Goal: Task Accomplishment & Management: Use online tool/utility

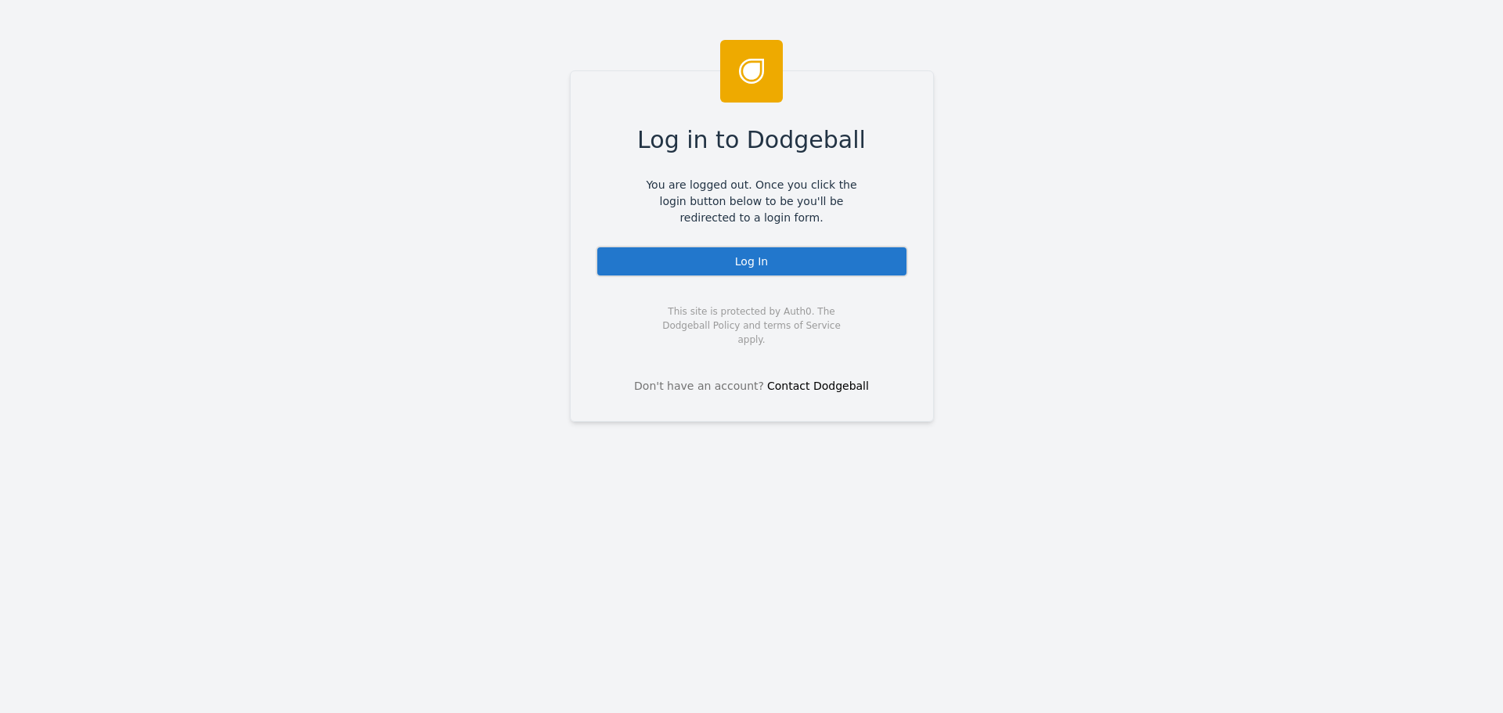
click at [759, 266] on div "Log In" at bounding box center [752, 261] width 312 height 31
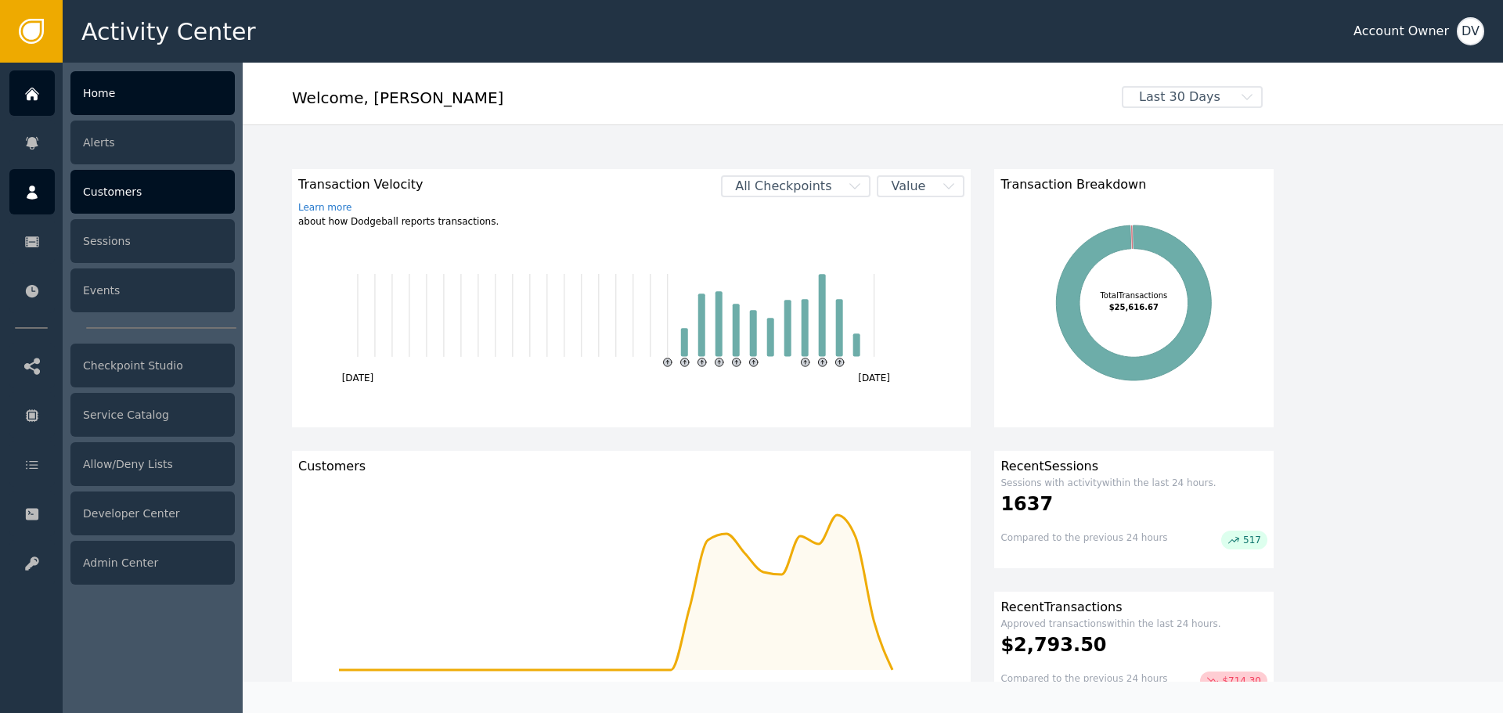
click at [34, 195] on icon at bounding box center [32, 193] width 11 height 14
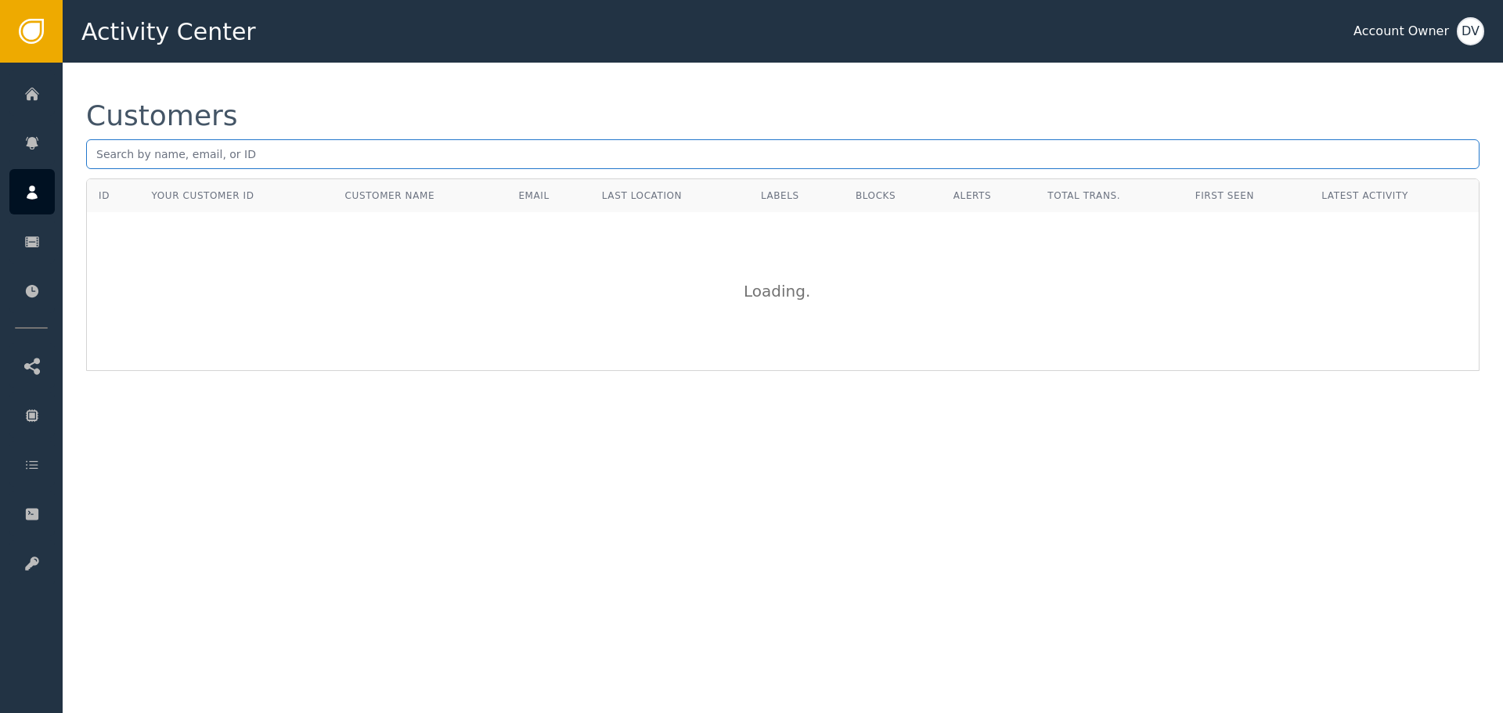
click at [564, 152] on input "text" at bounding box center [783, 154] width 1394 height 30
paste input "[EMAIL_ADDRESS][DOMAIN_NAME]"
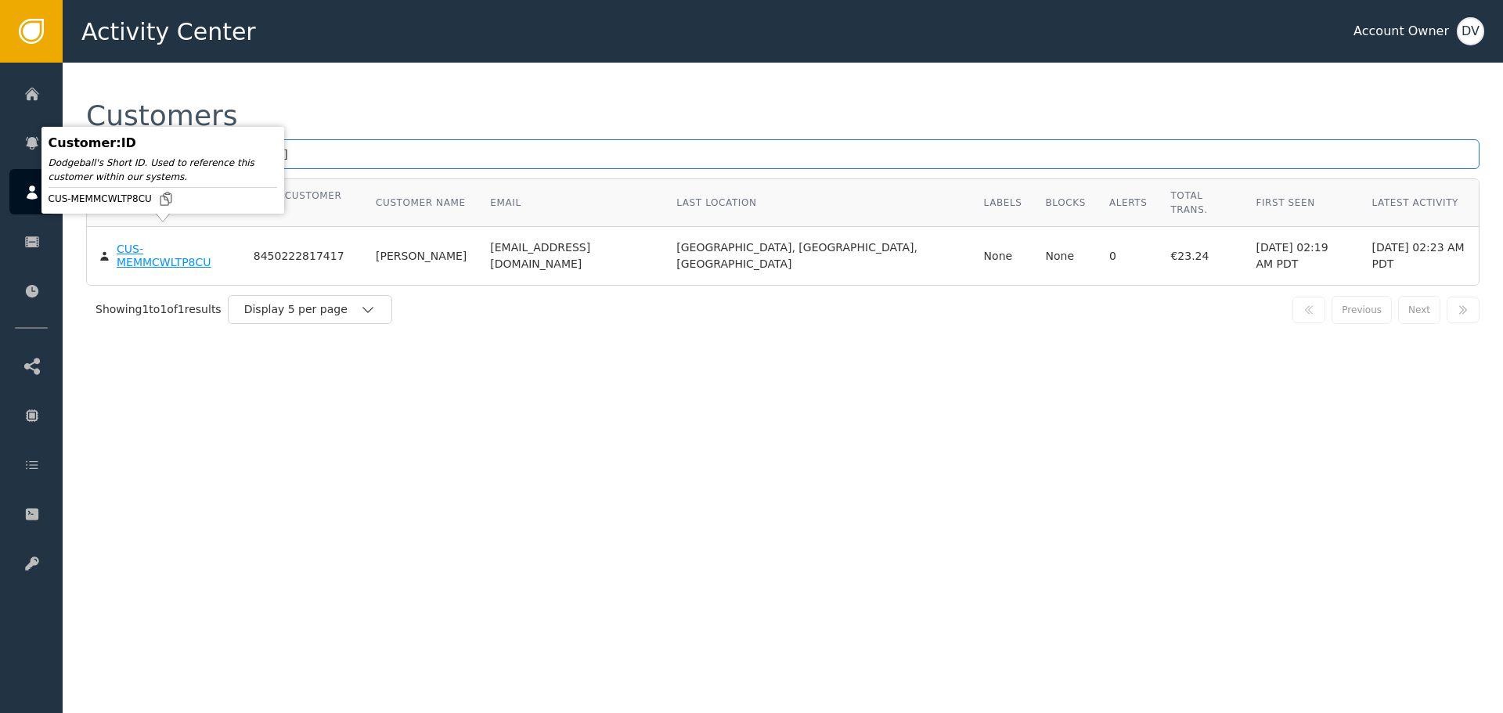
type input "[EMAIL_ADDRESS][DOMAIN_NAME]"
click at [161, 243] on div "CUS-MEMMCWLTP8CU" at bounding box center [174, 256] width 114 height 27
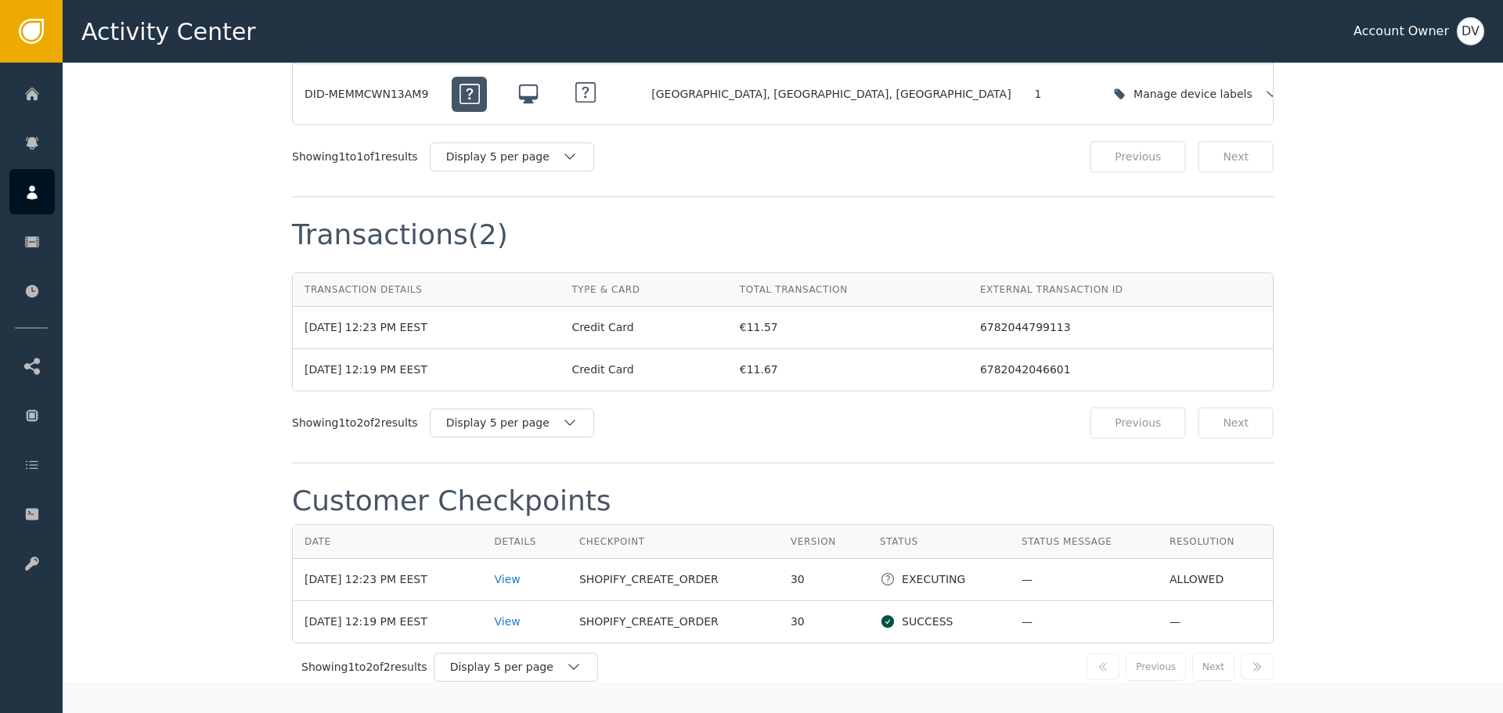
scroll to position [1488, 0]
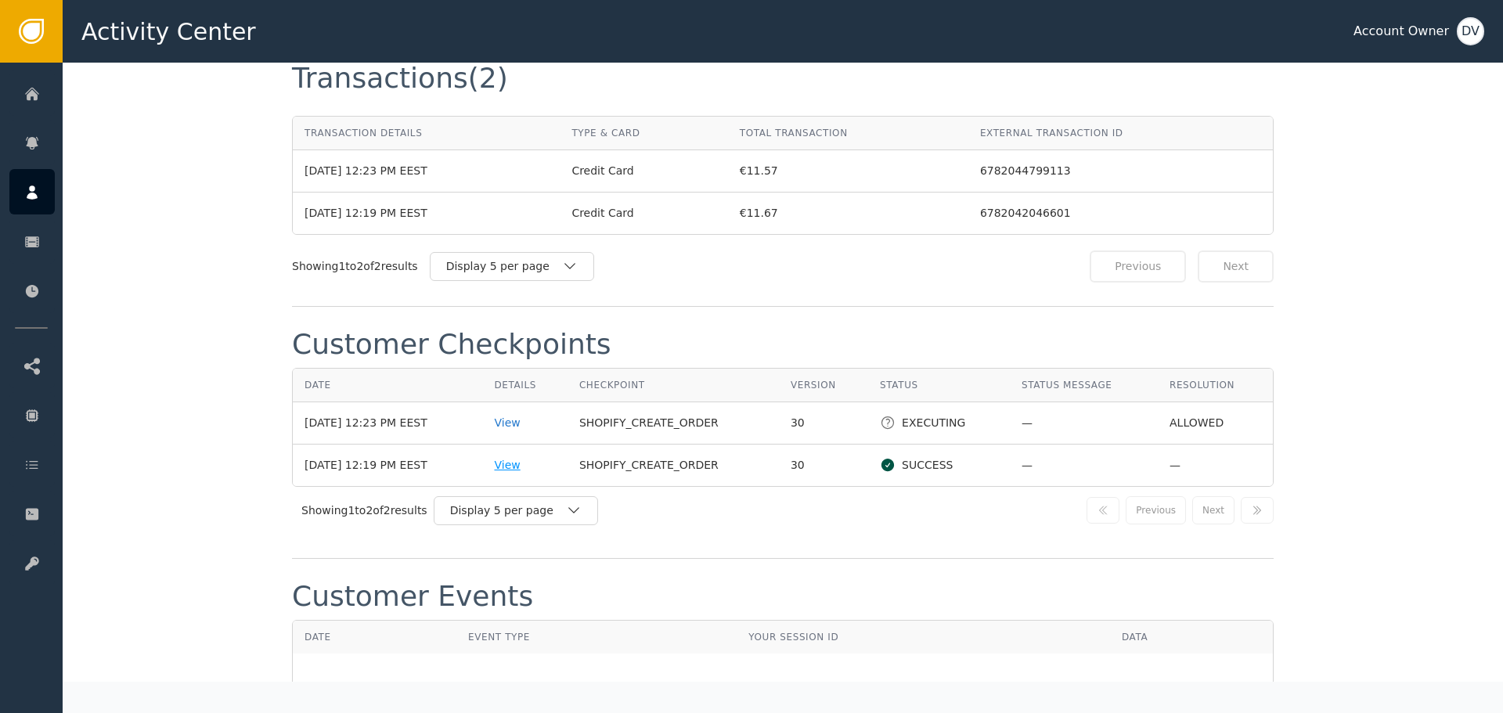
click at [525, 457] on div "View" at bounding box center [524, 465] width 61 height 16
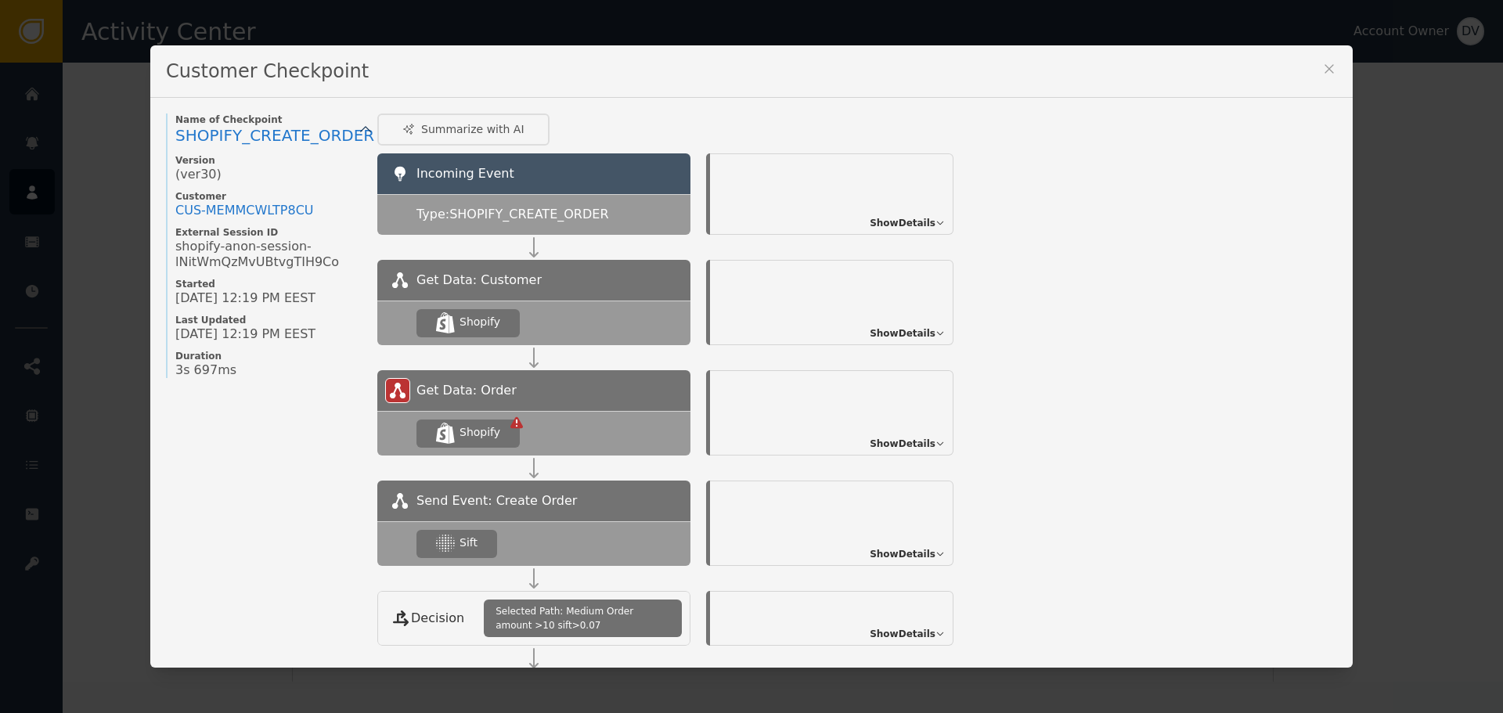
click at [903, 446] on span "Show Details" at bounding box center [903, 444] width 66 height 14
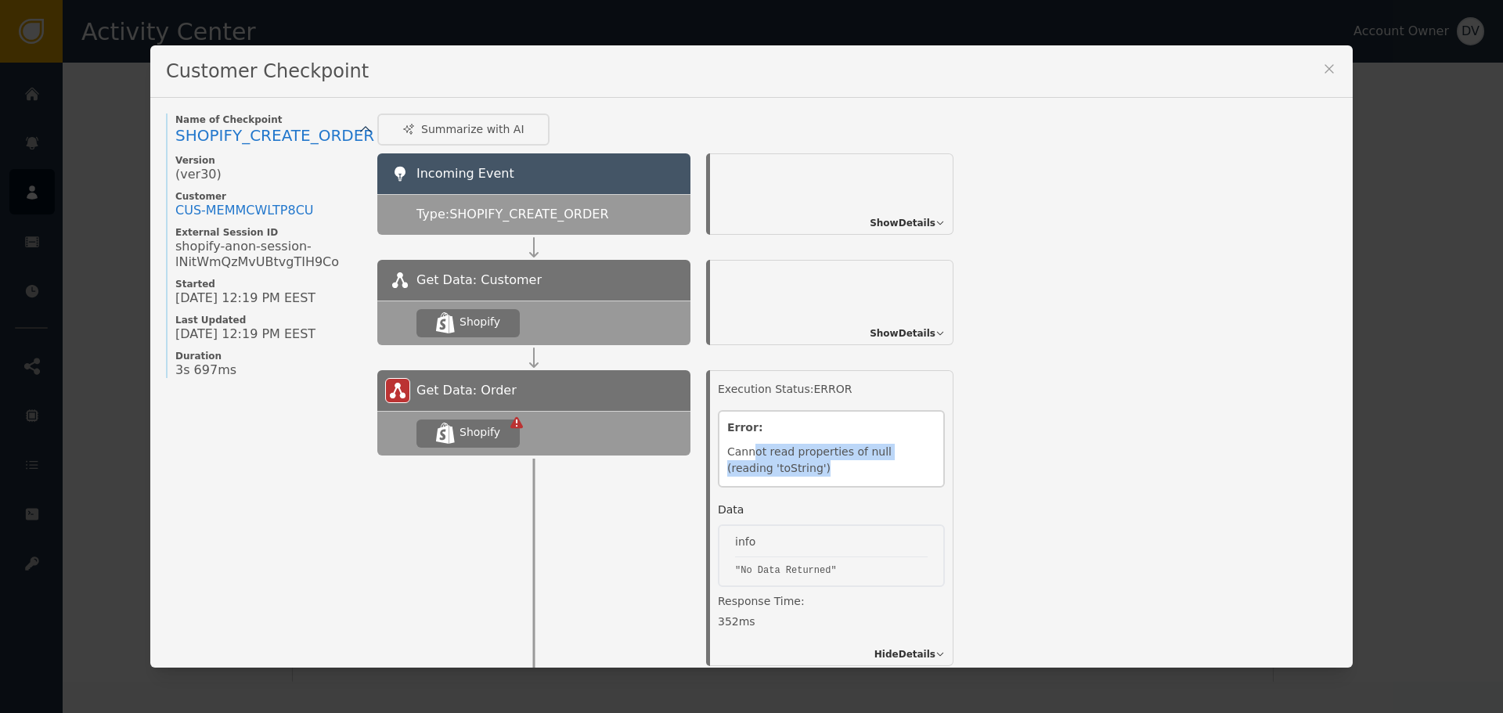
drag, startPoint x: 746, startPoint y: 452, endPoint x: 919, endPoint y: 462, distance: 173.4
click at [919, 462] on div "Cannot read properties of null (reading 'toString')" at bounding box center [831, 461] width 208 height 34
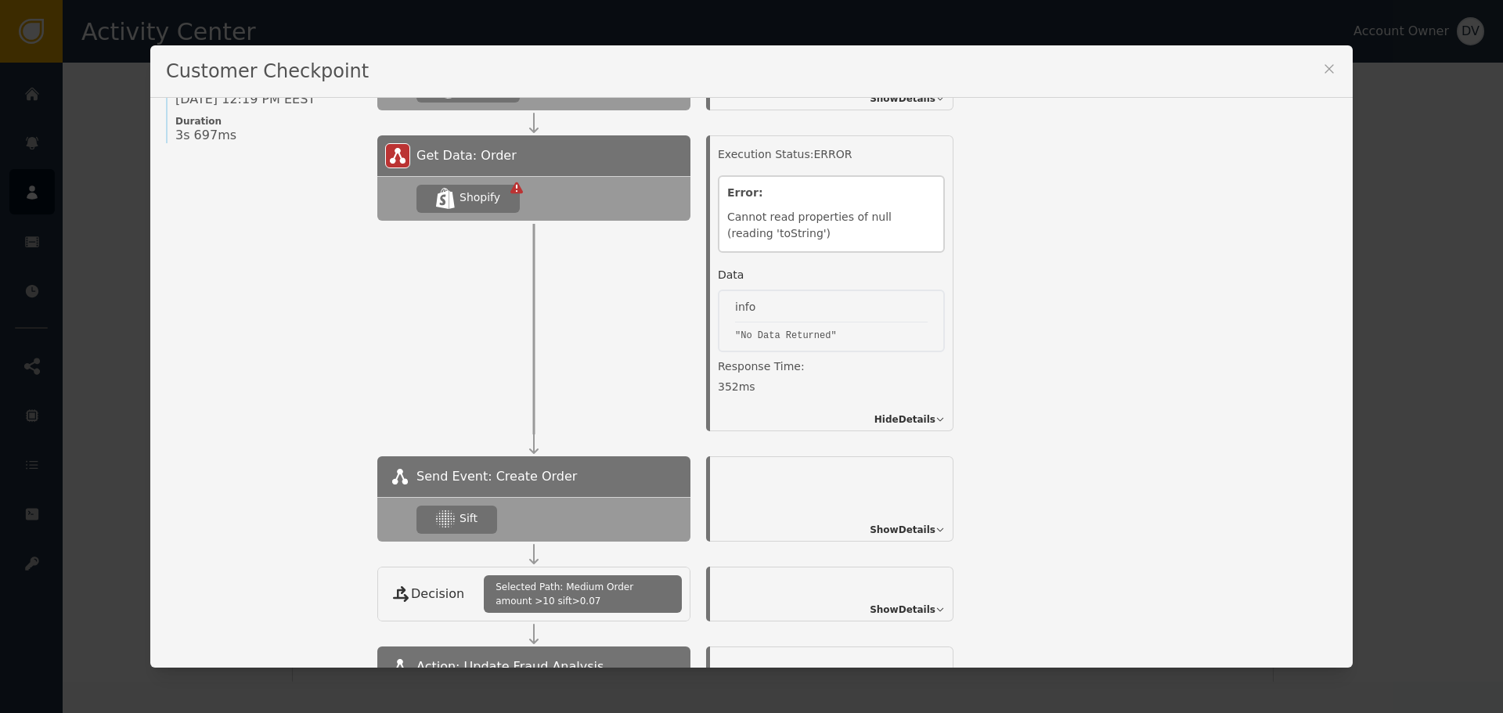
scroll to position [392, 0]
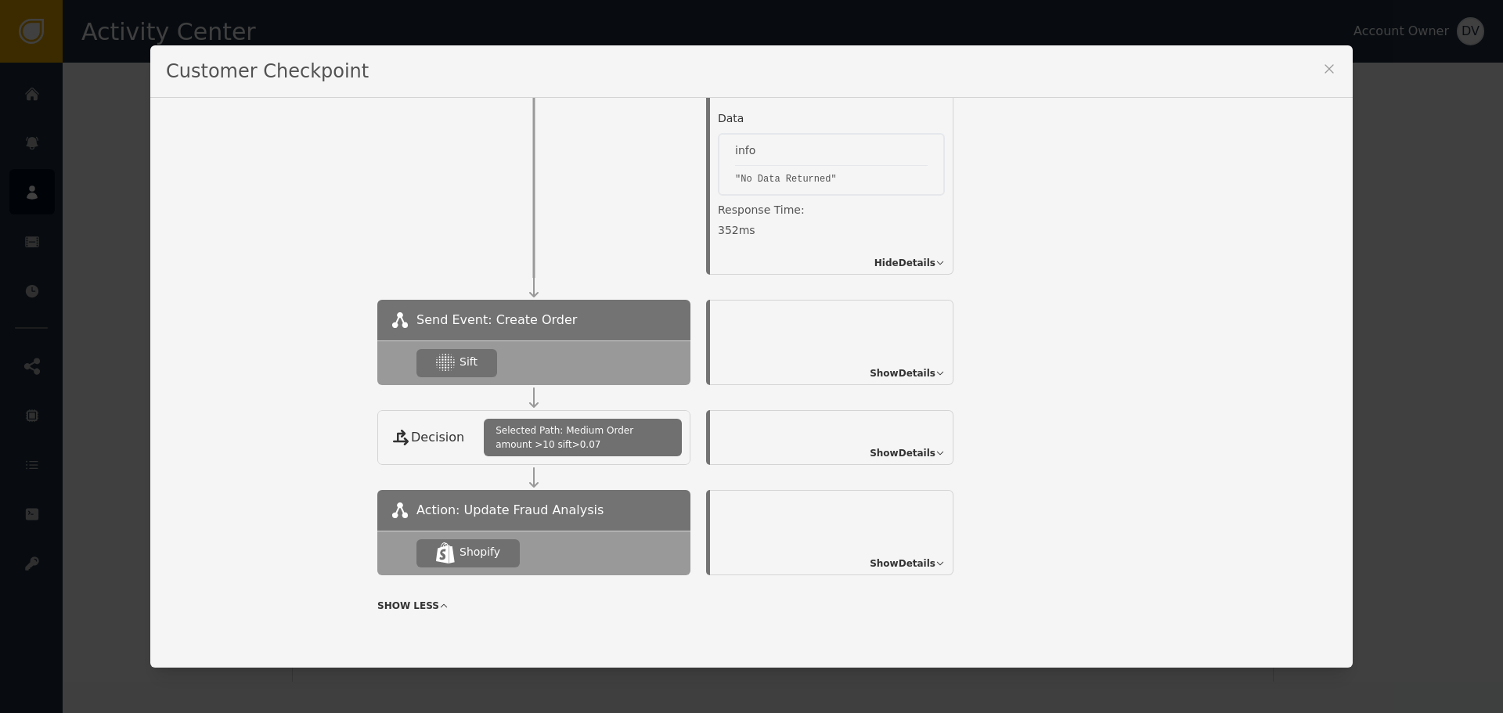
click at [911, 381] on div "Show Details" at bounding box center [832, 342] width 244 height 85
click at [914, 376] on span "Show Details" at bounding box center [903, 373] width 66 height 14
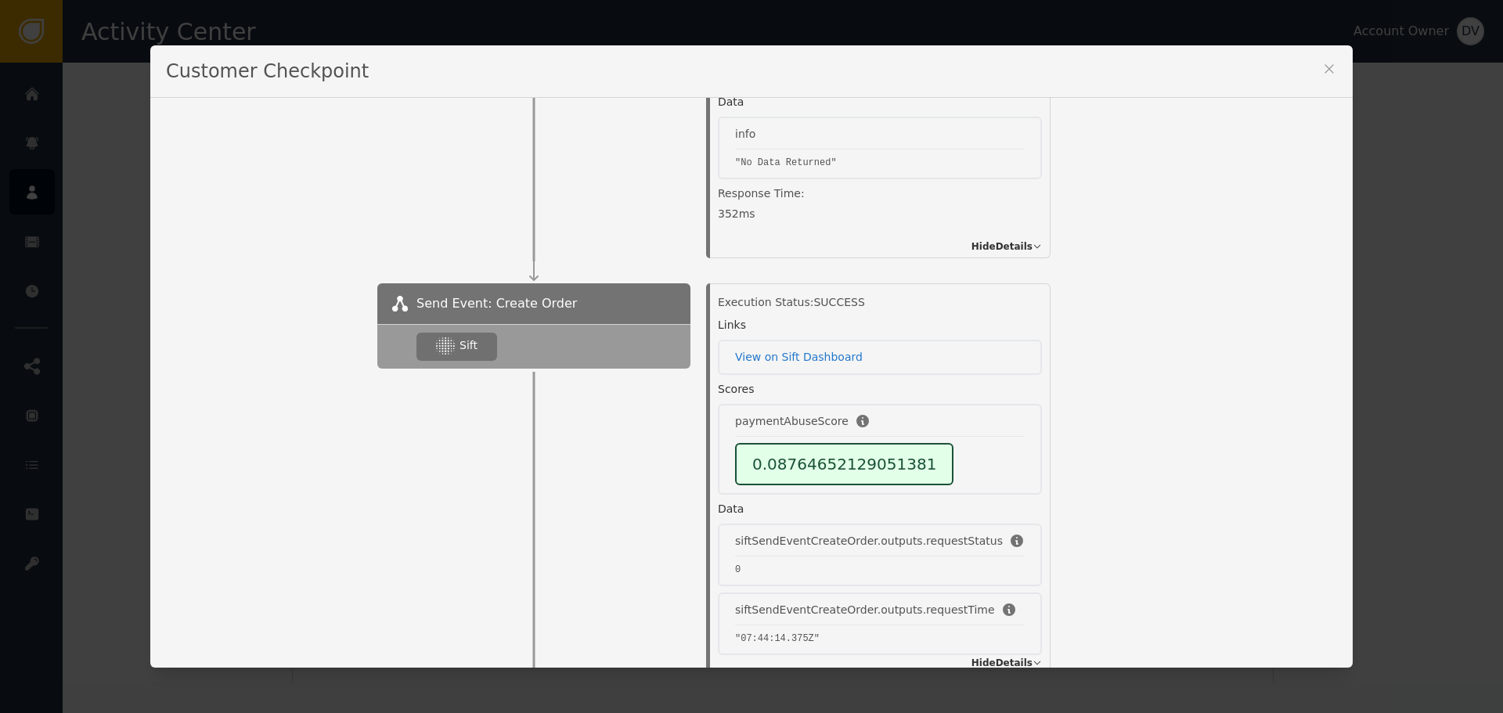
click at [1334, 63] on div "Customer Checkpoint" at bounding box center [751, 71] width 1203 height 52
click at [1326, 67] on icon at bounding box center [1330, 69] width 16 height 16
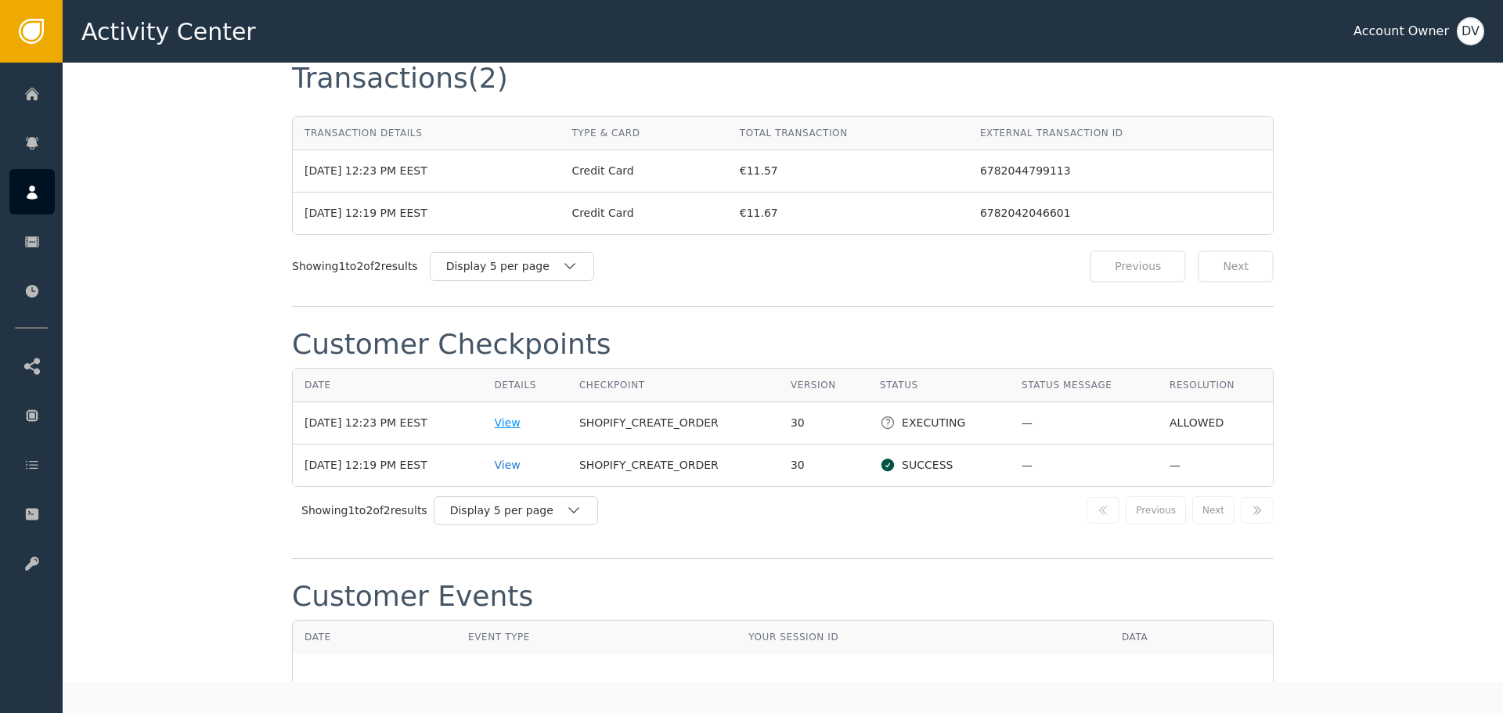
click at [518, 415] on div "View" at bounding box center [524, 423] width 61 height 16
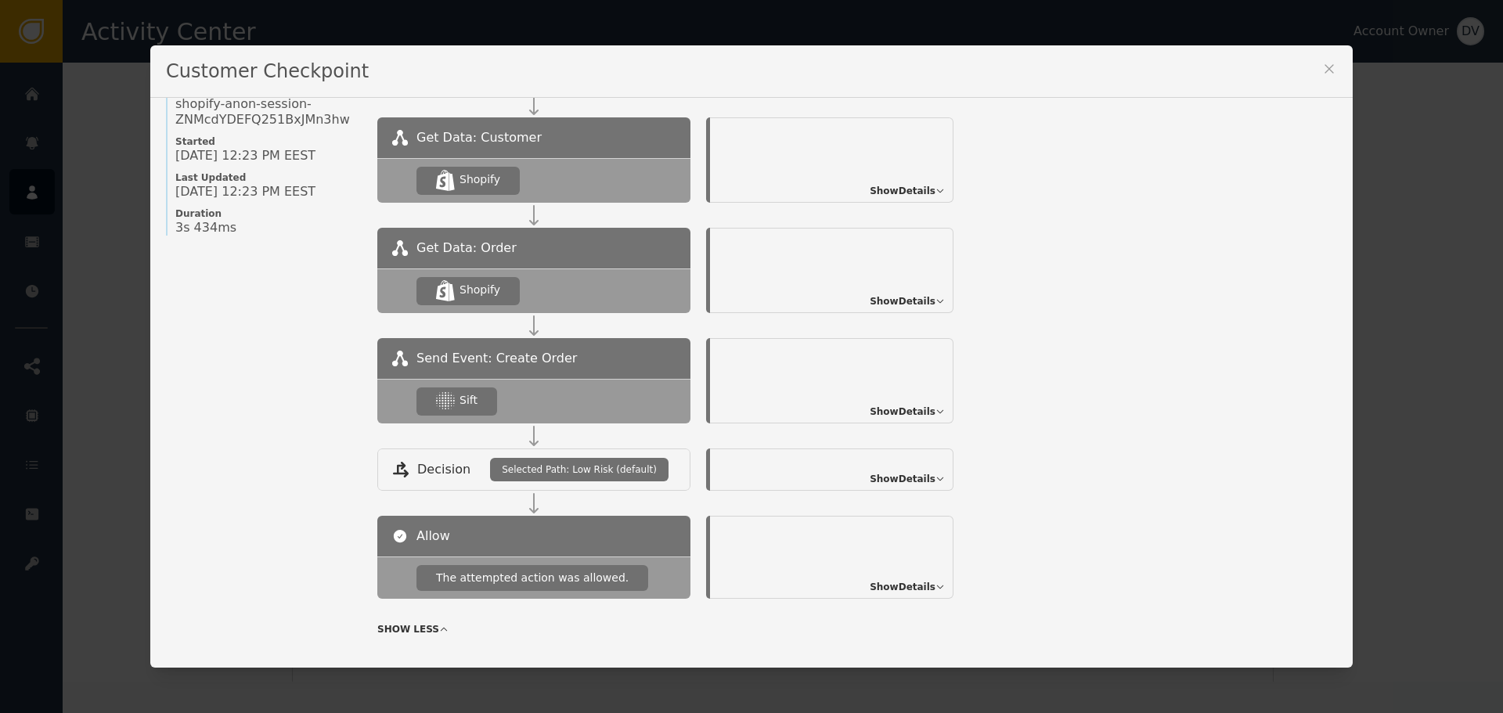
scroll to position [157, 0]
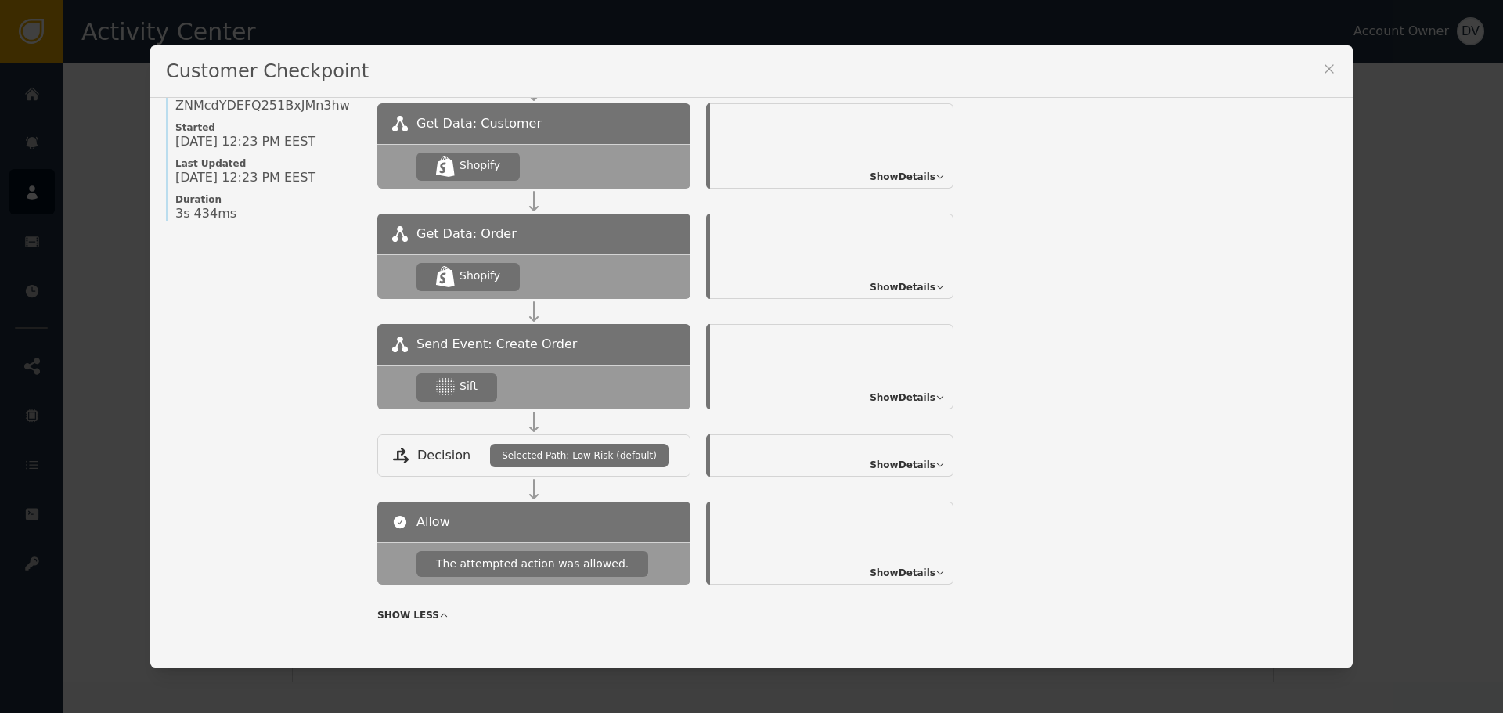
click at [925, 394] on span "Show Details" at bounding box center [903, 398] width 66 height 14
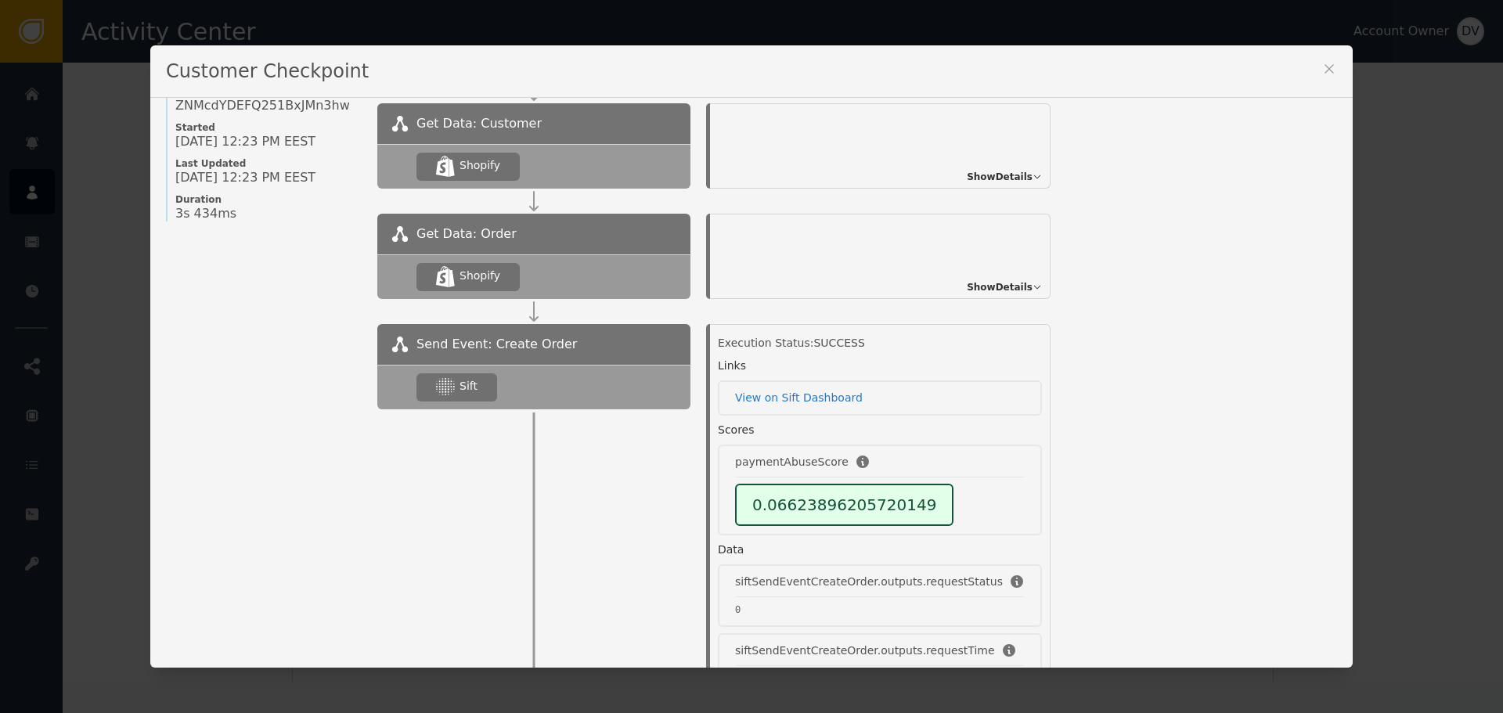
click at [1332, 67] on div "Customer Checkpoint" at bounding box center [751, 71] width 1203 height 52
click at [34, 105] on div "Customer Checkpoint Name of Checkpoint SHOPIFY_CREATE_ORDER Version (ver 30 ) C…" at bounding box center [751, 356] width 1503 height 713
click at [1322, 61] on icon at bounding box center [1330, 69] width 16 height 16
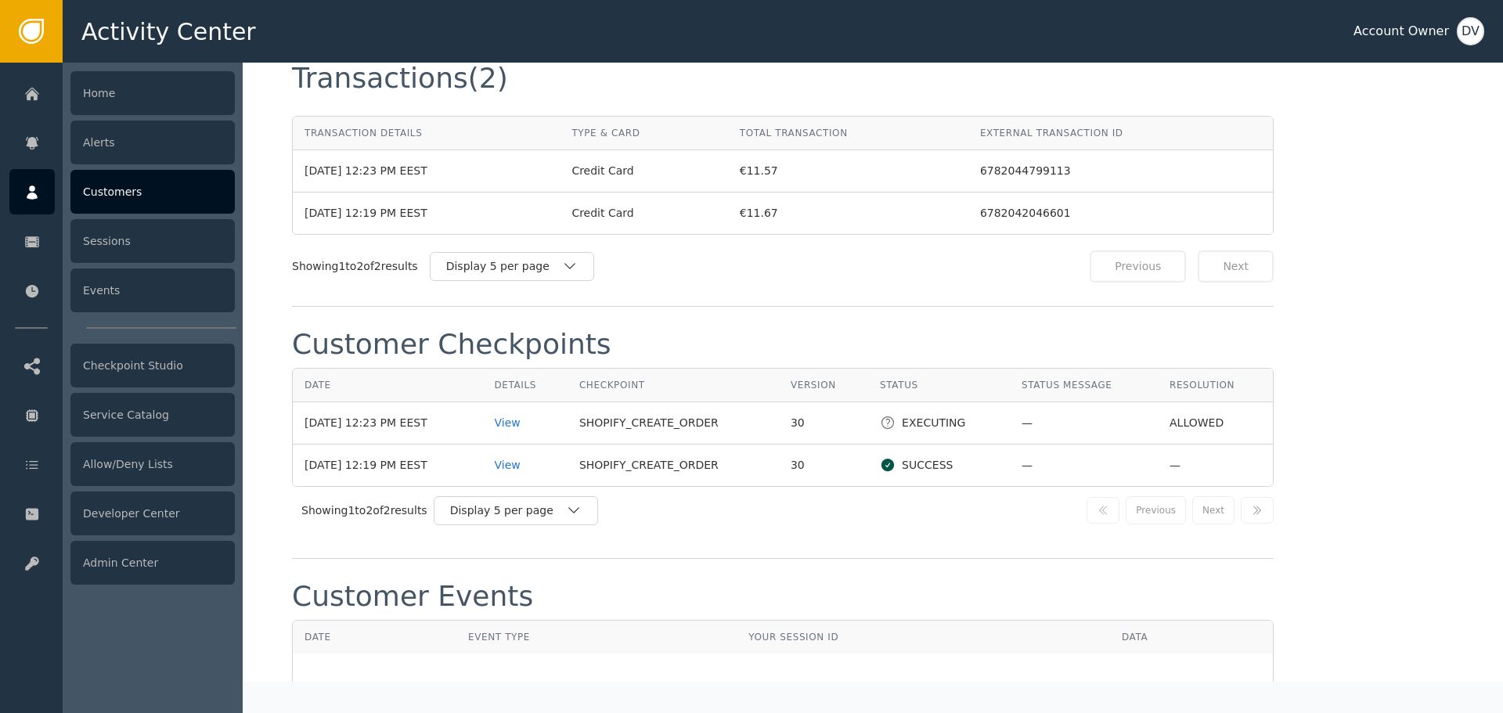
click at [143, 190] on div "Customers" at bounding box center [152, 192] width 164 height 44
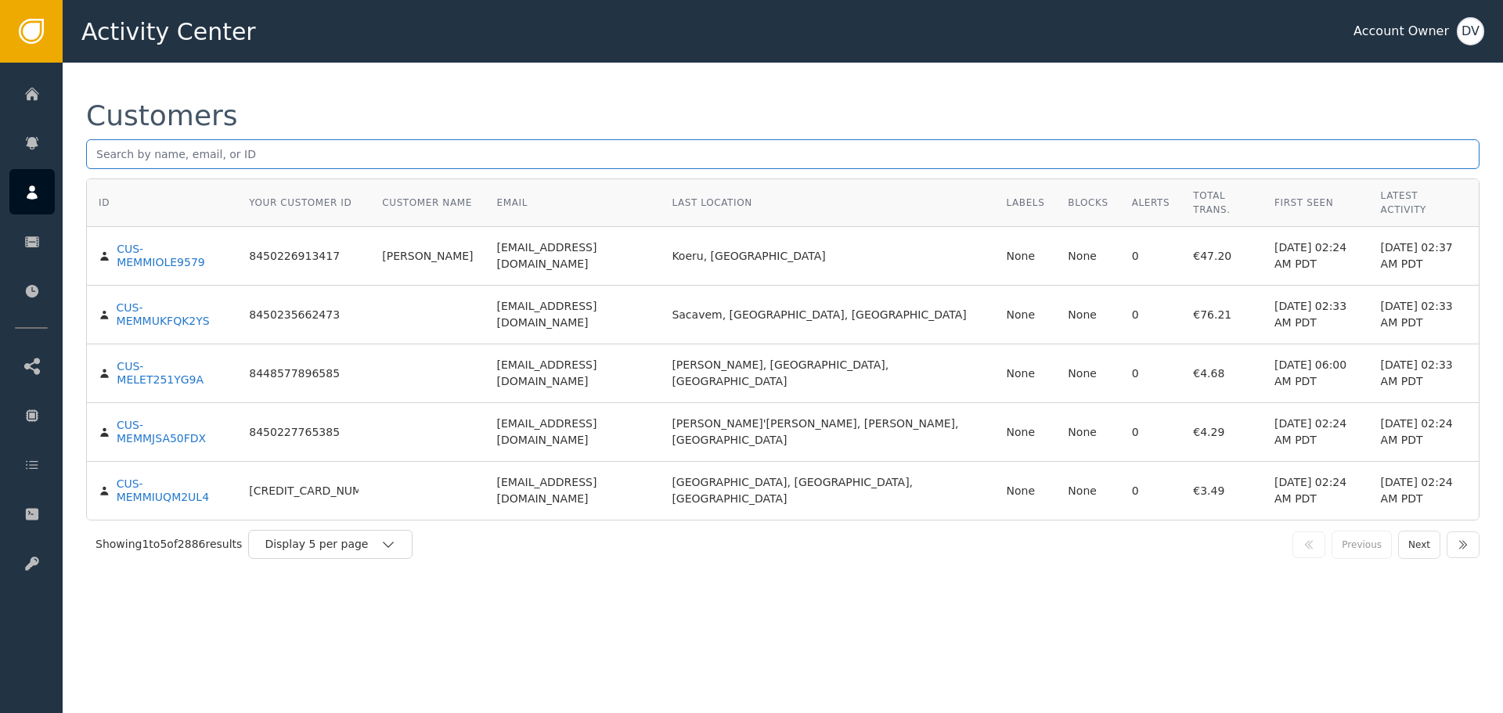
click at [276, 151] on input "text" at bounding box center [783, 154] width 1394 height 30
paste input "[EMAIL_ADDRESS][DOMAIN_NAME]"
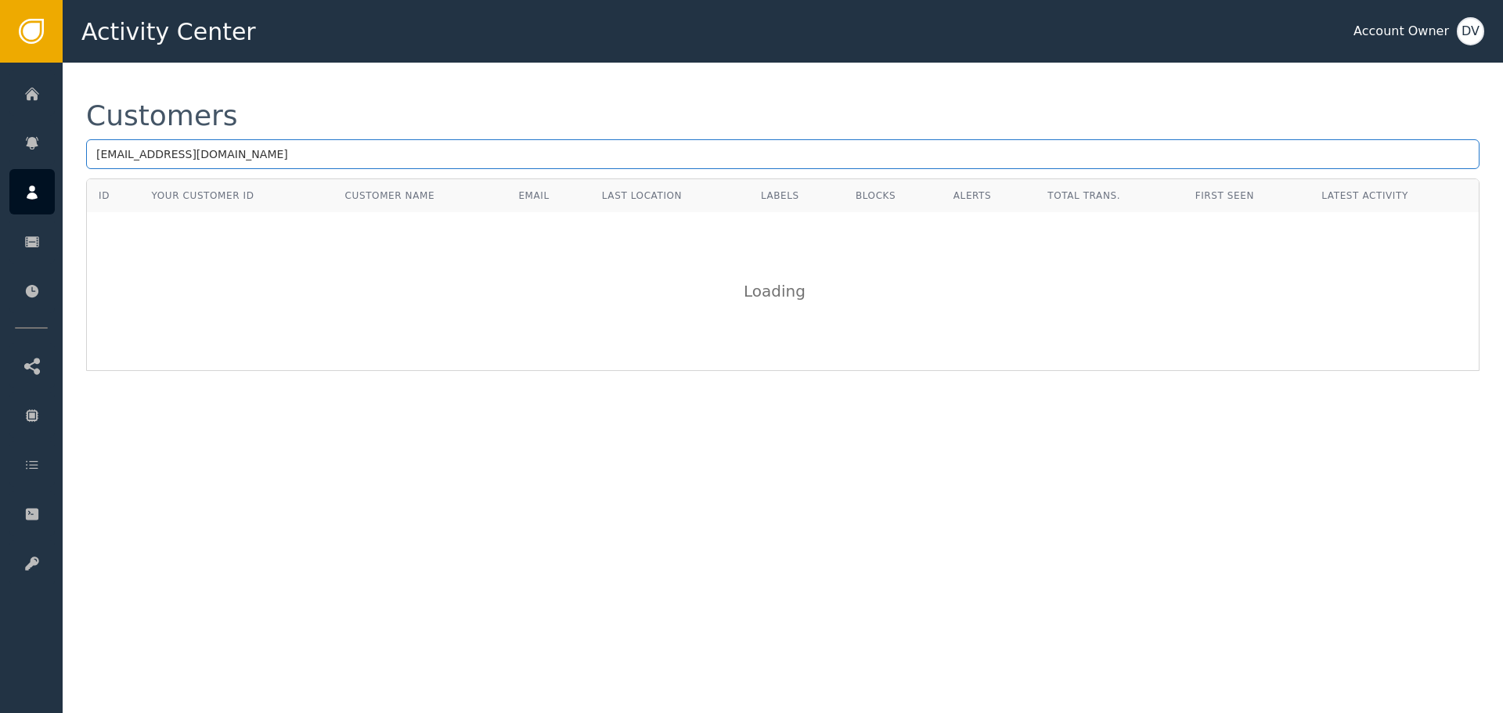
type input "[EMAIL_ADDRESS][DOMAIN_NAME]"
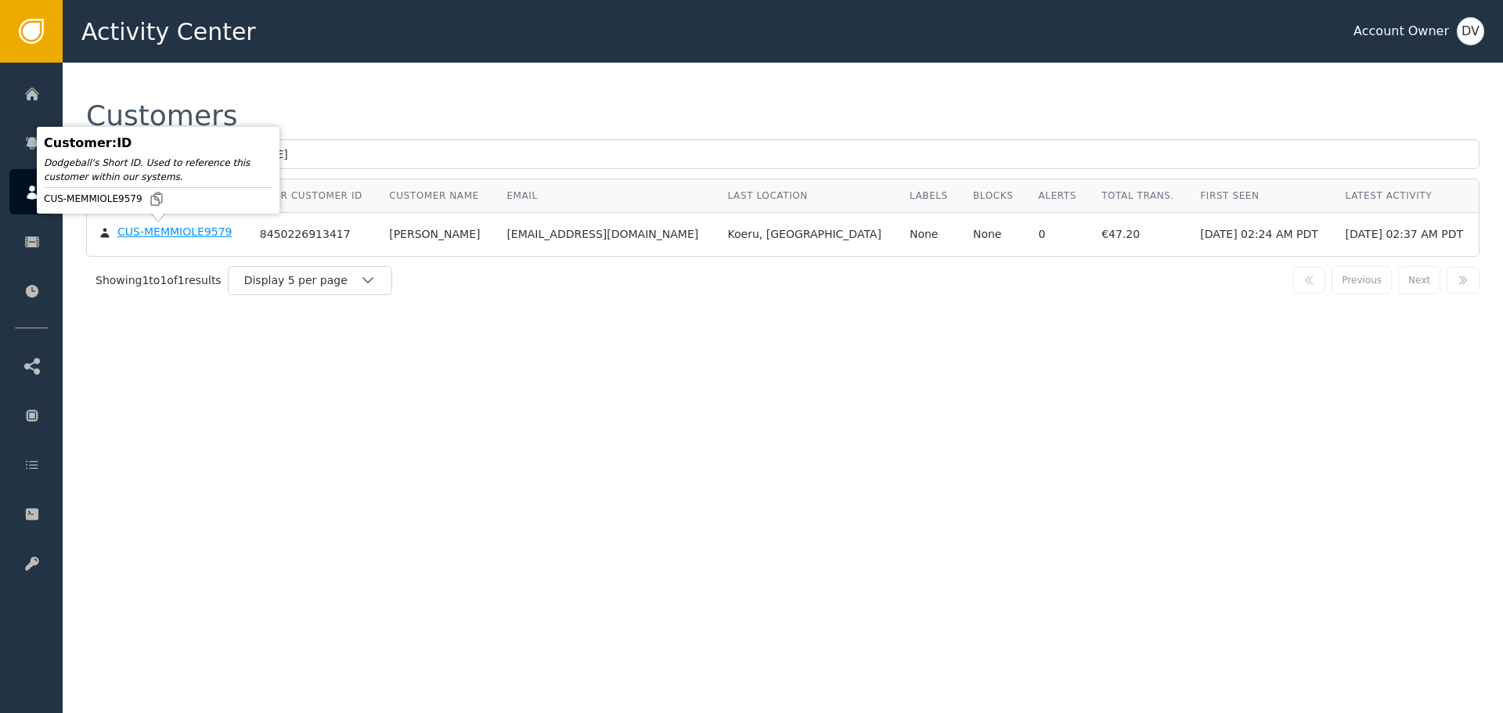
click at [150, 233] on div "CUS-MEMMIOLE9579" at bounding box center [174, 233] width 114 height 14
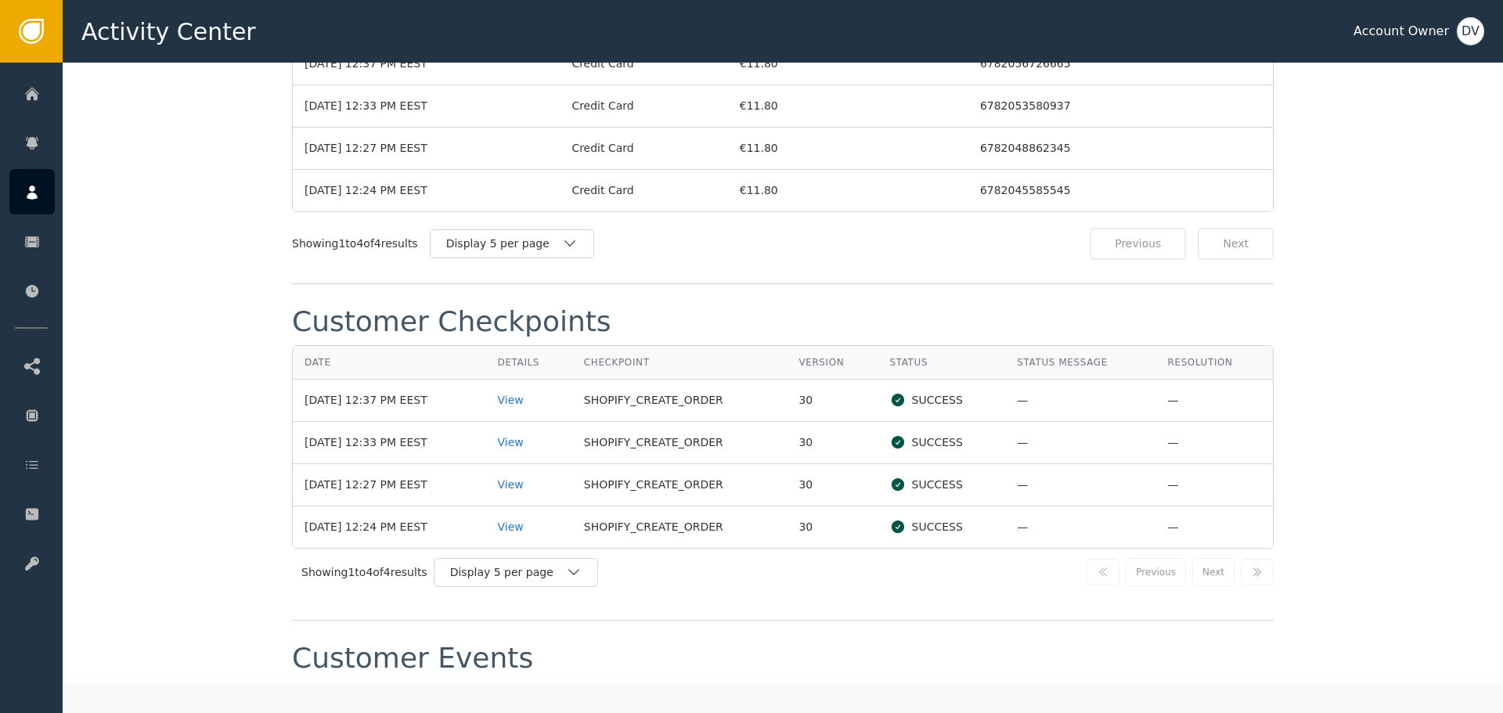
scroll to position [1566, 0]
click at [531, 530] on div "View" at bounding box center [529, 526] width 63 height 16
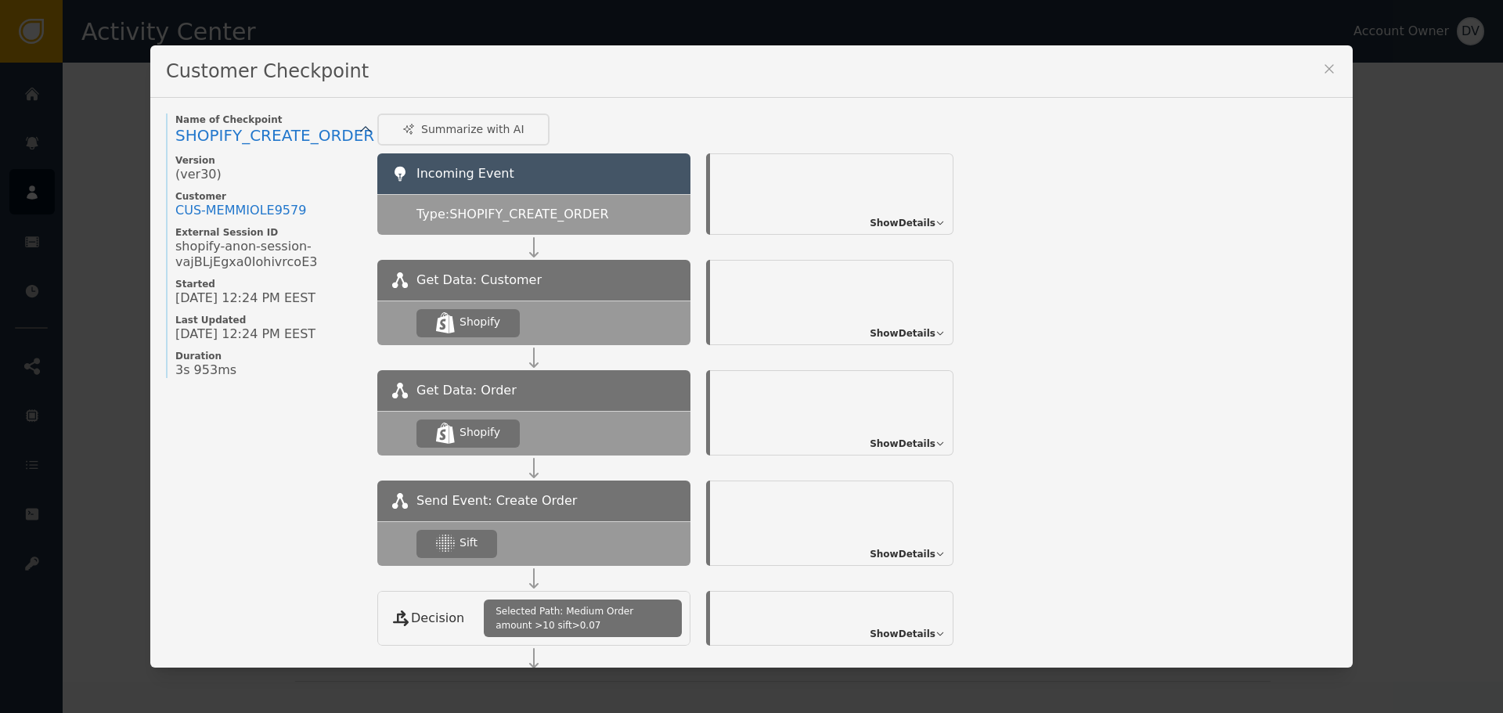
click at [905, 554] on span "Show Details" at bounding box center [903, 554] width 66 height 14
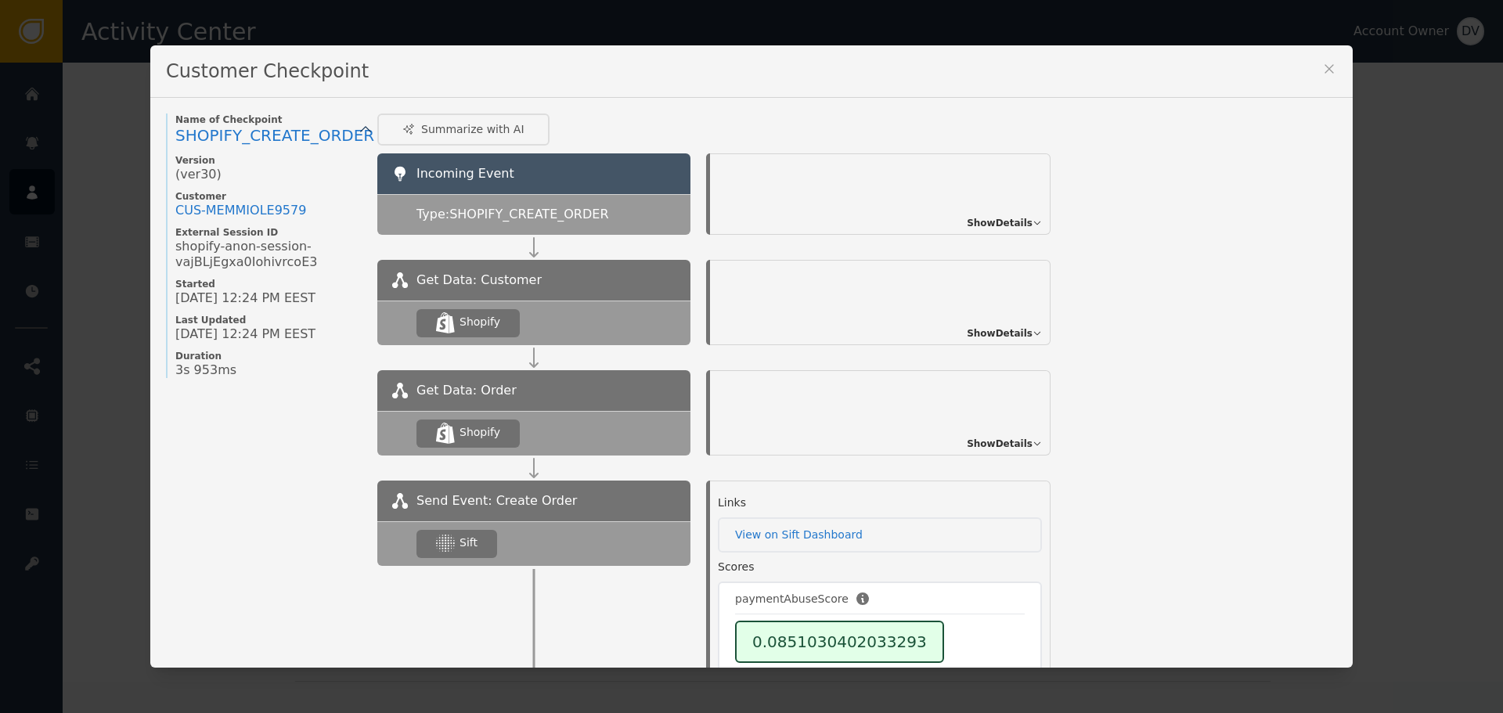
scroll to position [0, 0]
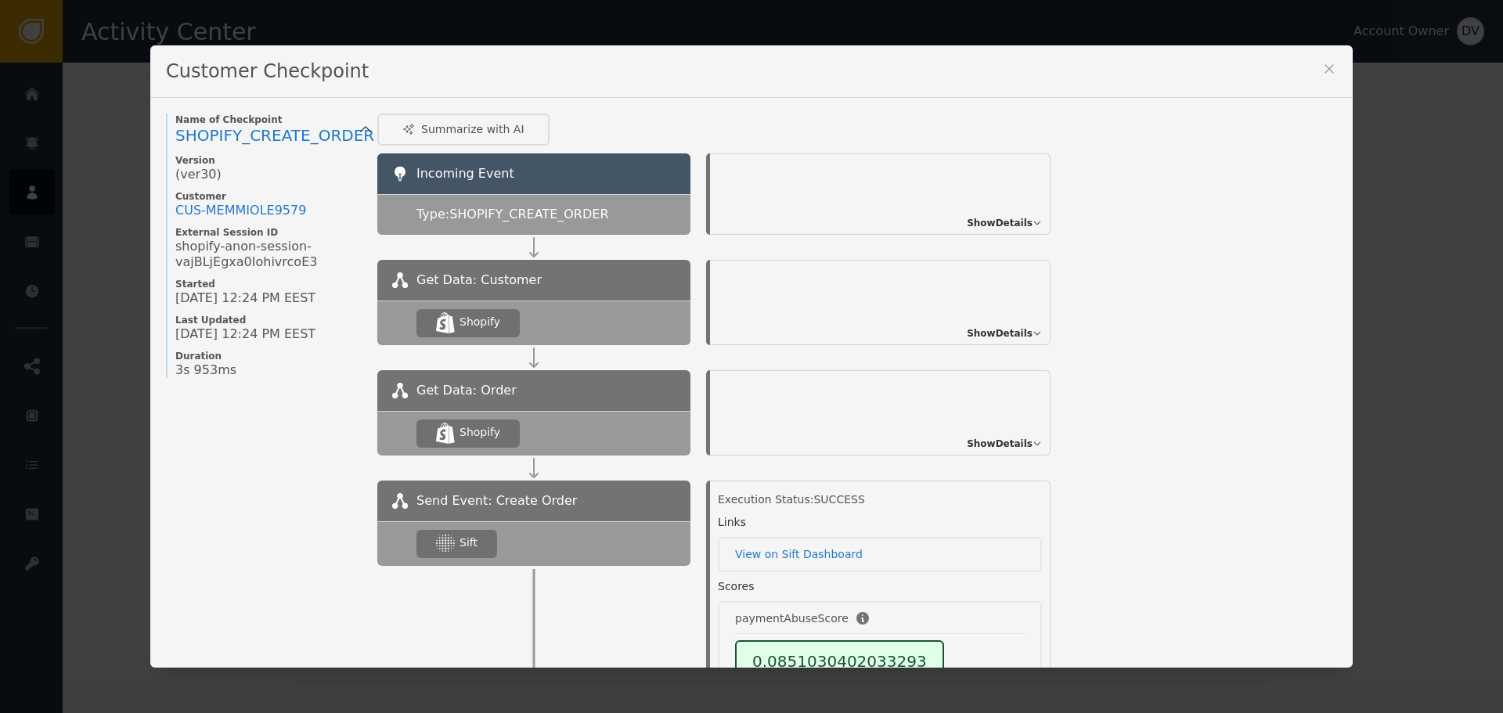
click at [1334, 71] on div "Customer Checkpoint" at bounding box center [751, 71] width 1203 height 52
click at [1322, 66] on icon at bounding box center [1330, 69] width 16 height 16
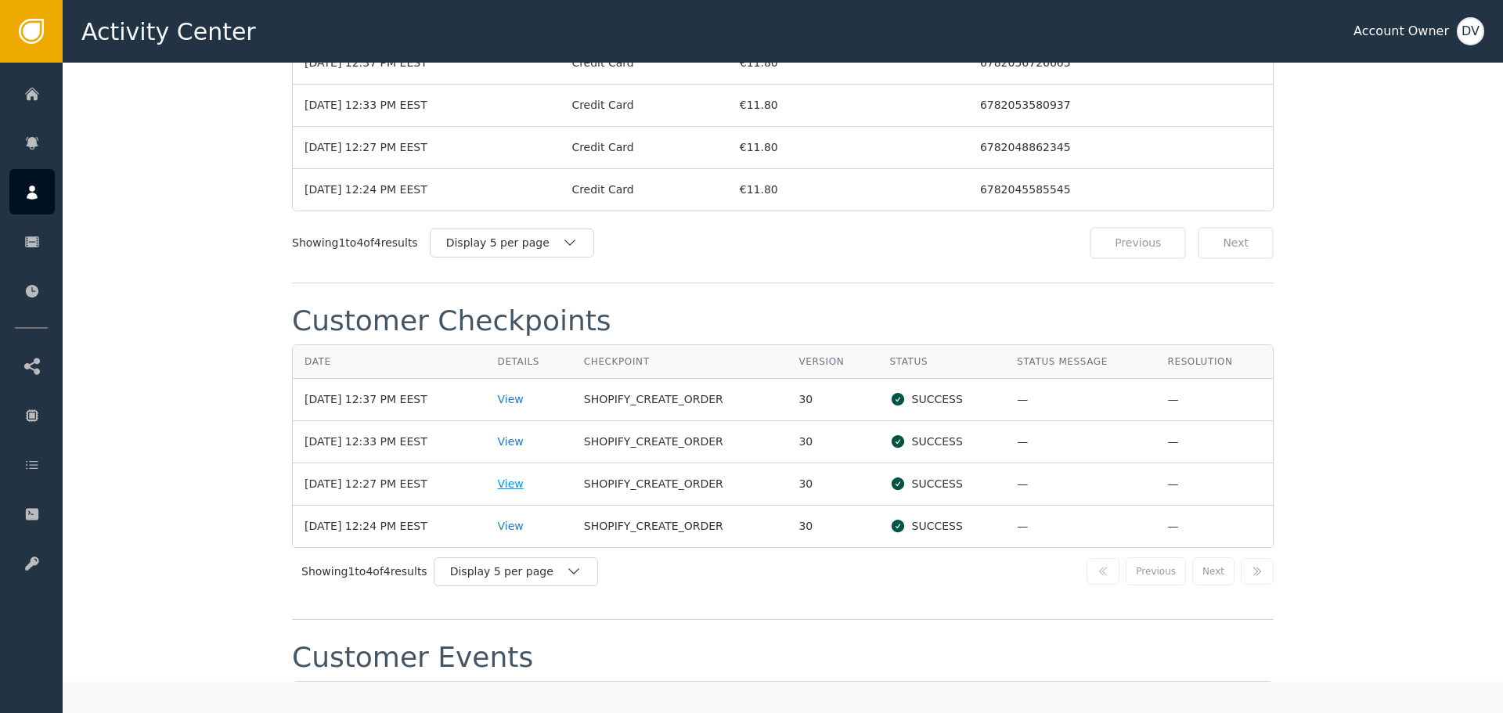
click at [520, 488] on div "View" at bounding box center [529, 484] width 63 height 16
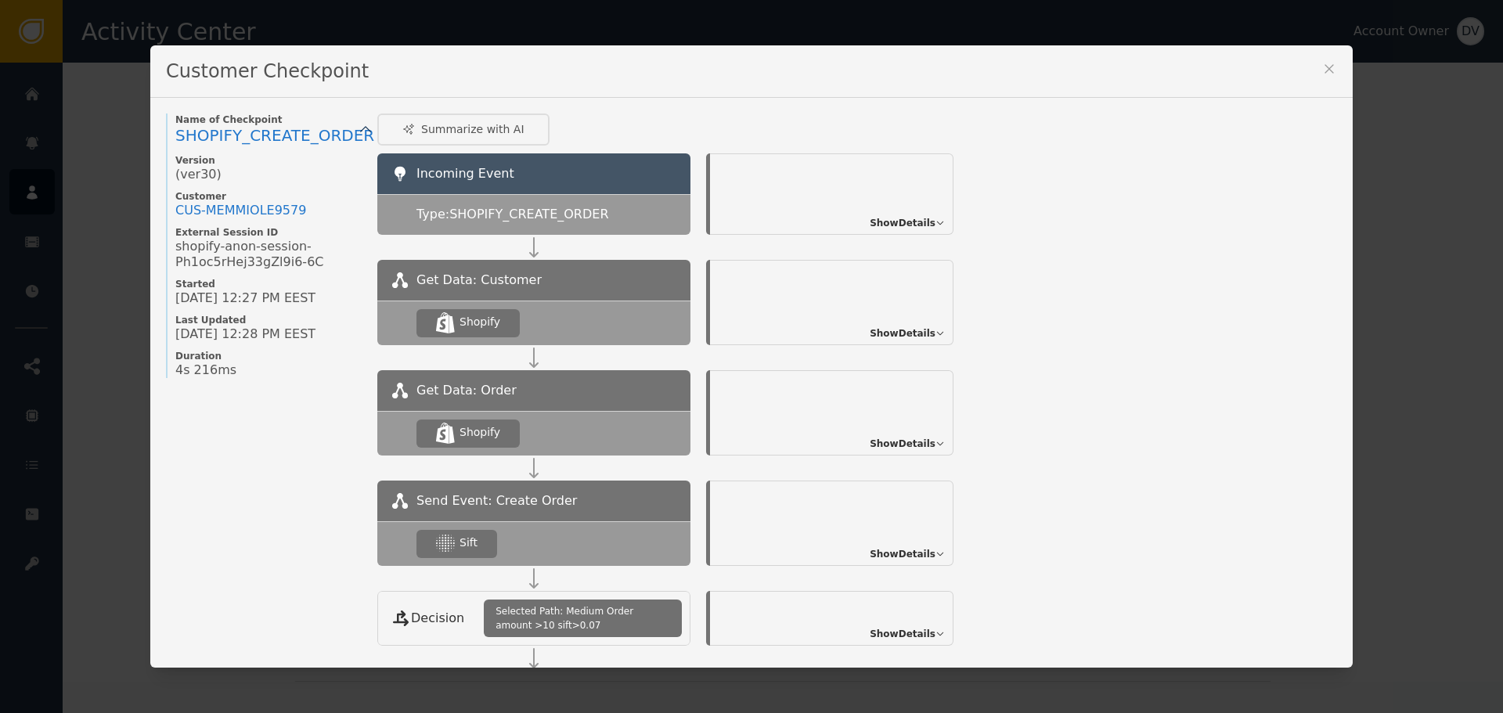
click at [915, 547] on span "Show Details" at bounding box center [903, 554] width 66 height 14
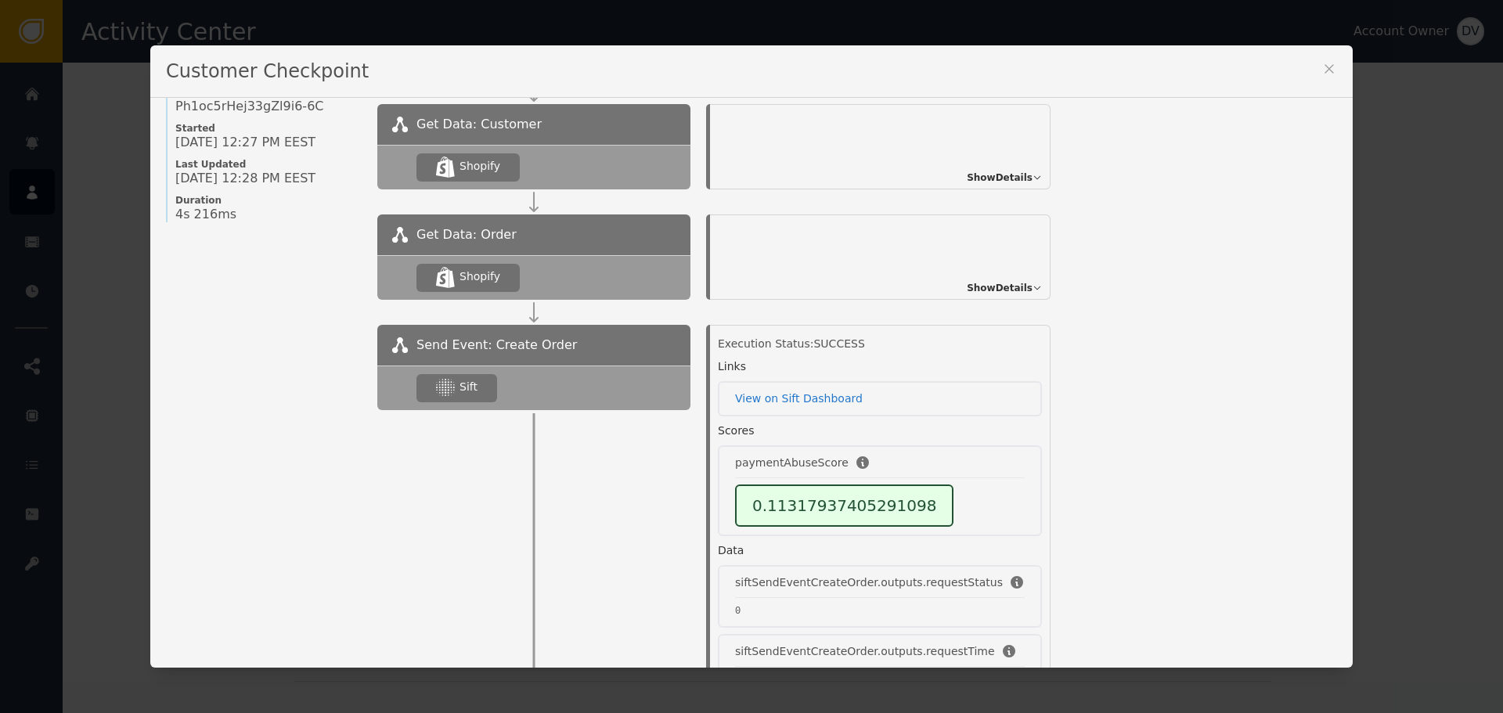
scroll to position [157, 0]
click at [1323, 70] on icon at bounding box center [1330, 69] width 16 height 16
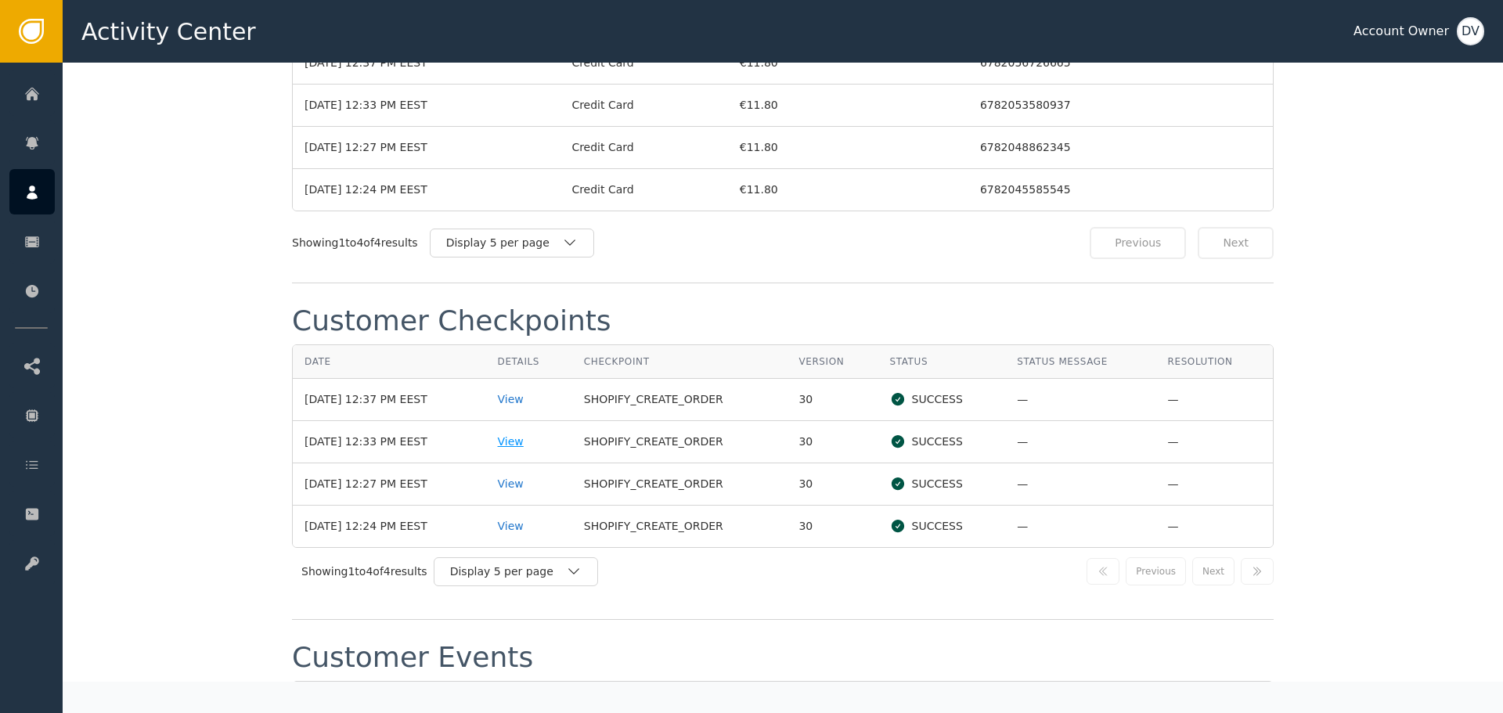
click at [522, 446] on div "View" at bounding box center [529, 442] width 63 height 16
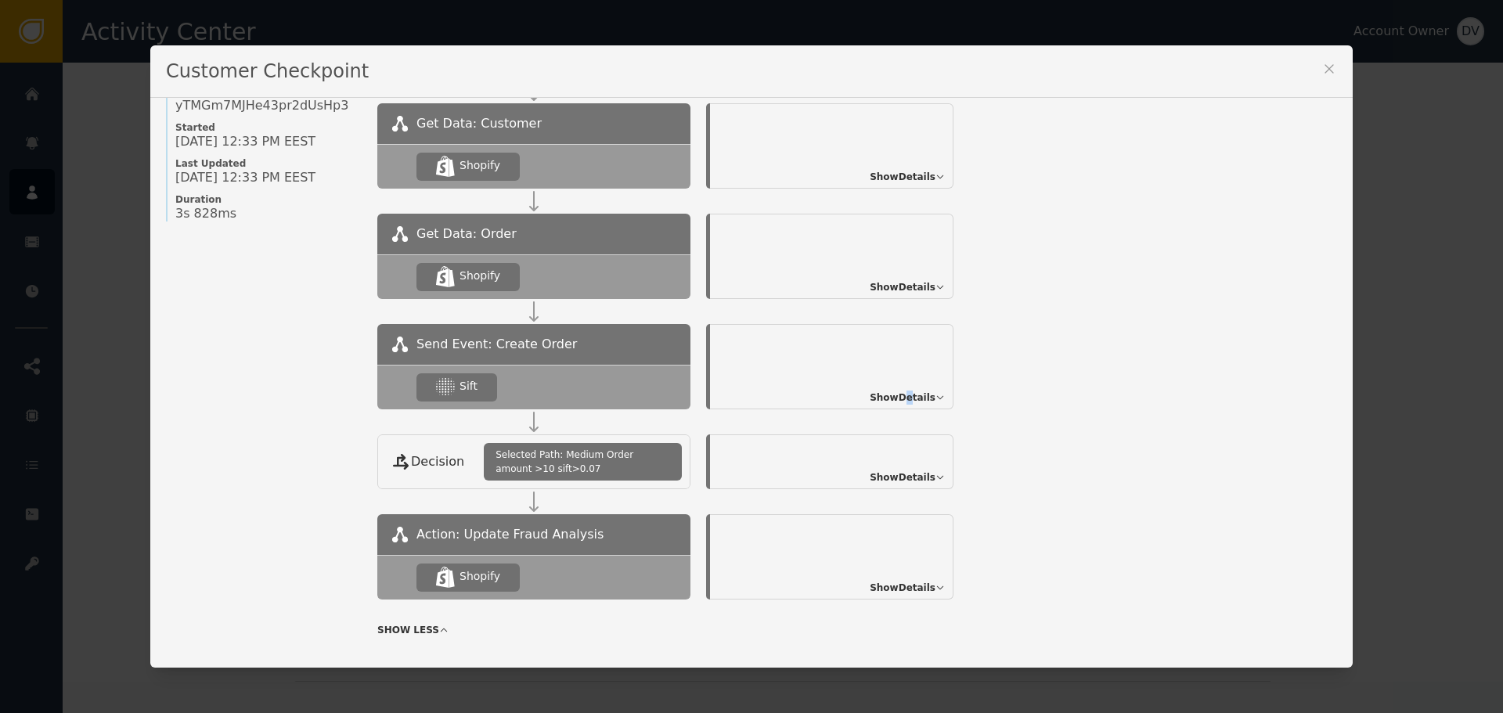
click at [904, 402] on span "Show Details" at bounding box center [903, 398] width 66 height 14
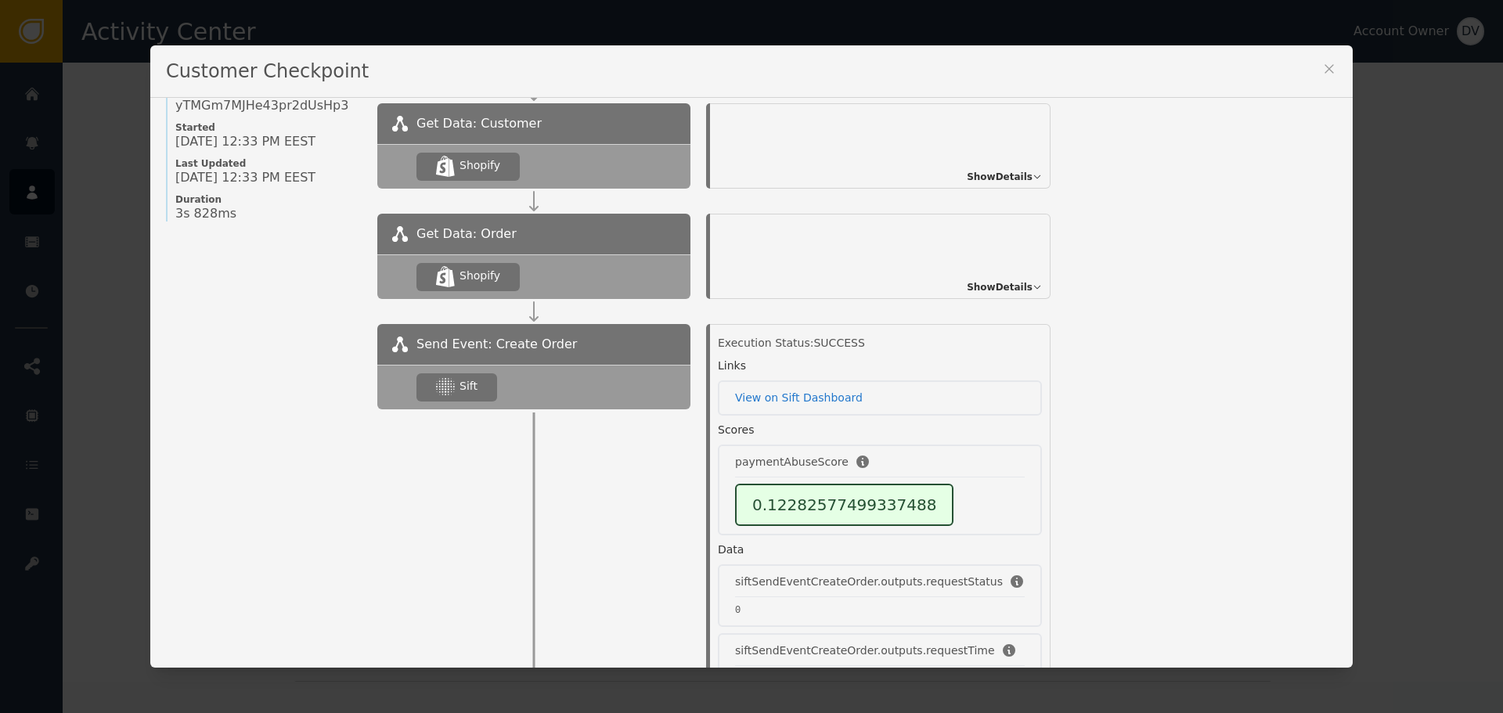
click at [1325, 67] on icon at bounding box center [1329, 68] width 9 height 9
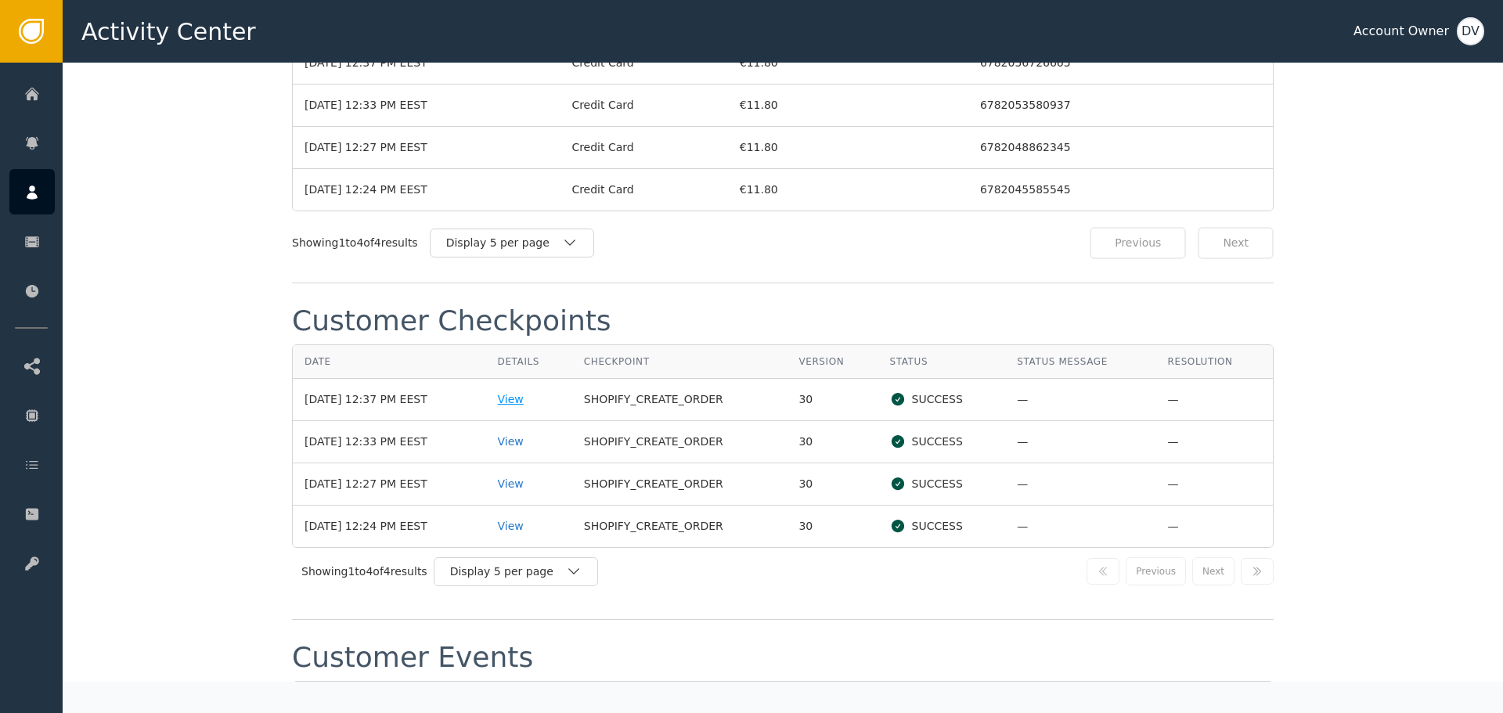
click at [527, 406] on div "View" at bounding box center [529, 400] width 63 height 16
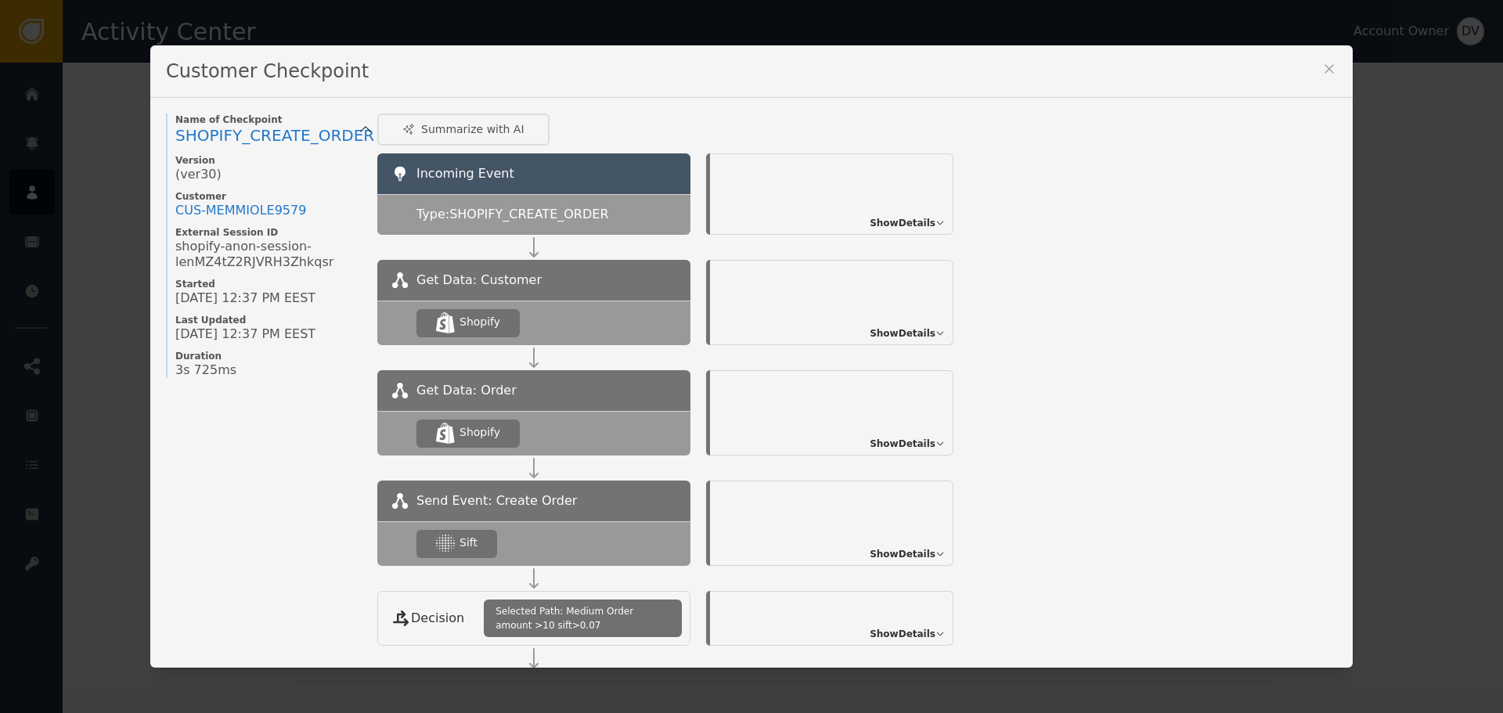
scroll to position [78, 0]
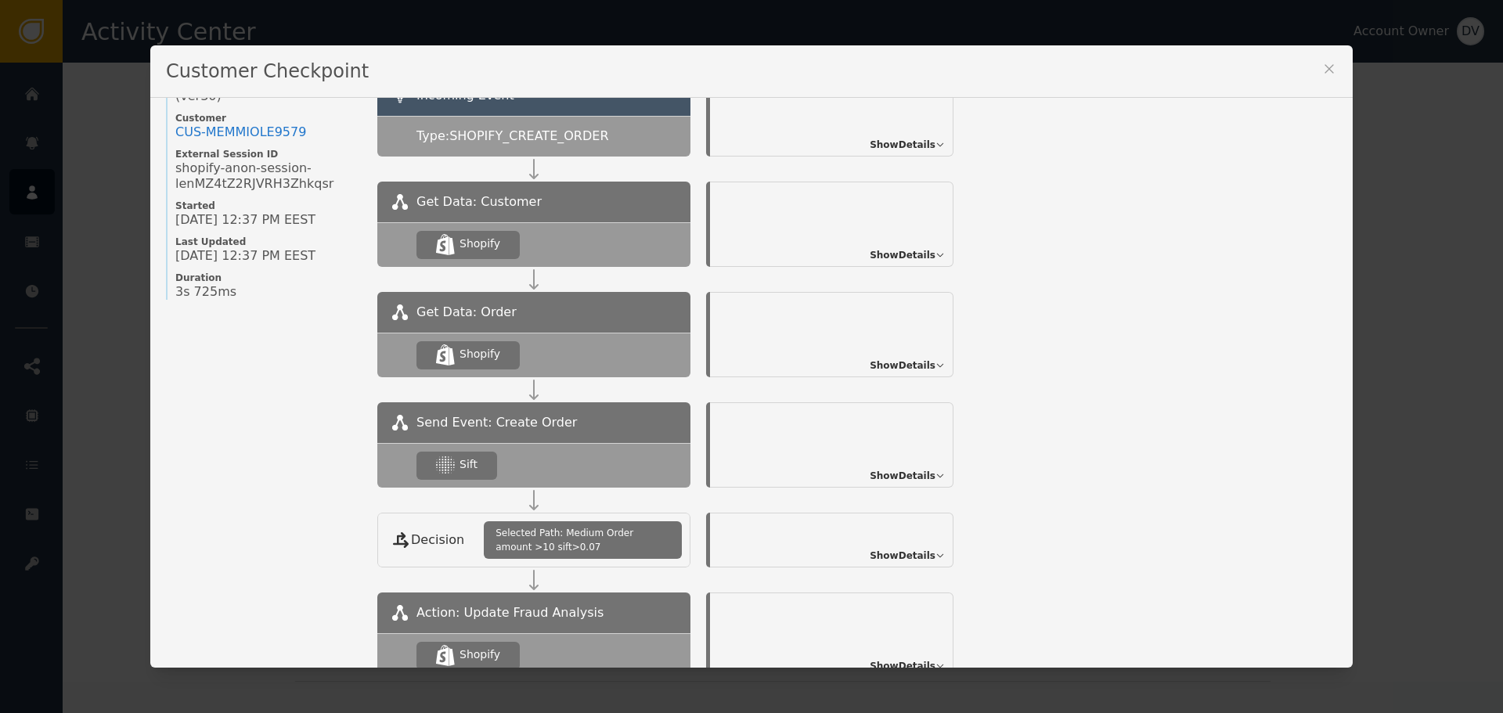
click at [916, 469] on span "Show Details" at bounding box center [903, 476] width 66 height 14
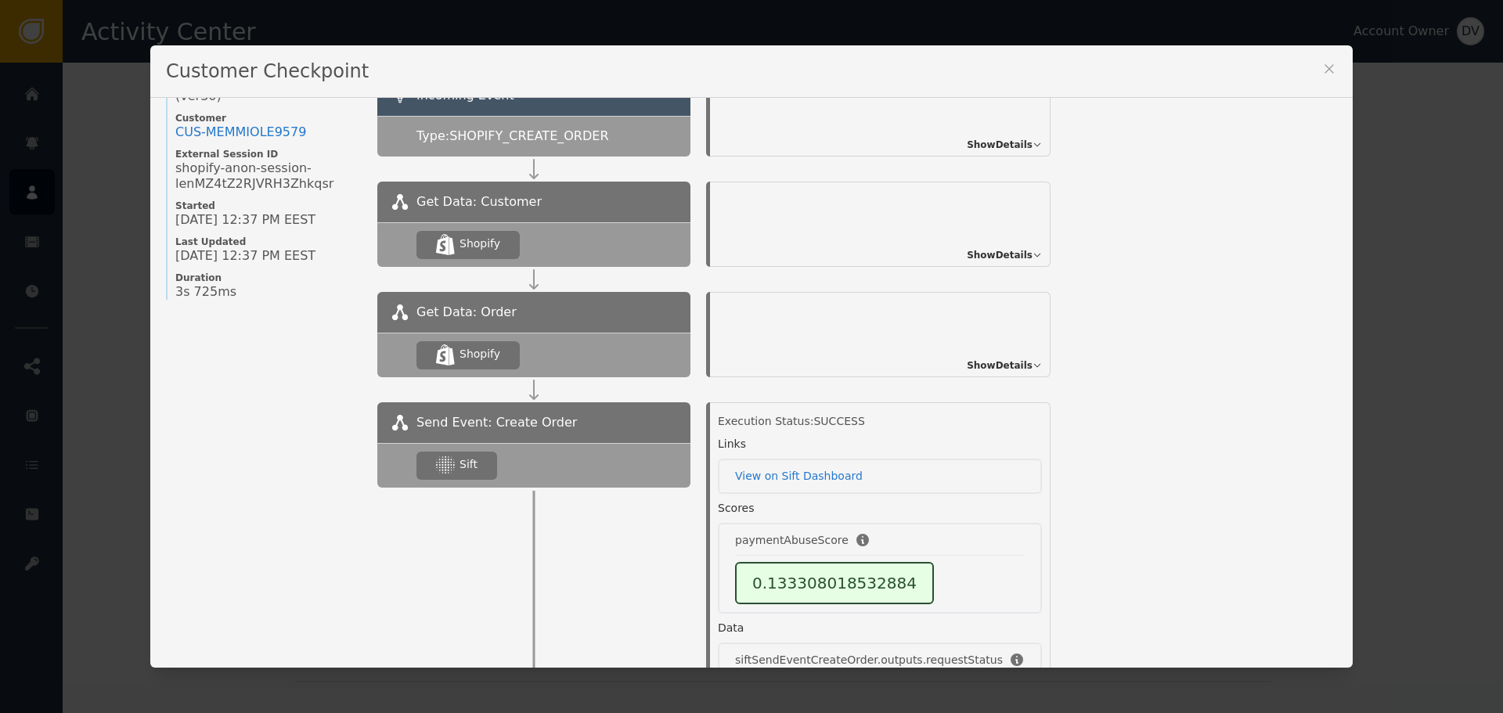
click at [1326, 65] on icon at bounding box center [1330, 69] width 16 height 16
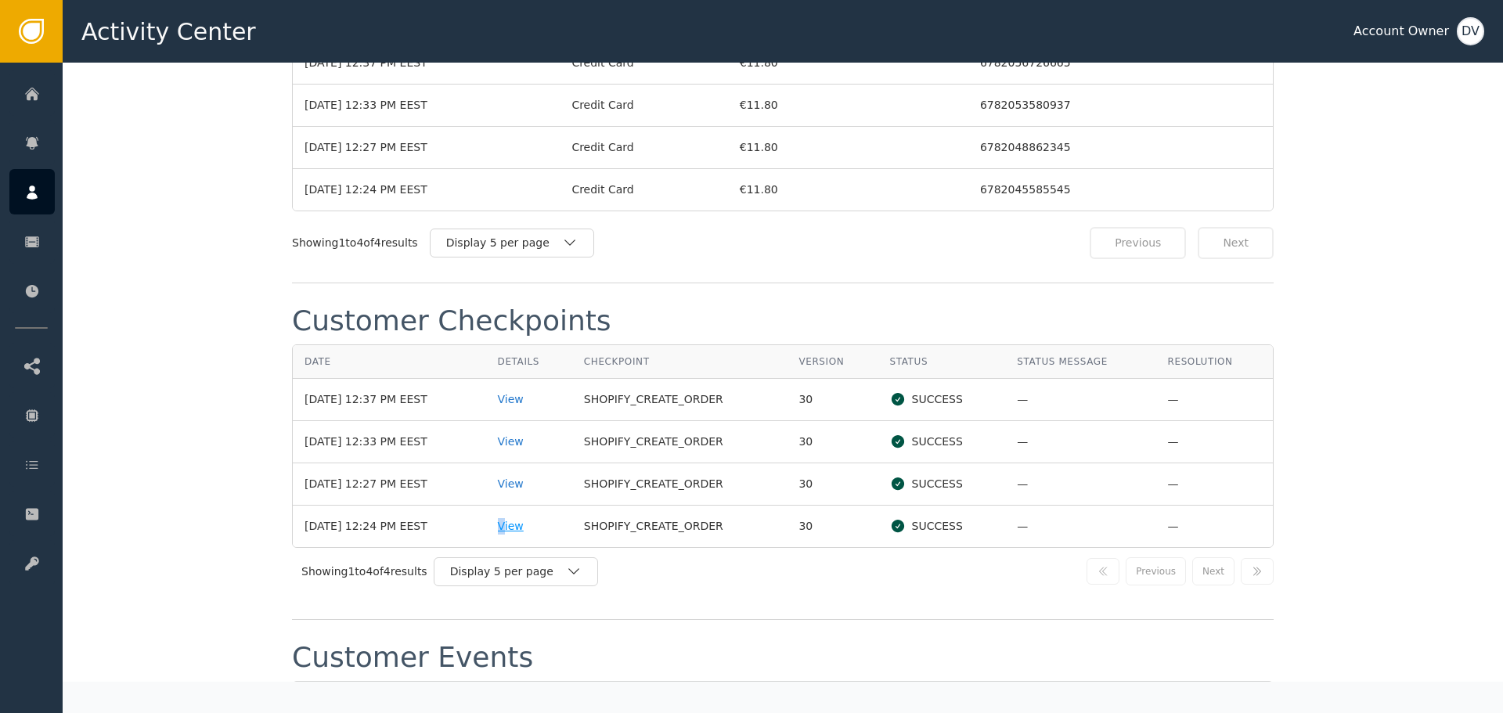
click at [517, 531] on div "View" at bounding box center [529, 526] width 63 height 16
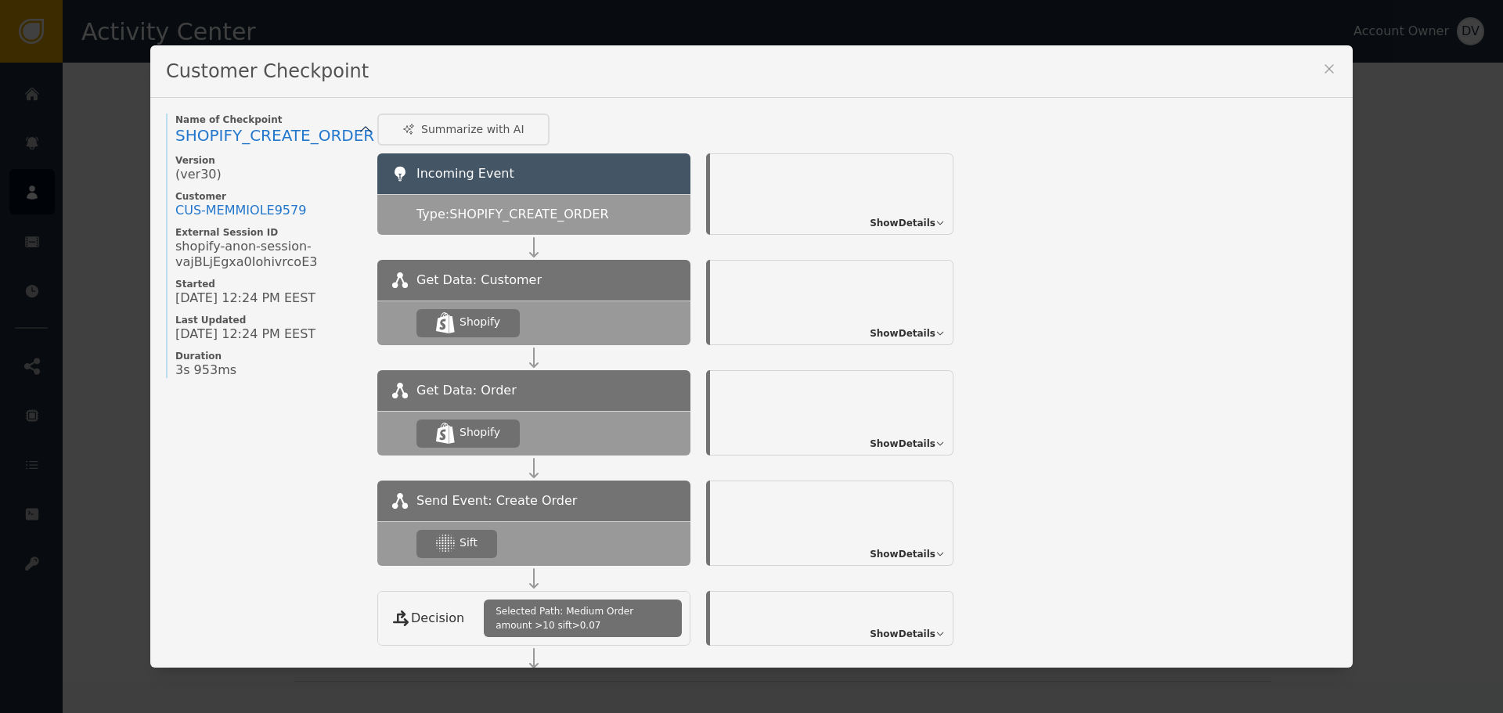
click at [902, 550] on span "Show Details" at bounding box center [903, 554] width 66 height 14
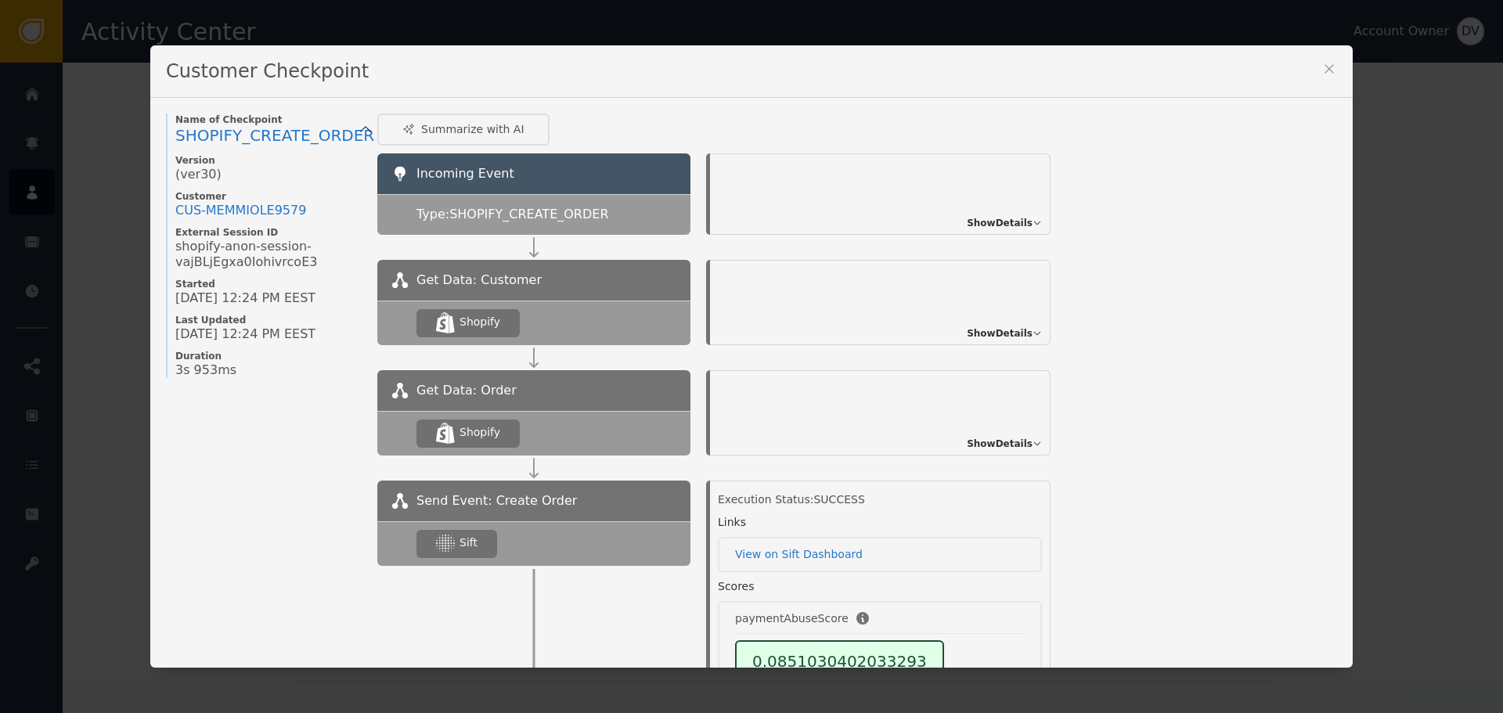
scroll to position [60, 0]
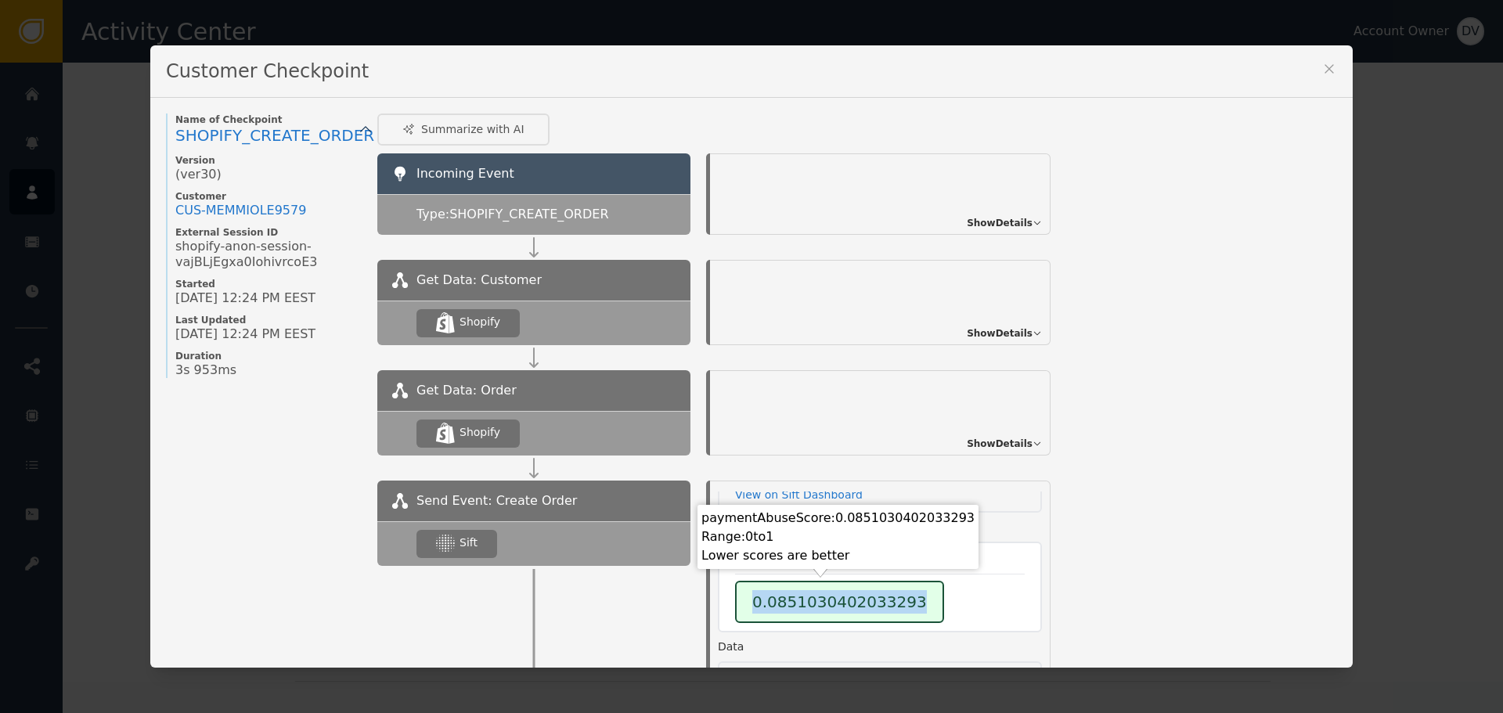
drag, startPoint x: 781, startPoint y: 590, endPoint x: 944, endPoint y: 579, distance: 164.0
click at [944, 579] on div "paymentAbuseScore 0.0851030402033293" at bounding box center [880, 587] width 324 height 91
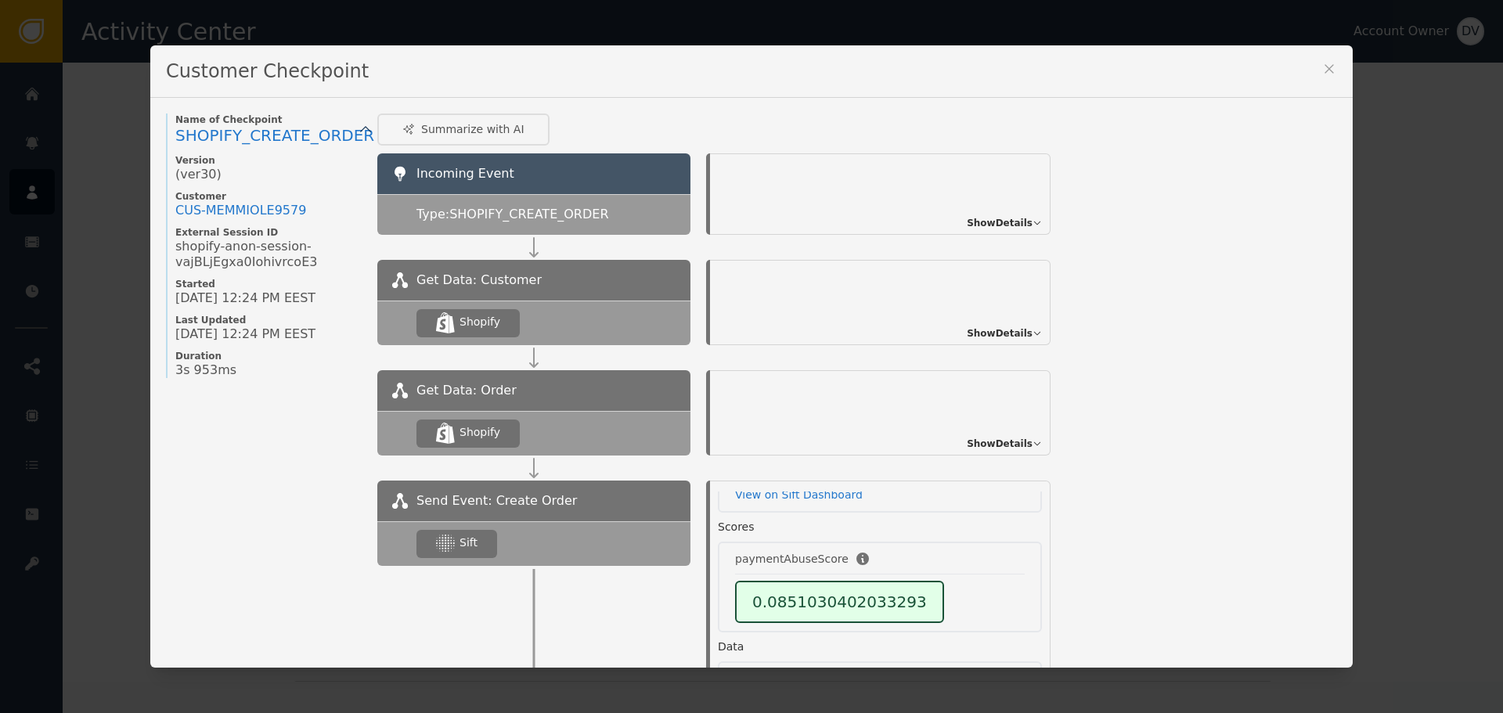
click at [1332, 62] on div "Customer Checkpoint" at bounding box center [751, 71] width 1203 height 52
click at [1329, 62] on icon at bounding box center [1330, 69] width 16 height 16
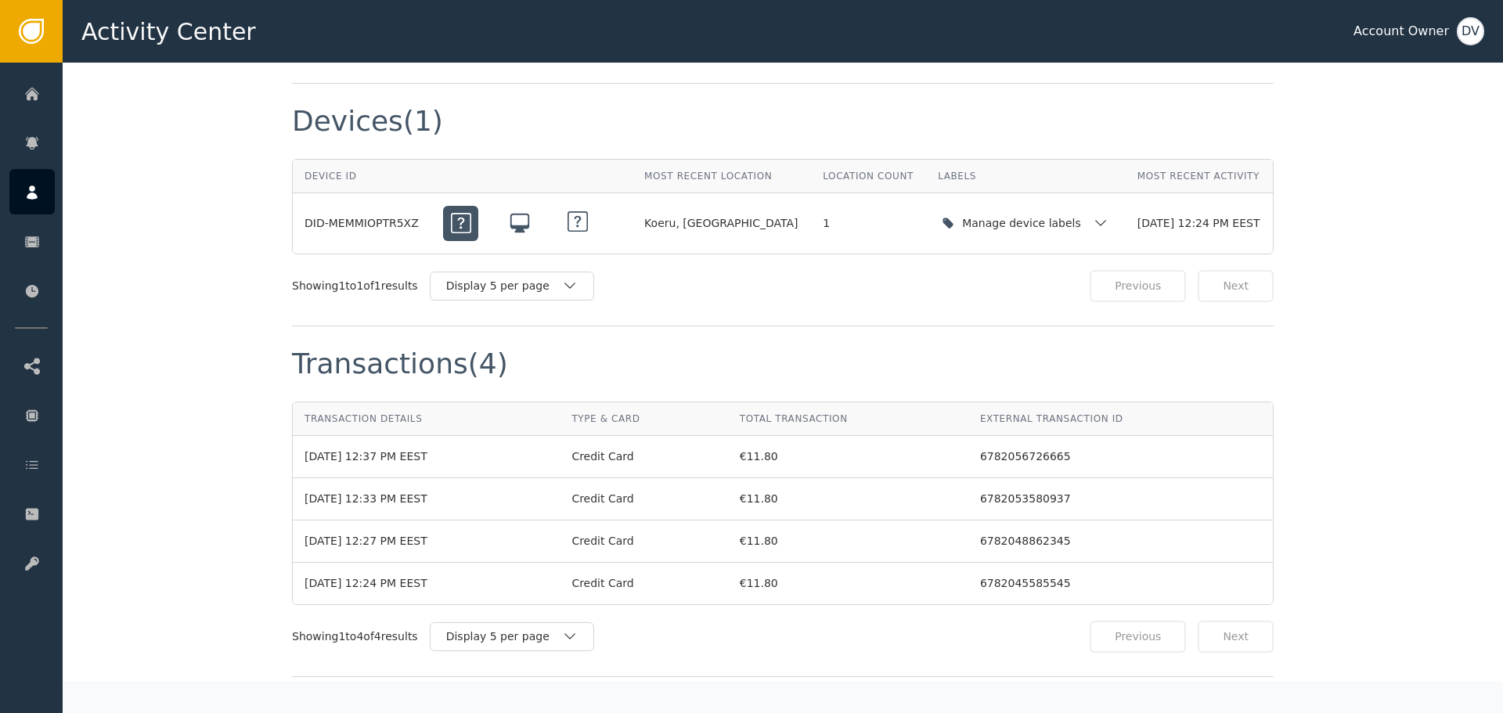
scroll to position [1018, 0]
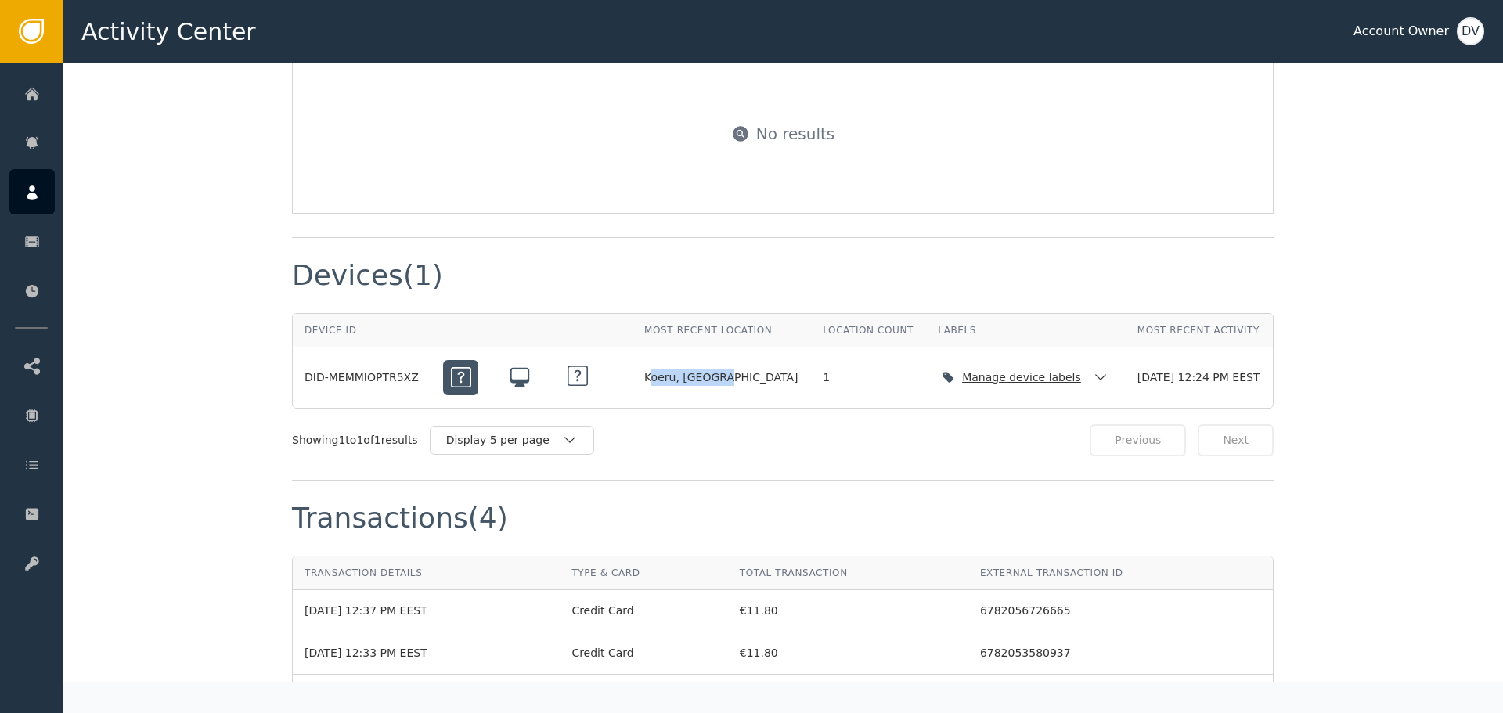
drag, startPoint x: 651, startPoint y: 375, endPoint x: 738, endPoint y: 368, distance: 86.4
click at [738, 368] on td "Koeru, [GEOGRAPHIC_DATA]" at bounding box center [722, 378] width 179 height 60
click at [747, 360] on td "Koeru, [GEOGRAPHIC_DATA]" at bounding box center [722, 378] width 179 height 60
click at [1093, 380] on icon "button" at bounding box center [1101, 378] width 16 height 16
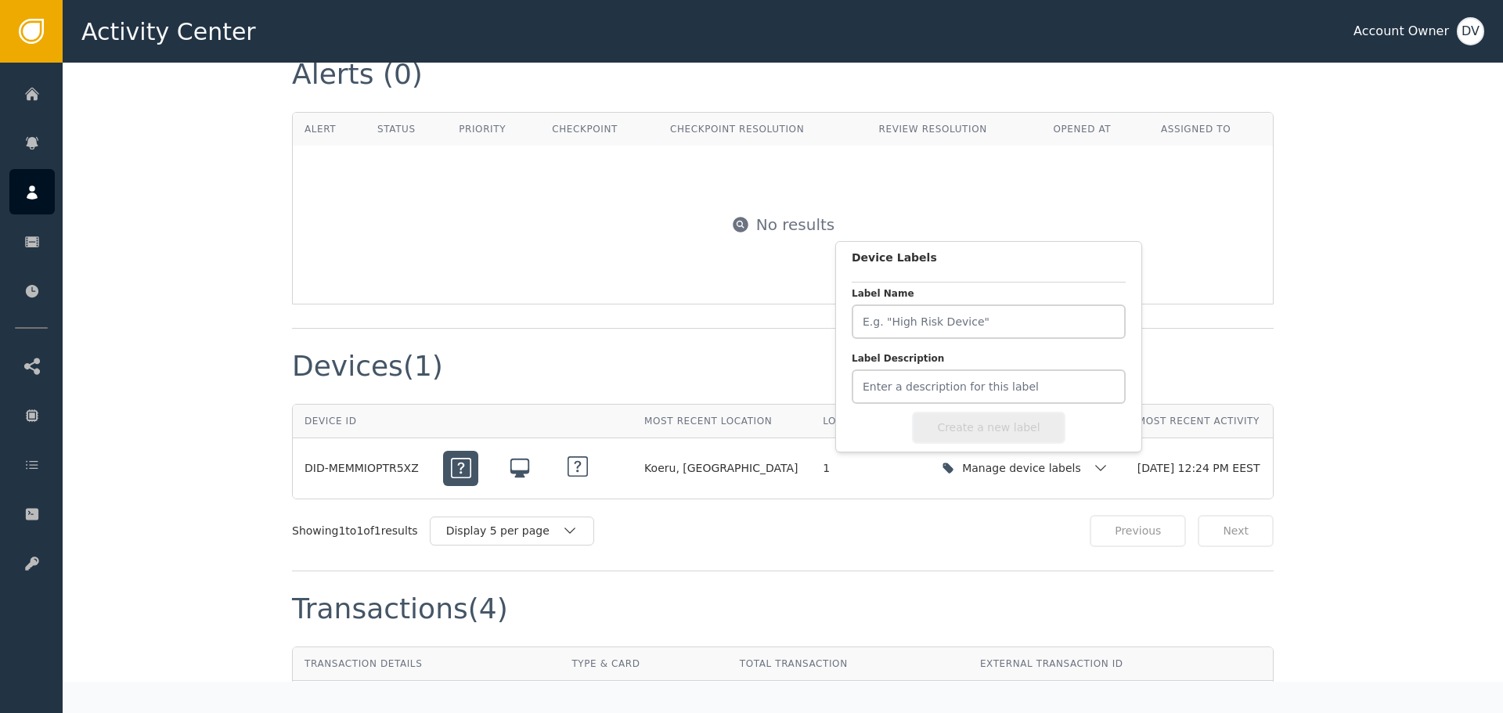
scroll to position [783, 0]
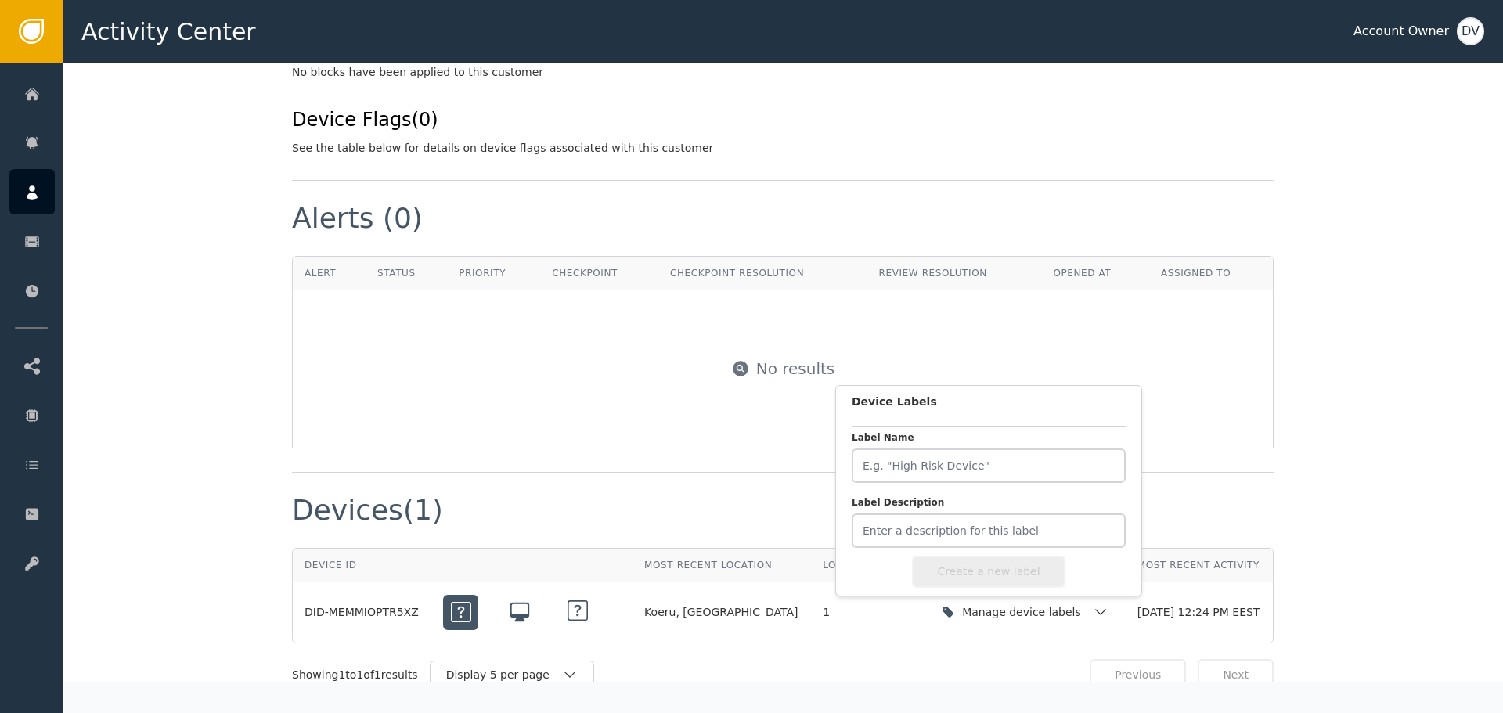
click at [162, 306] on div "Label this customer Block this customer Customer : CUS-MEMMIOLE9579 Your Custom…" at bounding box center [783, 500] width 1441 height 2441
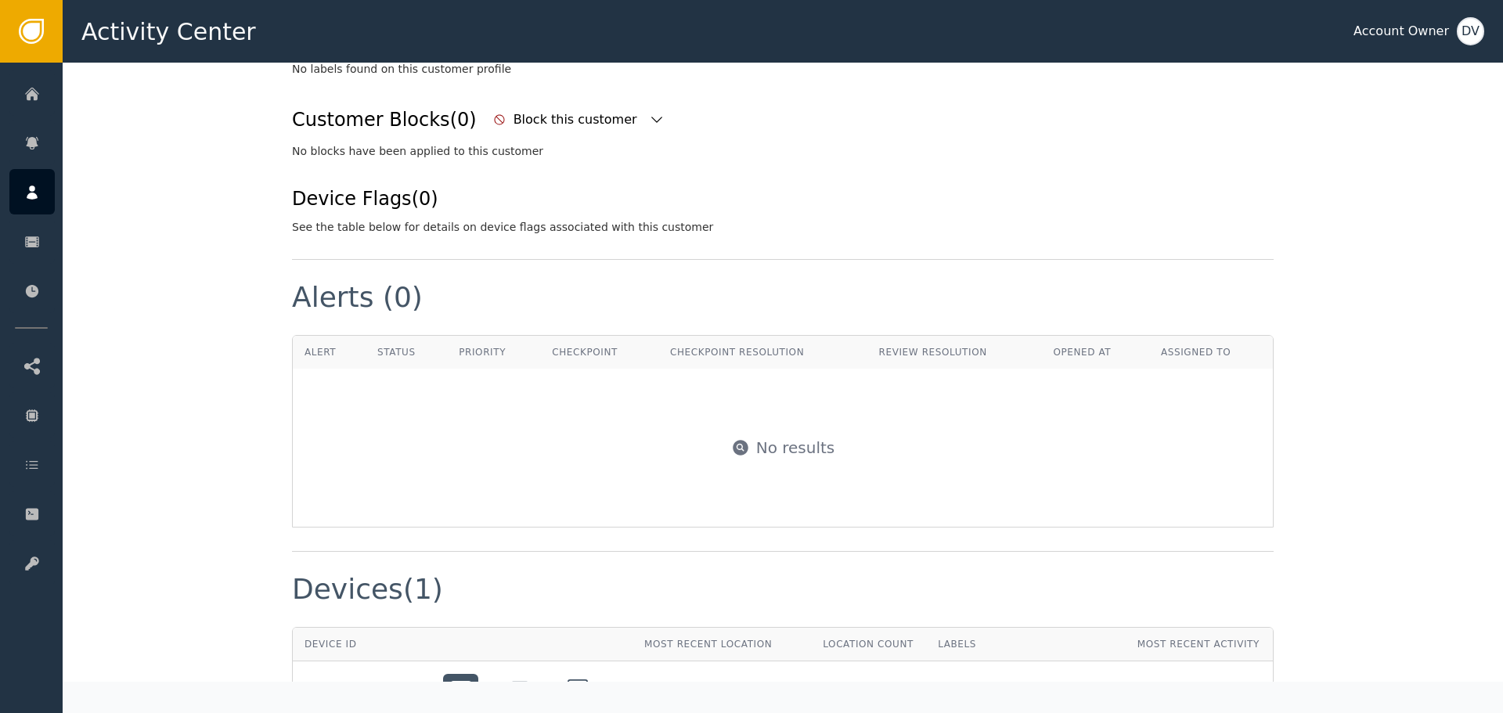
scroll to position [548, 0]
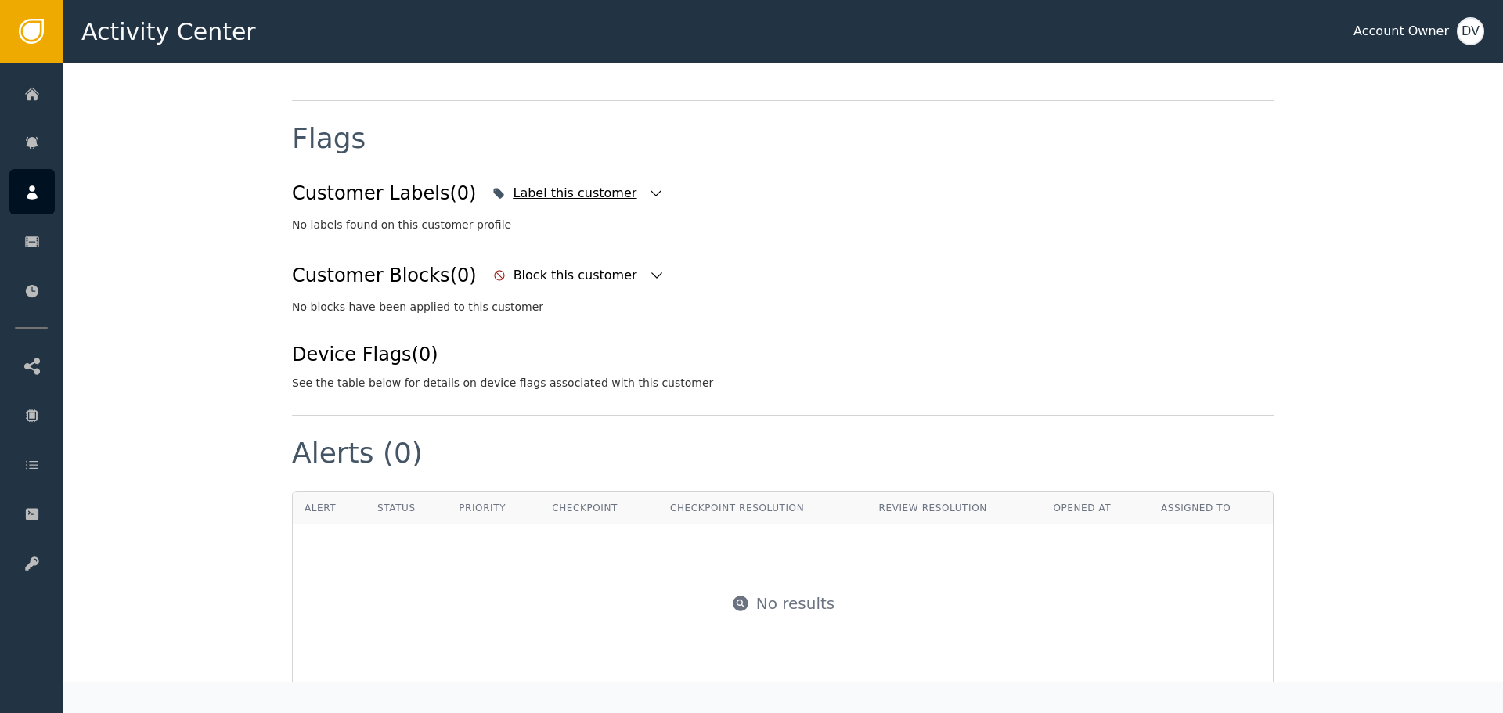
click at [648, 193] on icon "button" at bounding box center [656, 194] width 16 height 16
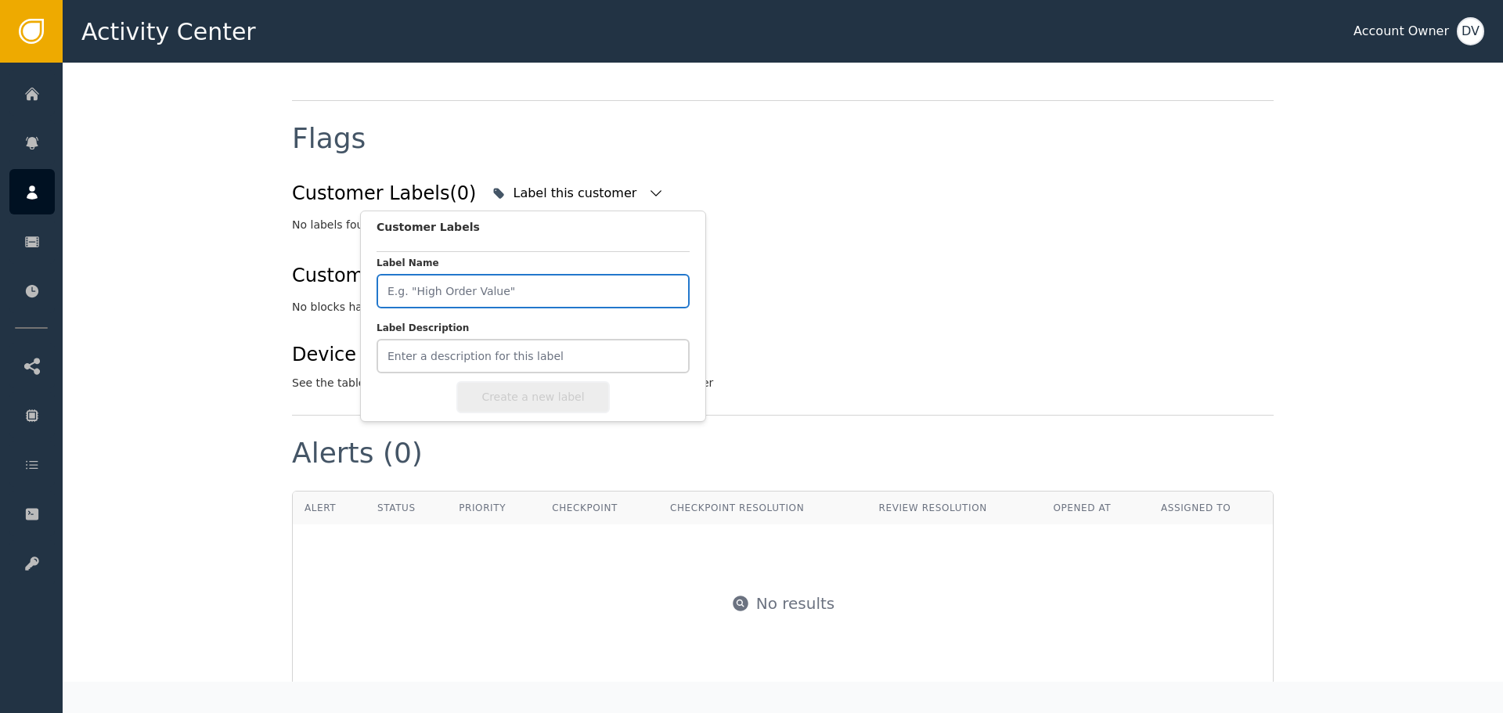
click at [513, 283] on input "Label Name" at bounding box center [533, 291] width 313 height 34
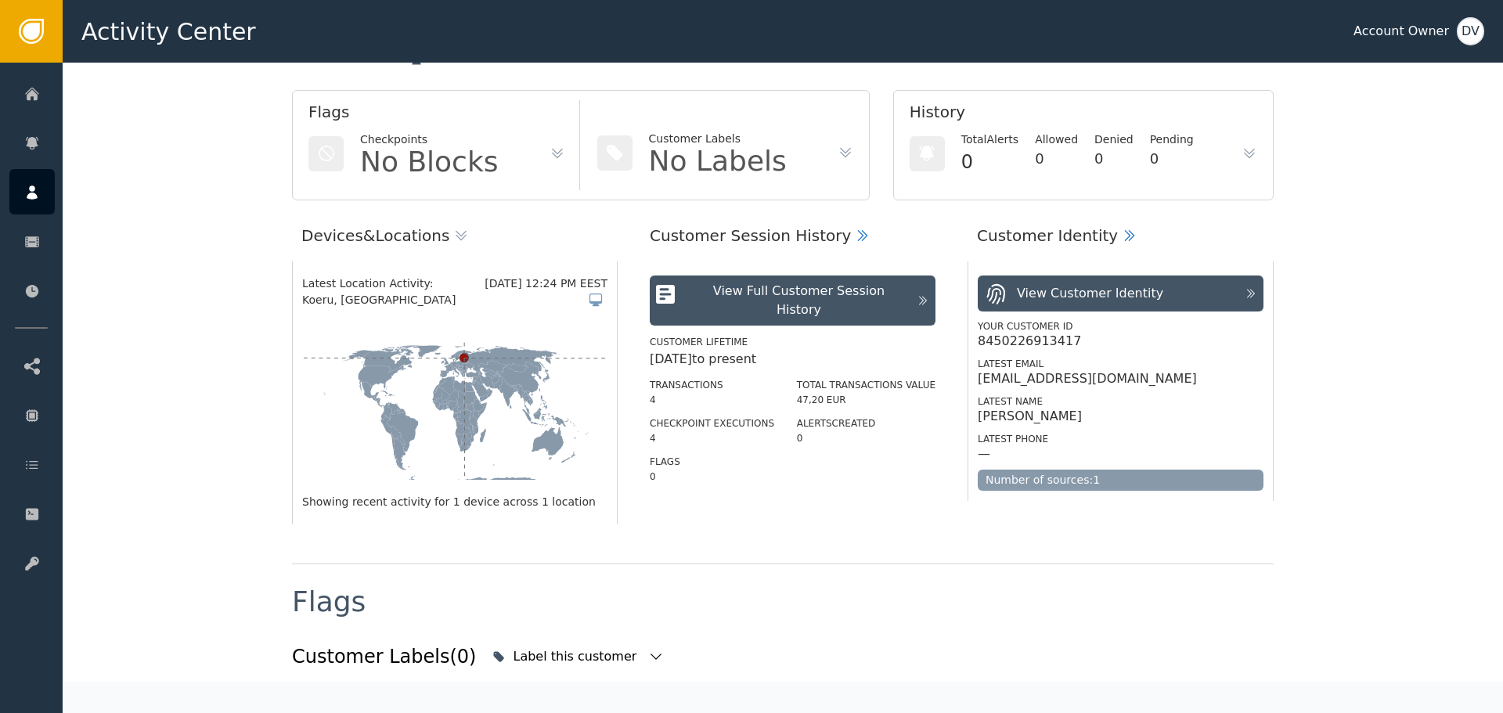
scroll to position [78, 0]
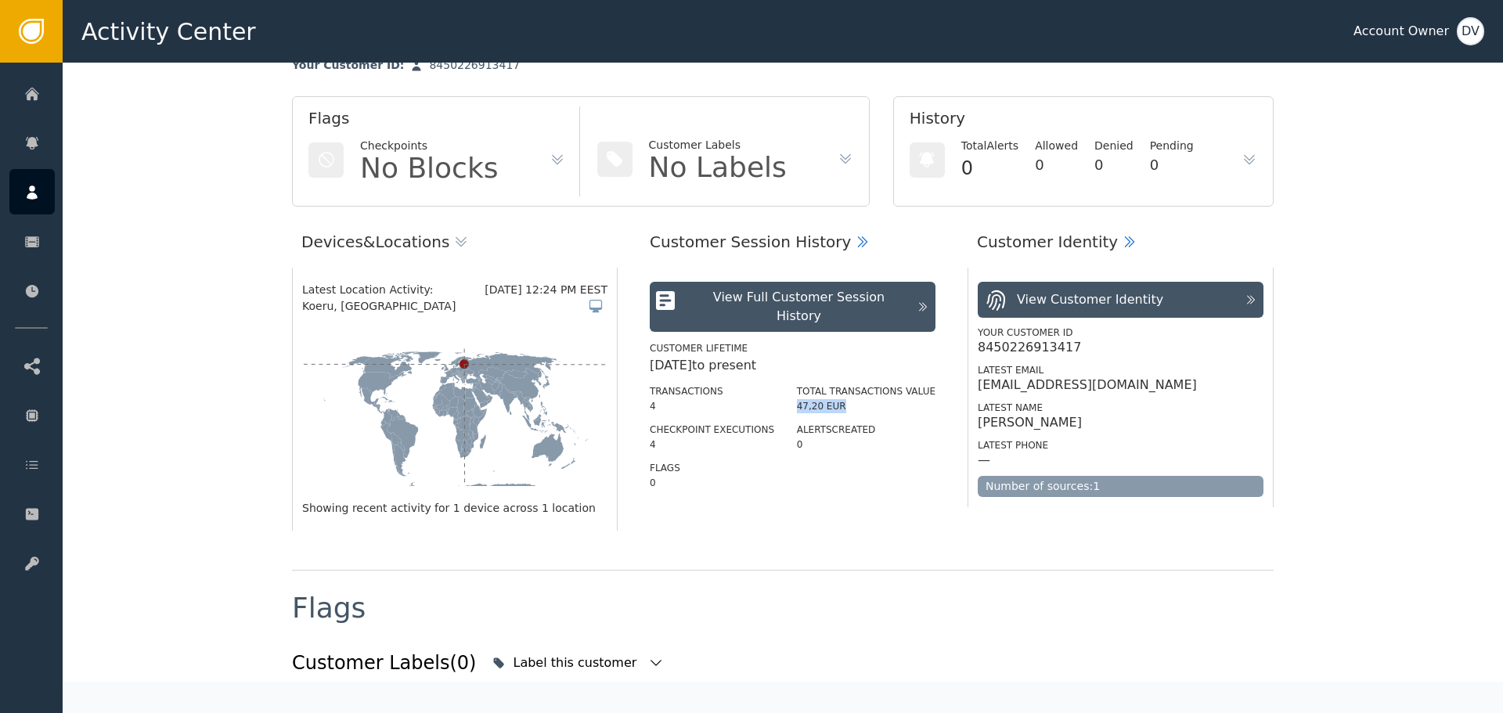
drag, startPoint x: 803, startPoint y: 394, endPoint x: 892, endPoint y: 395, distance: 89.3
click at [892, 395] on div "Transactions 4 Checkpoint Executions 4 Flags 0 Total Transactions Value 47,20 E…" at bounding box center [793, 432] width 286 height 115
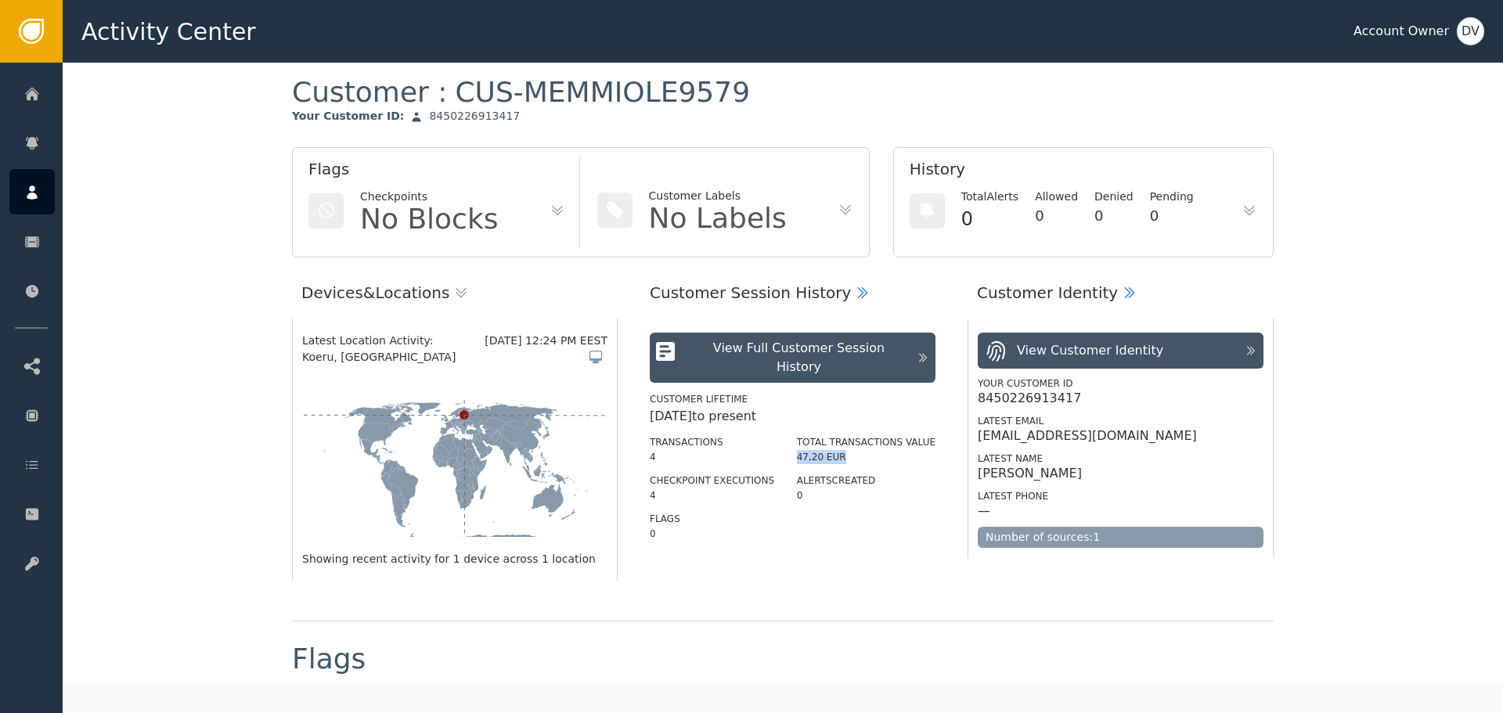
scroll to position [0, 0]
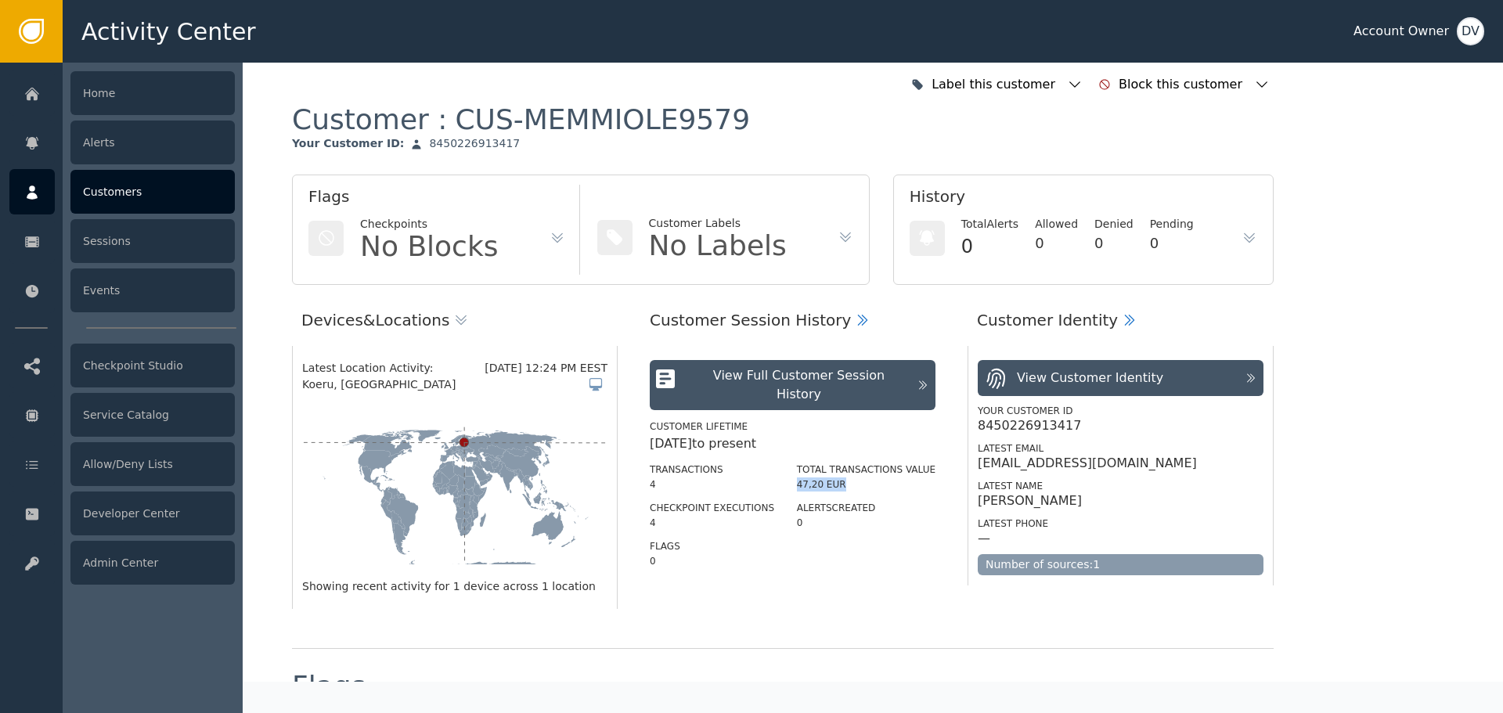
click at [34, 191] on icon at bounding box center [32, 193] width 11 height 14
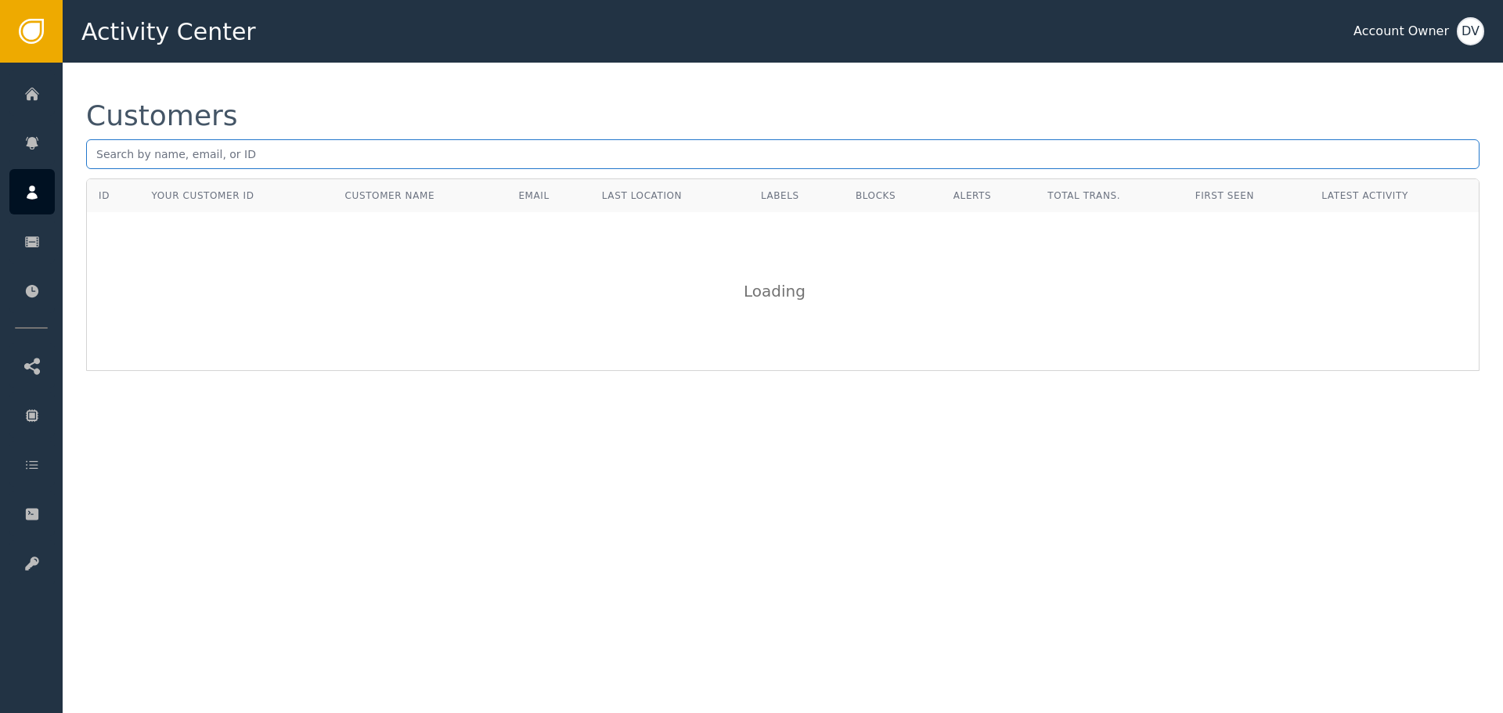
click at [235, 155] on input "text" at bounding box center [783, 154] width 1394 height 30
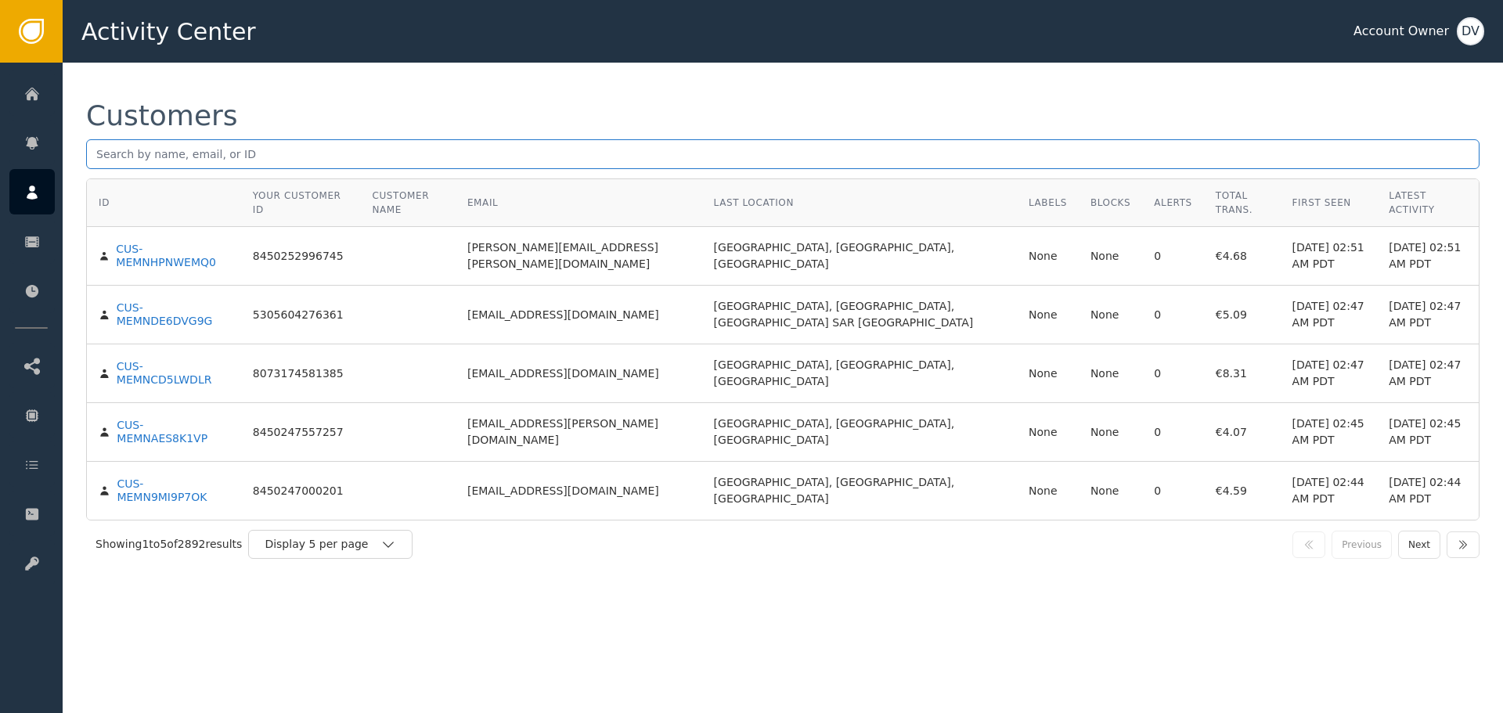
paste input "[EMAIL_ADDRESS][DOMAIN_NAME]"
type input "[EMAIL_ADDRESS][DOMAIN_NAME]"
click at [315, 106] on div "Customers" at bounding box center [783, 116] width 1394 height 28
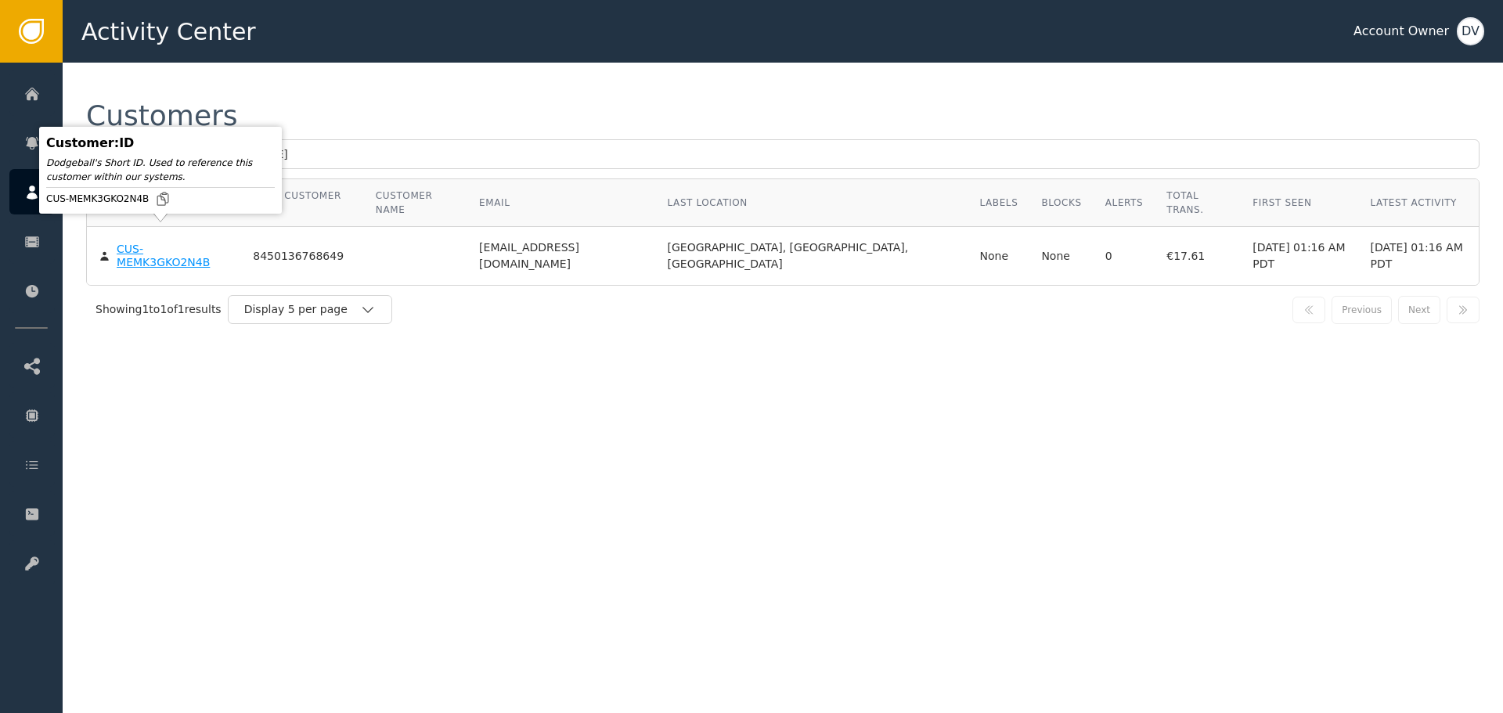
click at [152, 243] on div "CUS-MEMK3GKO2N4B" at bounding box center [173, 256] width 113 height 27
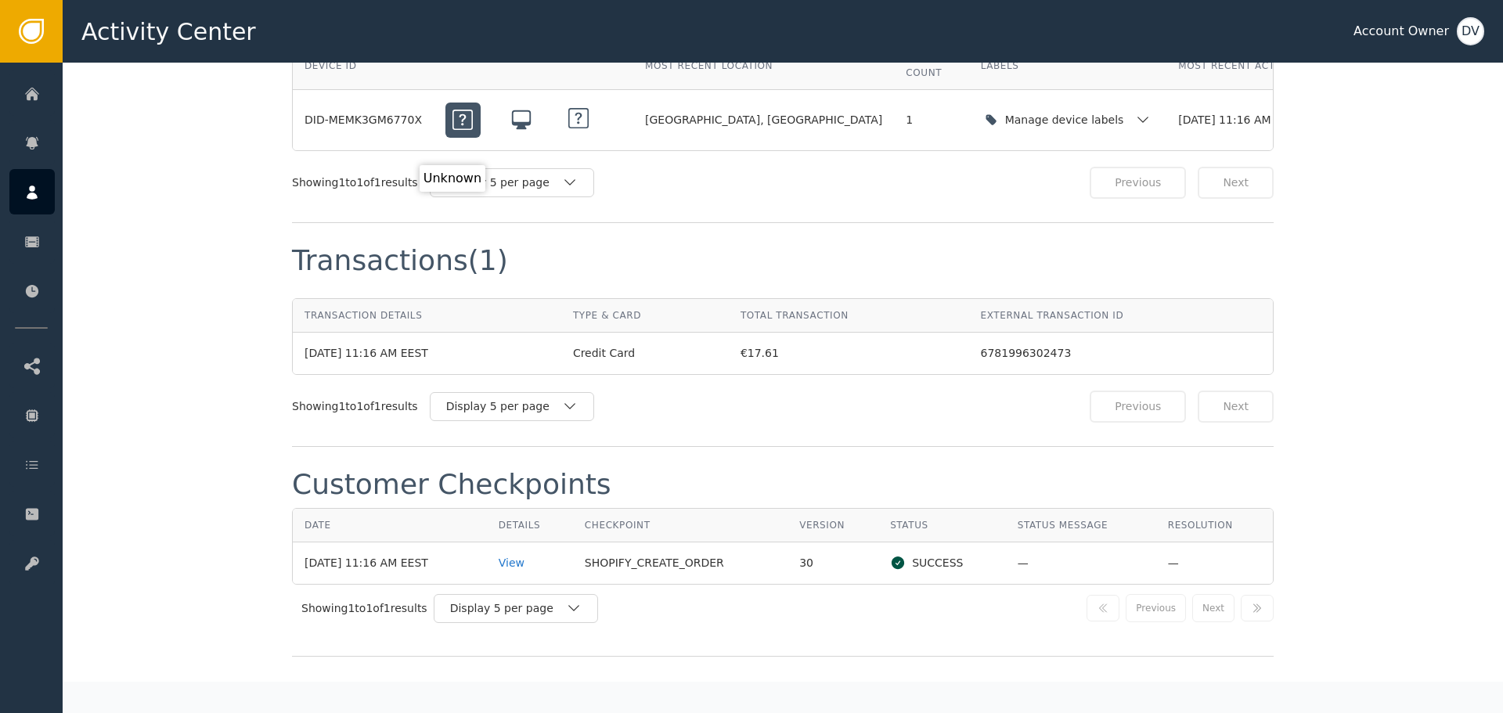
scroll to position [1488, 0]
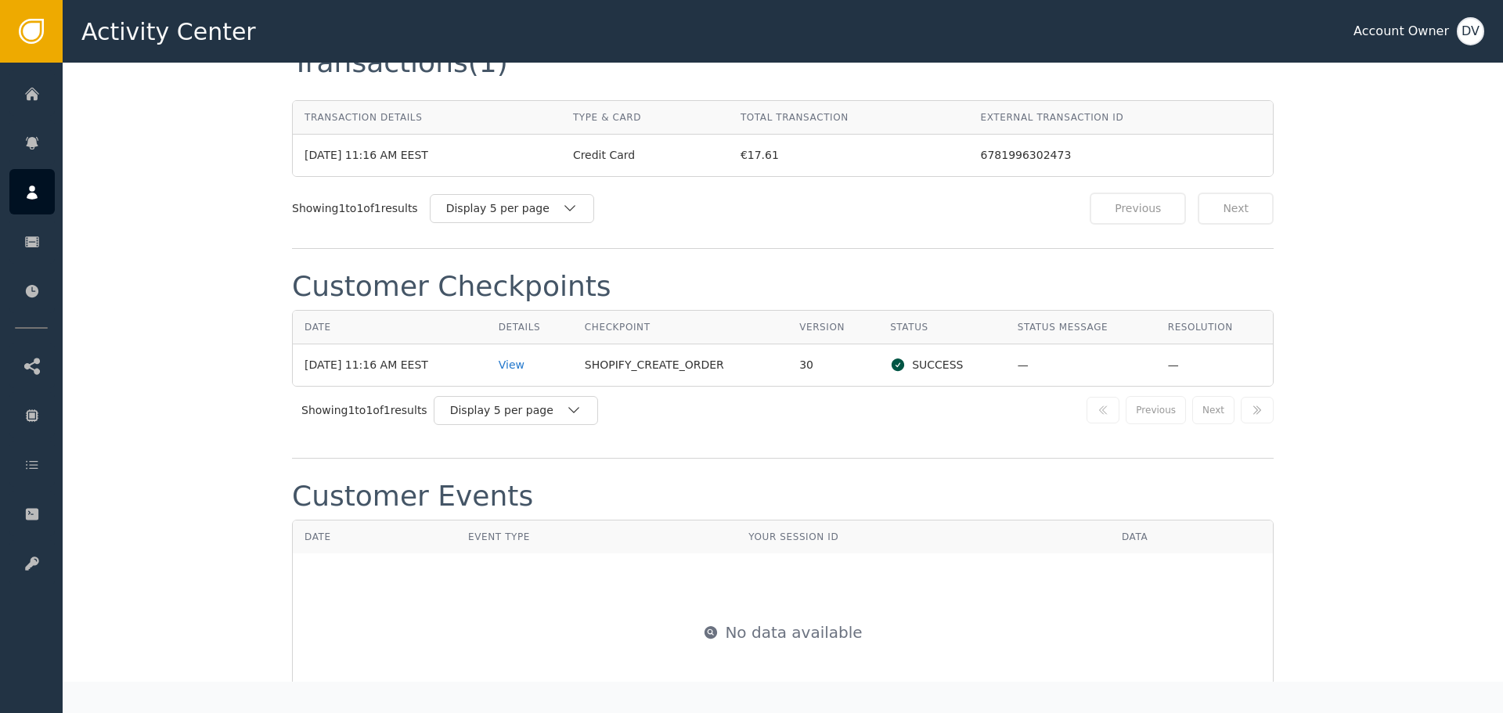
click at [510, 349] on td "View" at bounding box center [530, 366] width 86 height 42
click at [520, 357] on div "View" at bounding box center [530, 365] width 63 height 16
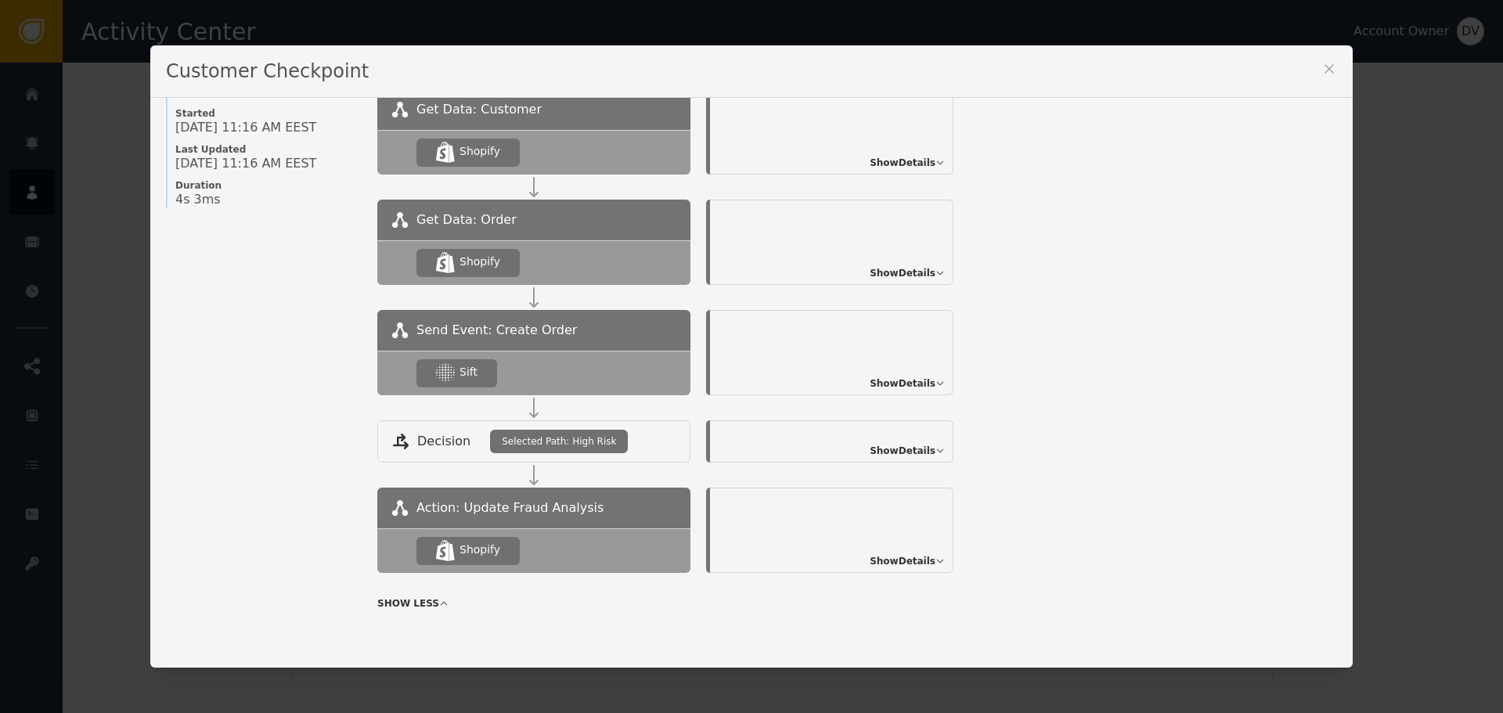
scroll to position [172, 0]
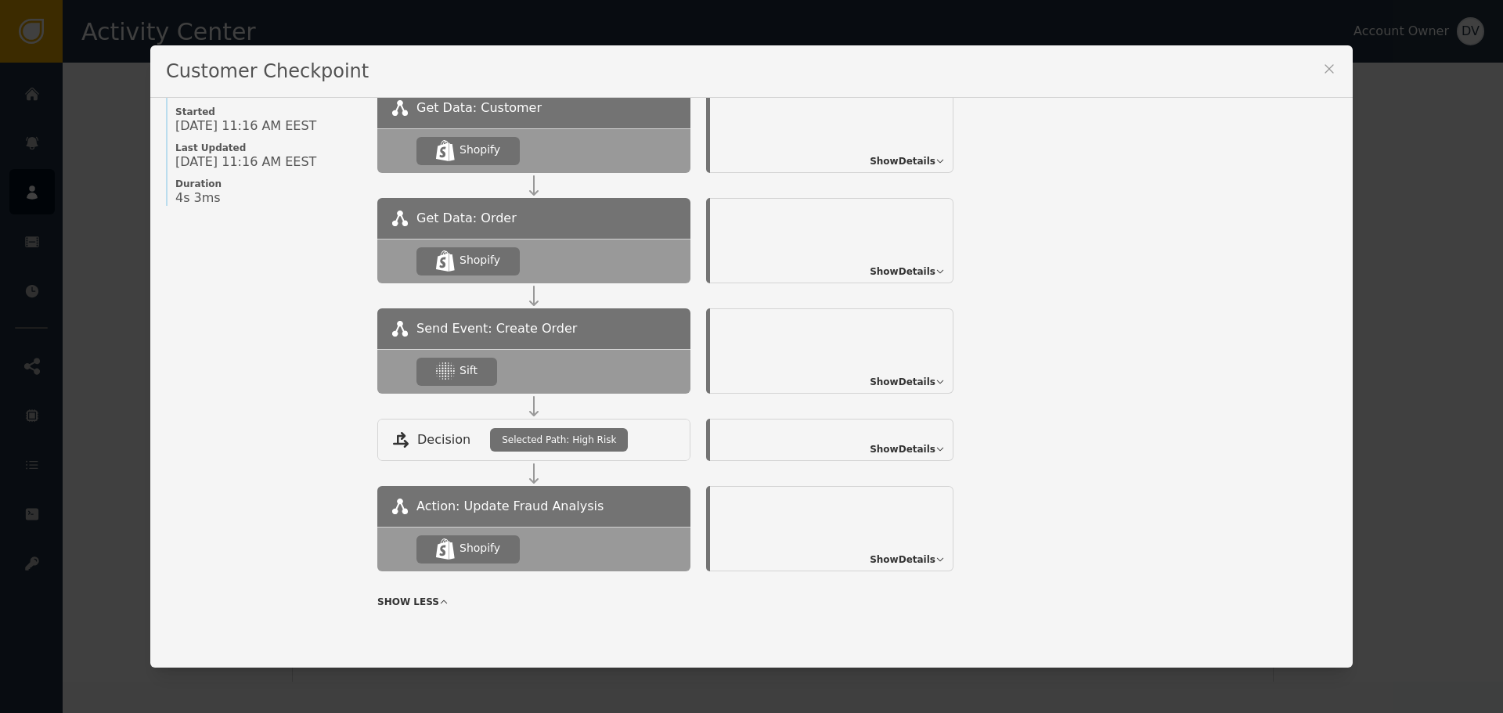
click at [906, 383] on span "Show Details" at bounding box center [903, 382] width 66 height 14
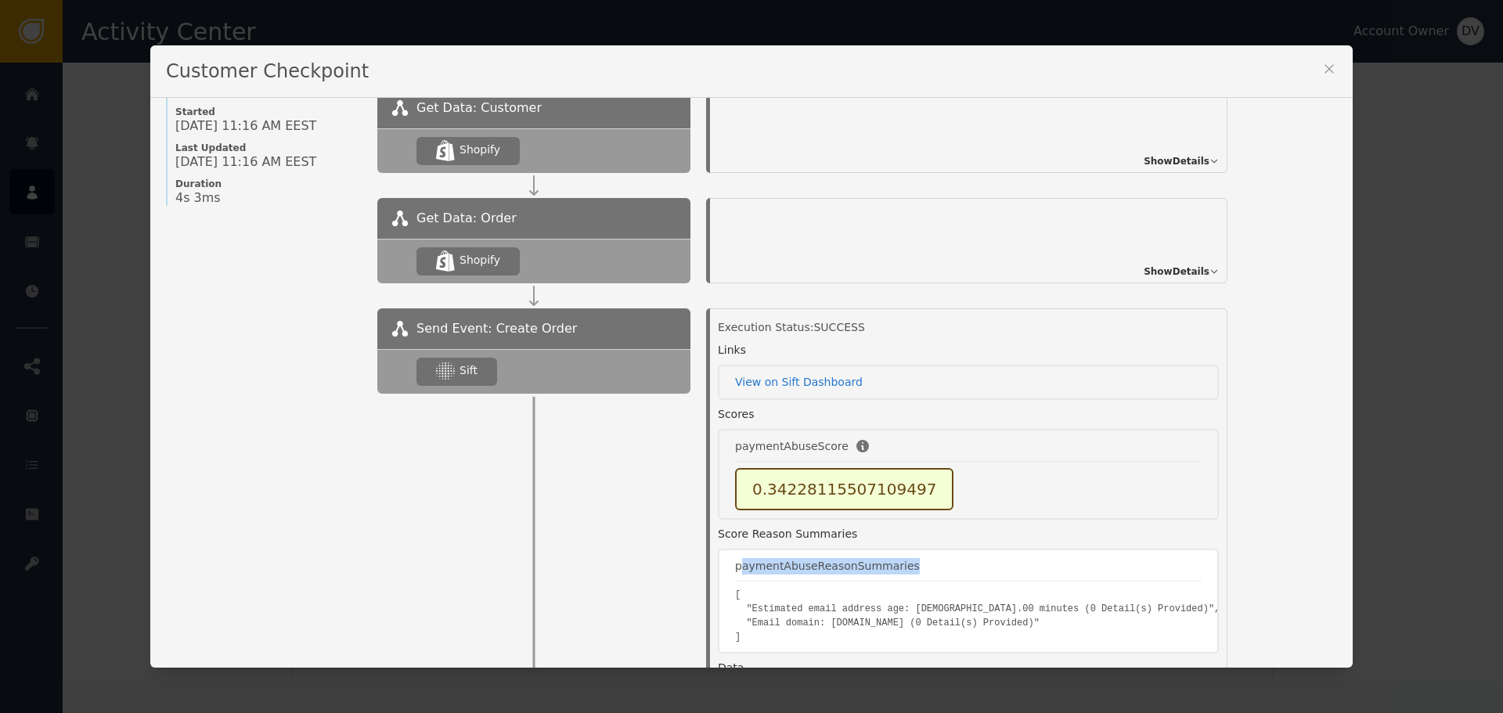
drag, startPoint x: 734, startPoint y: 565, endPoint x: 911, endPoint y: 563, distance: 177.0
click at [911, 563] on div "paymentAbuseReasonSummaries" at bounding box center [968, 566] width 467 height 16
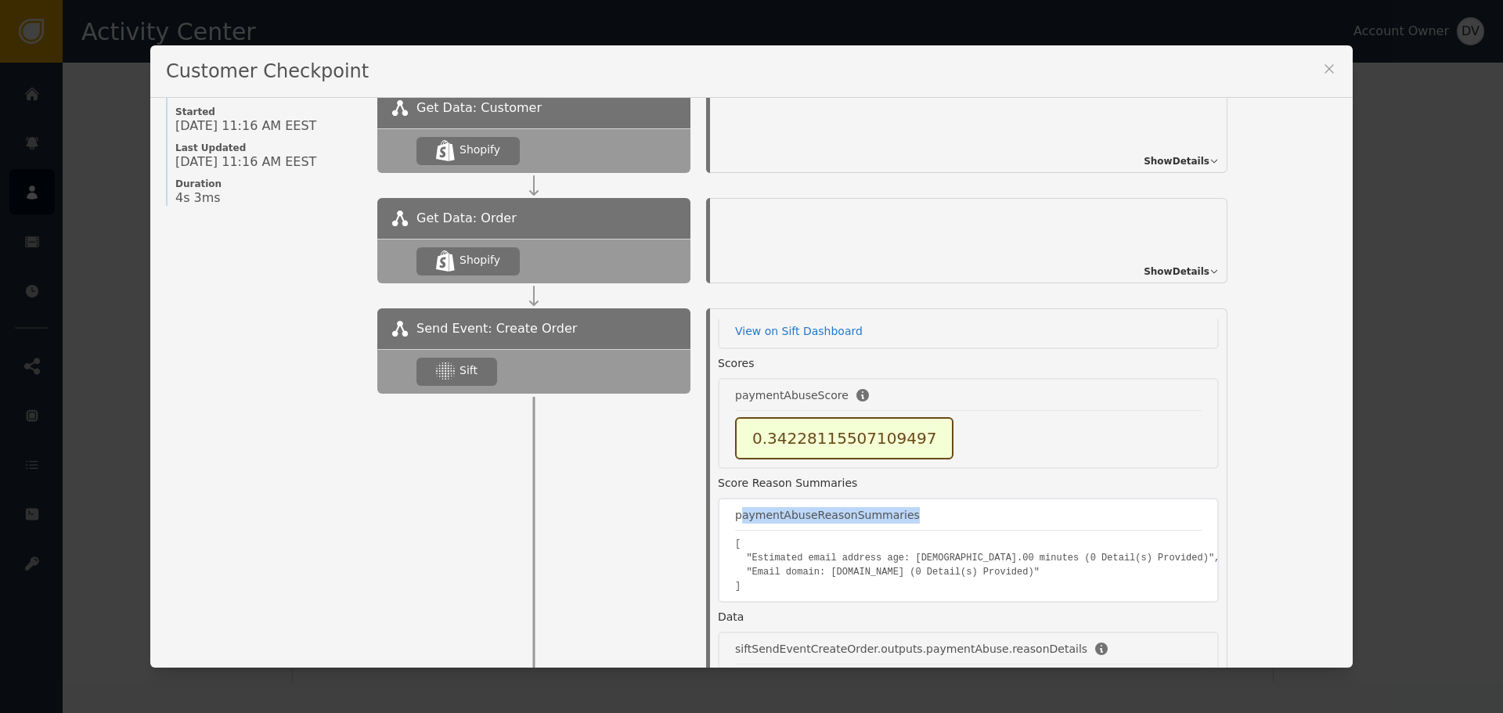
scroll to position [78, 0]
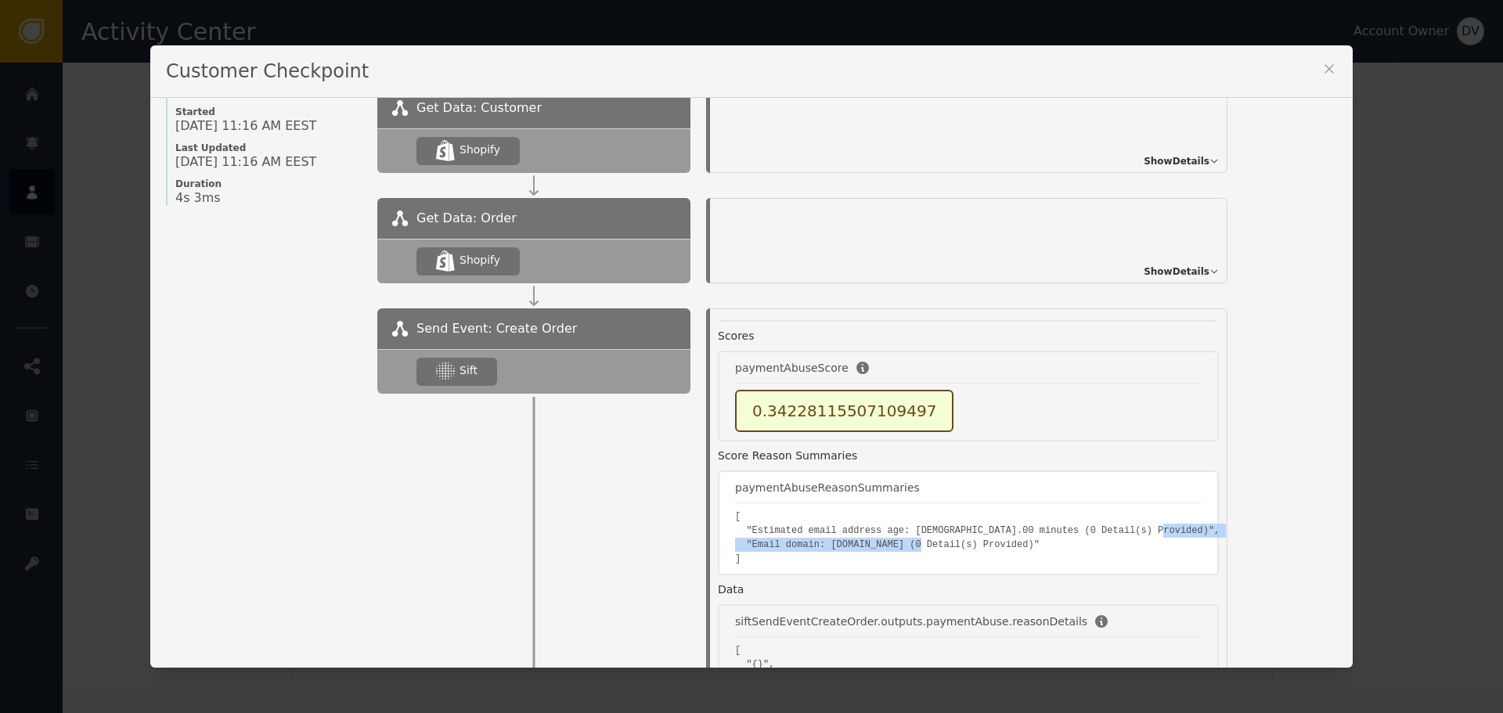
drag, startPoint x: 782, startPoint y: 549, endPoint x: 995, endPoint y: 543, distance: 213.1
click at [995, 543] on pre "[ "Estimated email address age: [DEMOGRAPHIC_DATA].00 minutes (0 Detail(s) Prov…" at bounding box center [968, 538] width 467 height 56
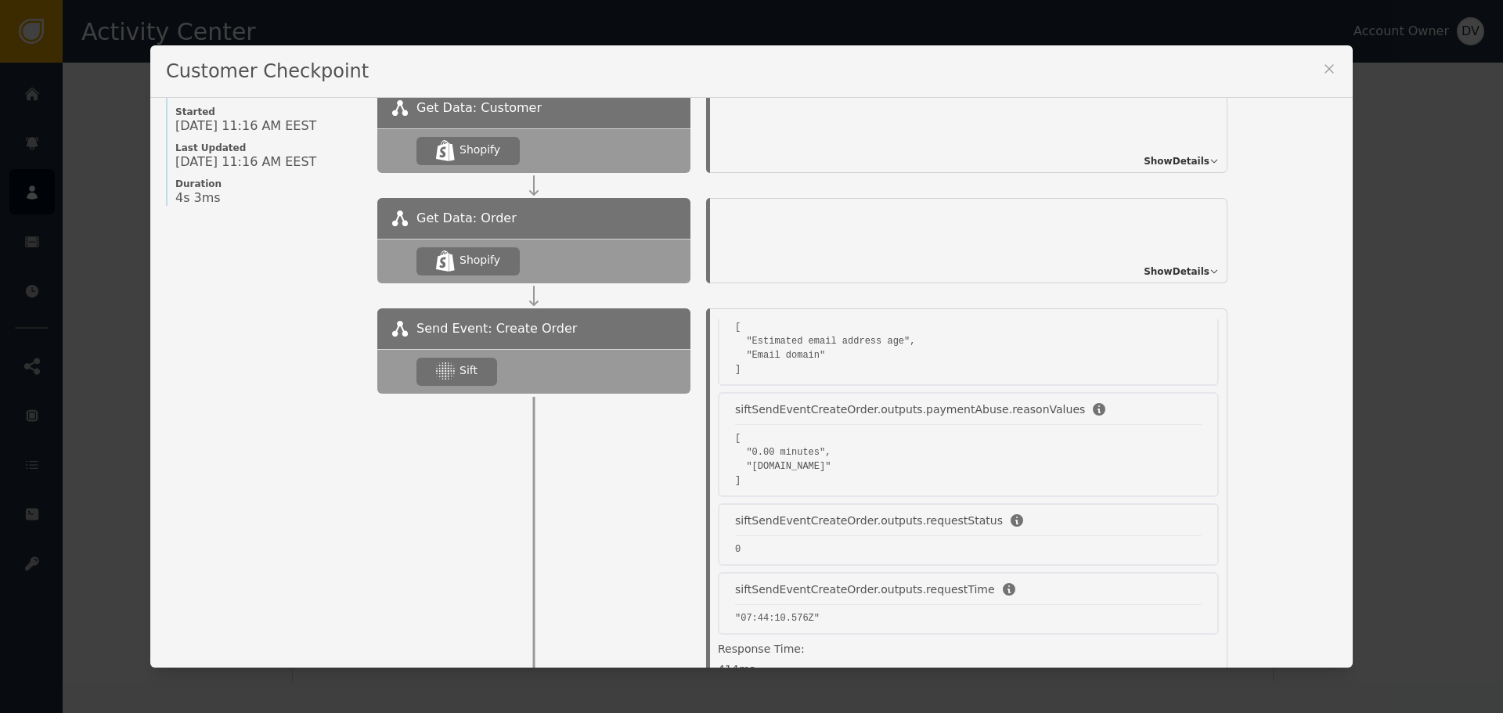
scroll to position [527, 0]
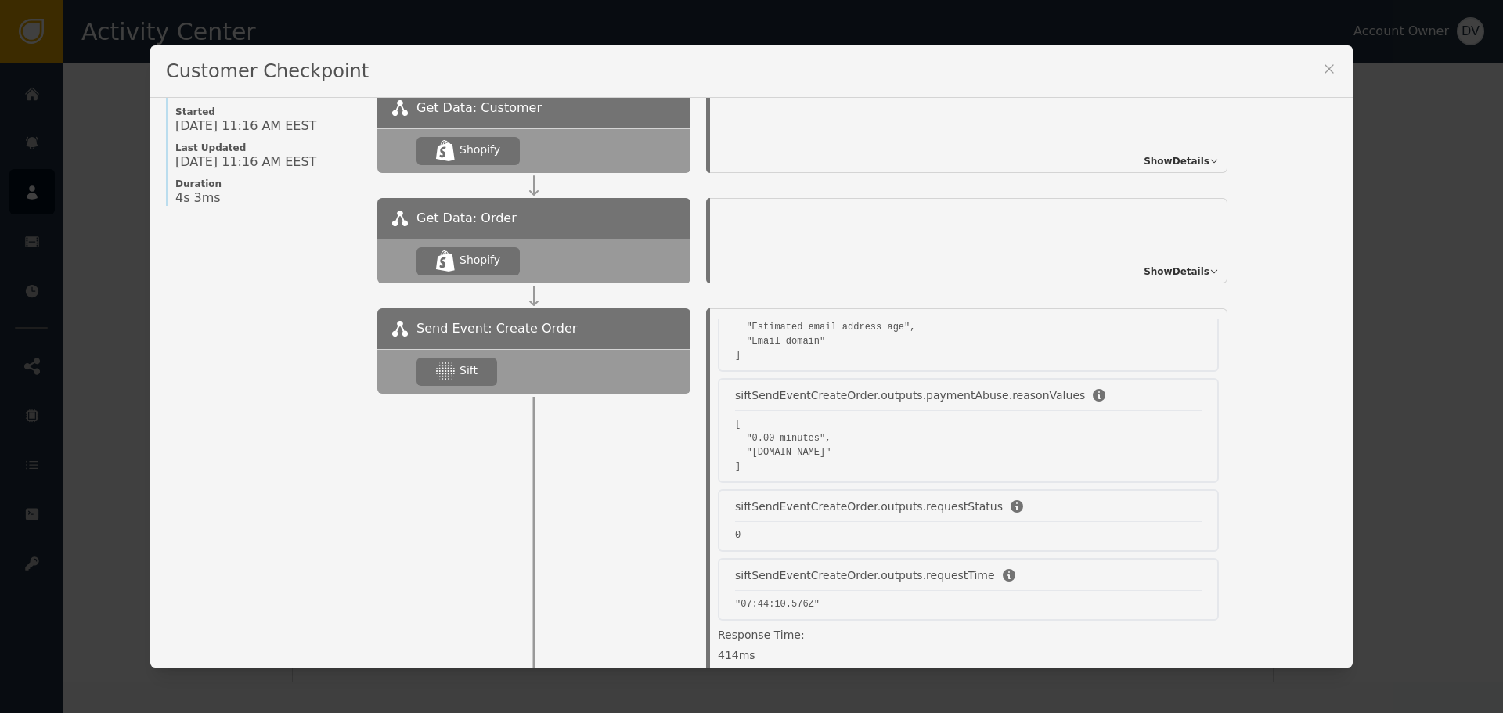
click at [1326, 73] on icon at bounding box center [1330, 69] width 16 height 16
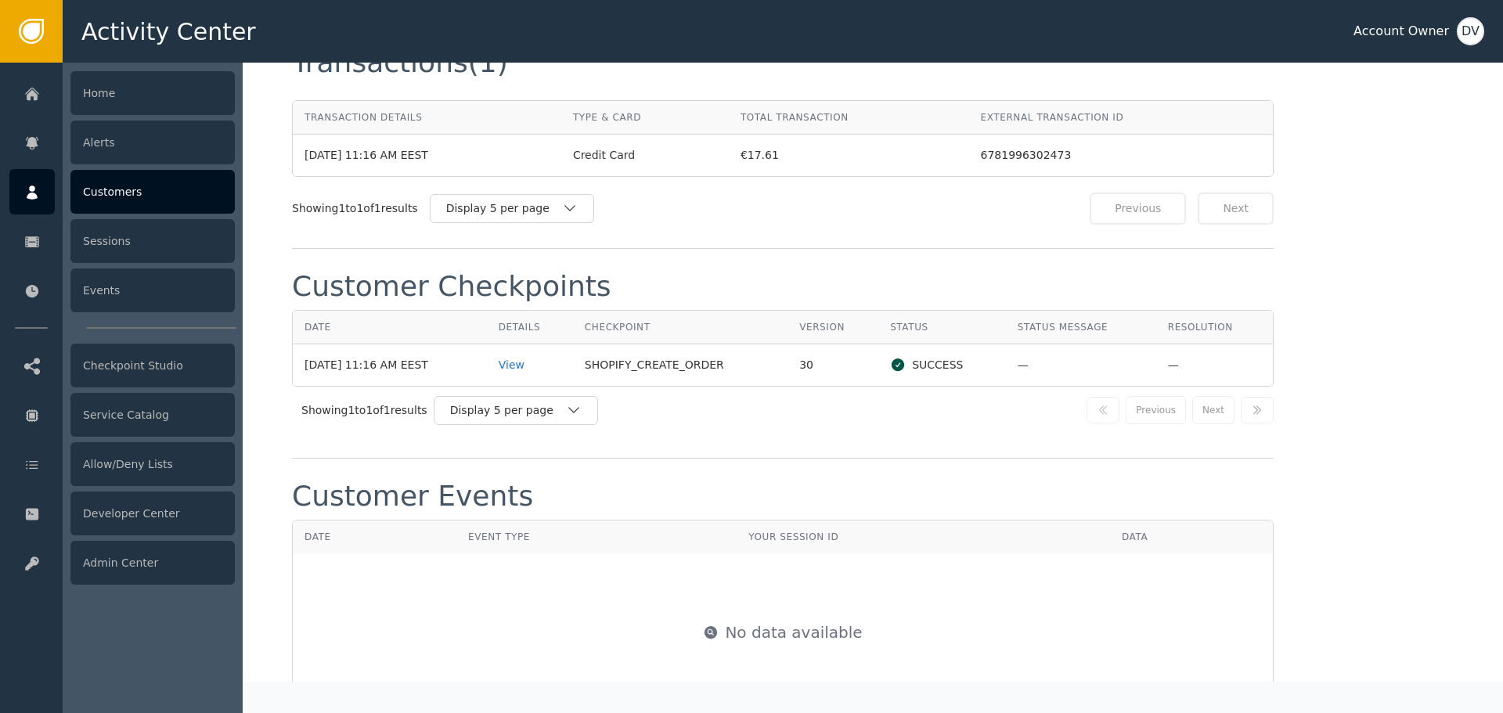
click at [20, 192] on div at bounding box center [31, 191] width 45 height 45
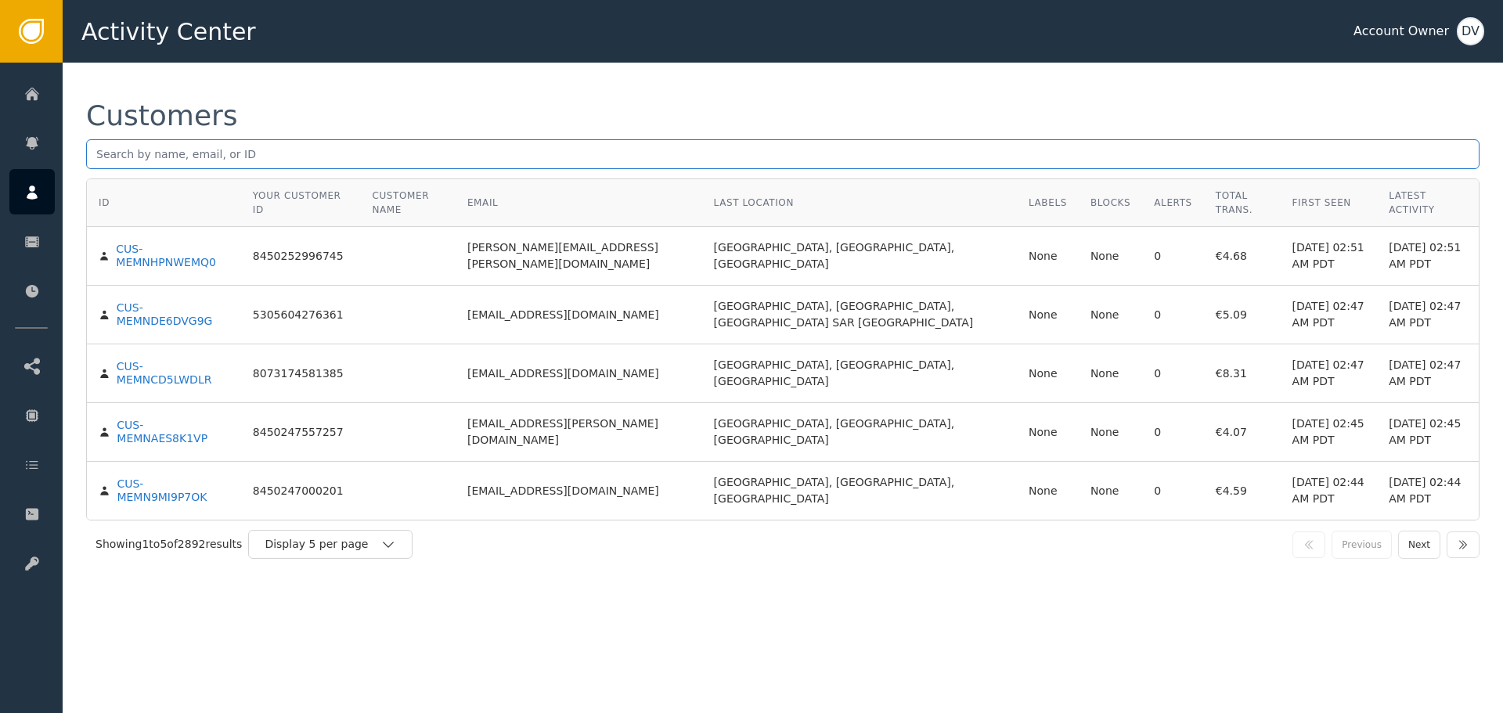
click at [299, 151] on input "text" at bounding box center [783, 154] width 1394 height 30
paste input "[EMAIL_ADDRESS][DOMAIN_NAME]"
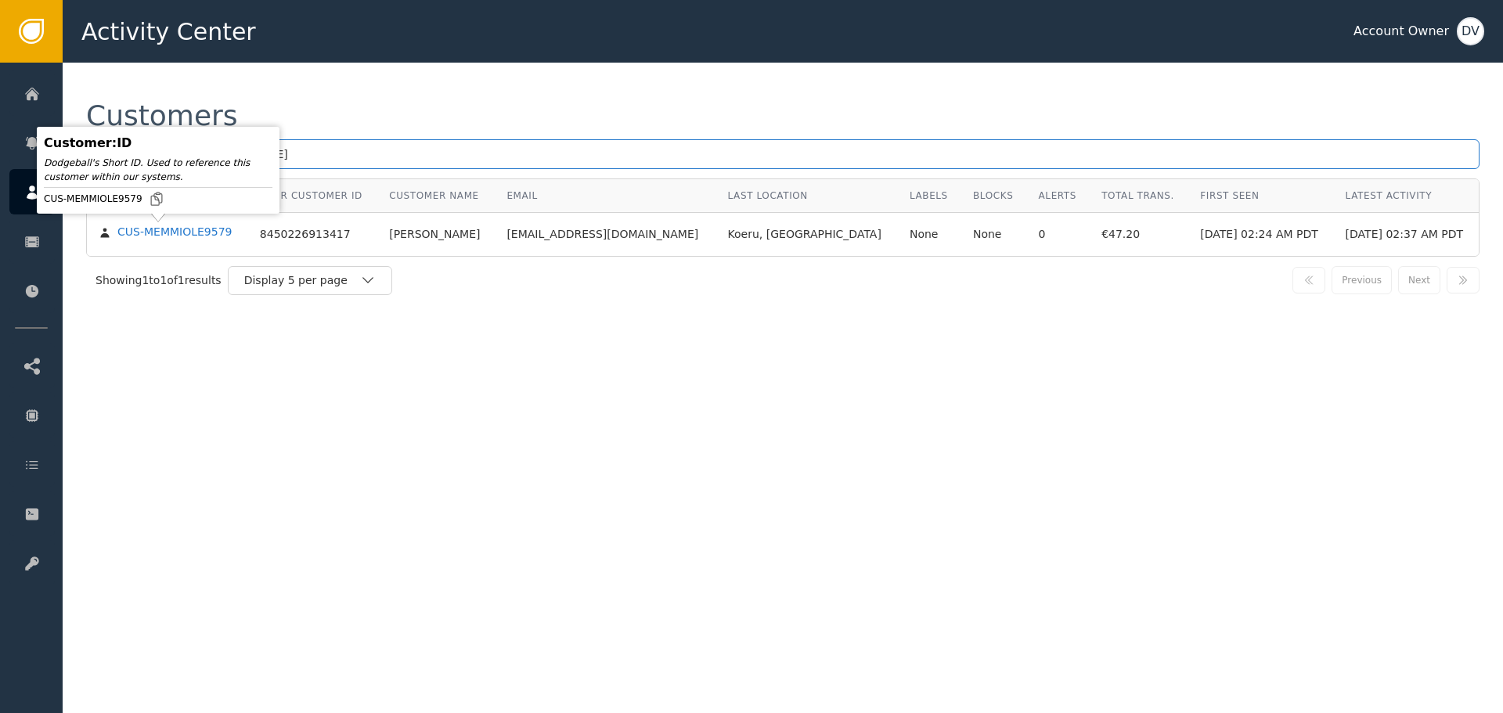
type input "[EMAIL_ADDRESS][DOMAIN_NAME]"
click at [163, 214] on div "Customer : ID Dodgeball's Short ID. Used to reference this customer within our …" at bounding box center [158, 170] width 243 height 87
click at [163, 226] on div "CUS-MEMMIOLE9579" at bounding box center [174, 233] width 114 height 14
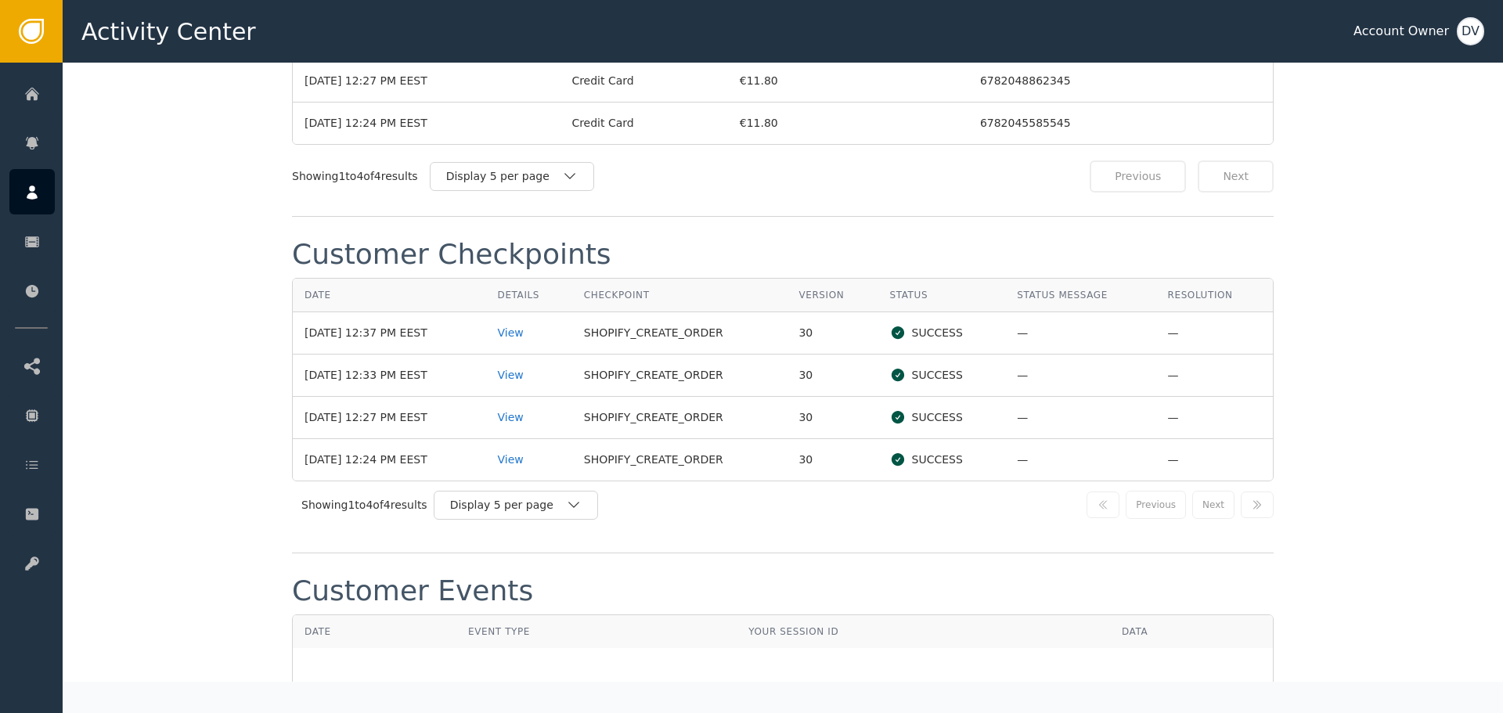
scroll to position [1644, 0]
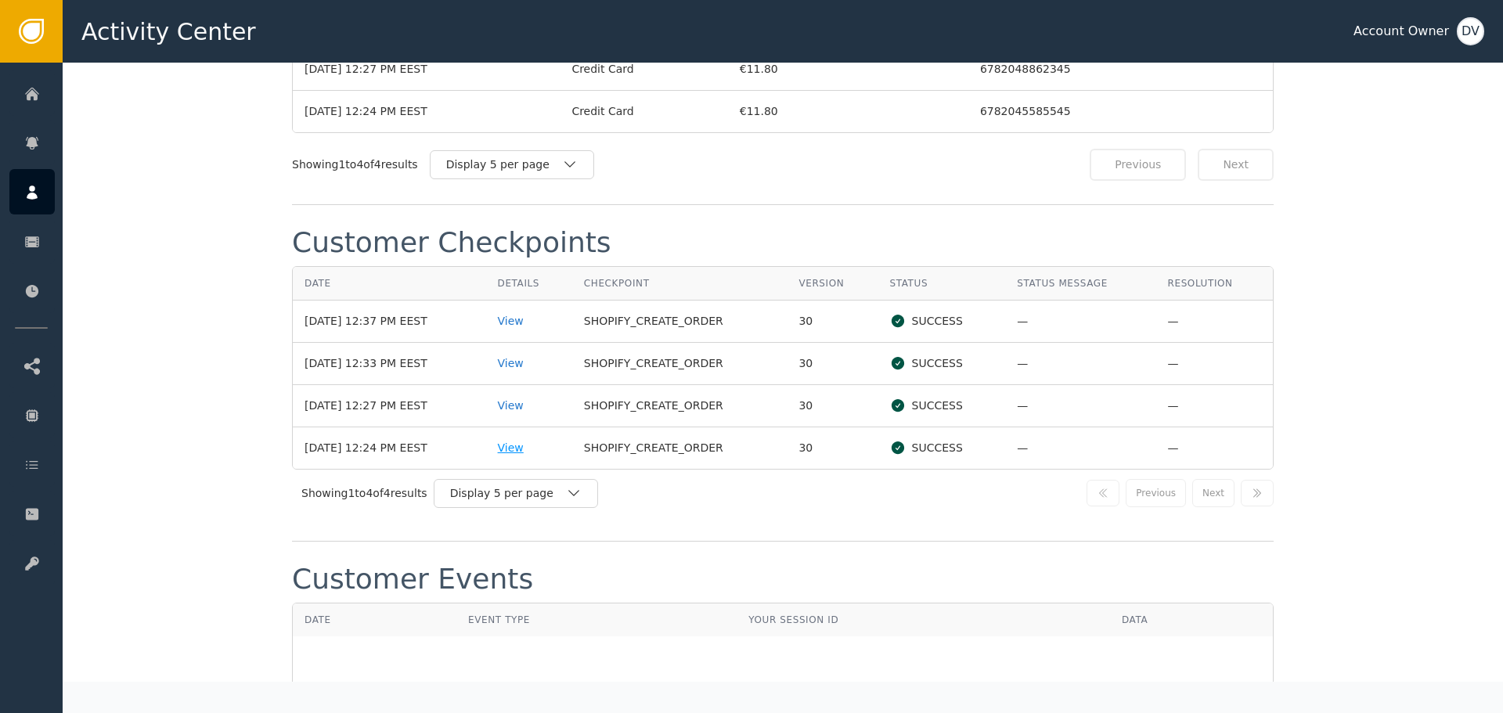
click at [522, 444] on div "View" at bounding box center [529, 448] width 63 height 16
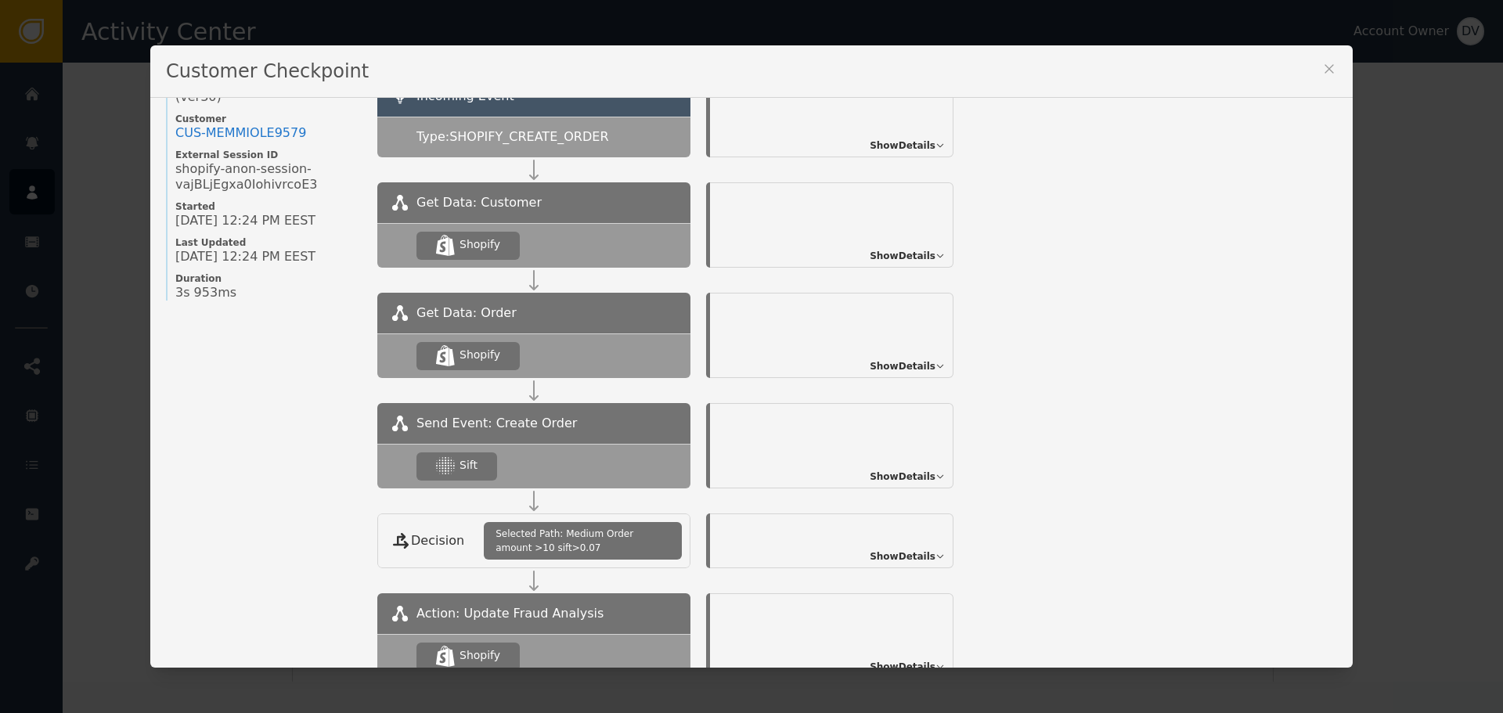
scroll to position [185, 0]
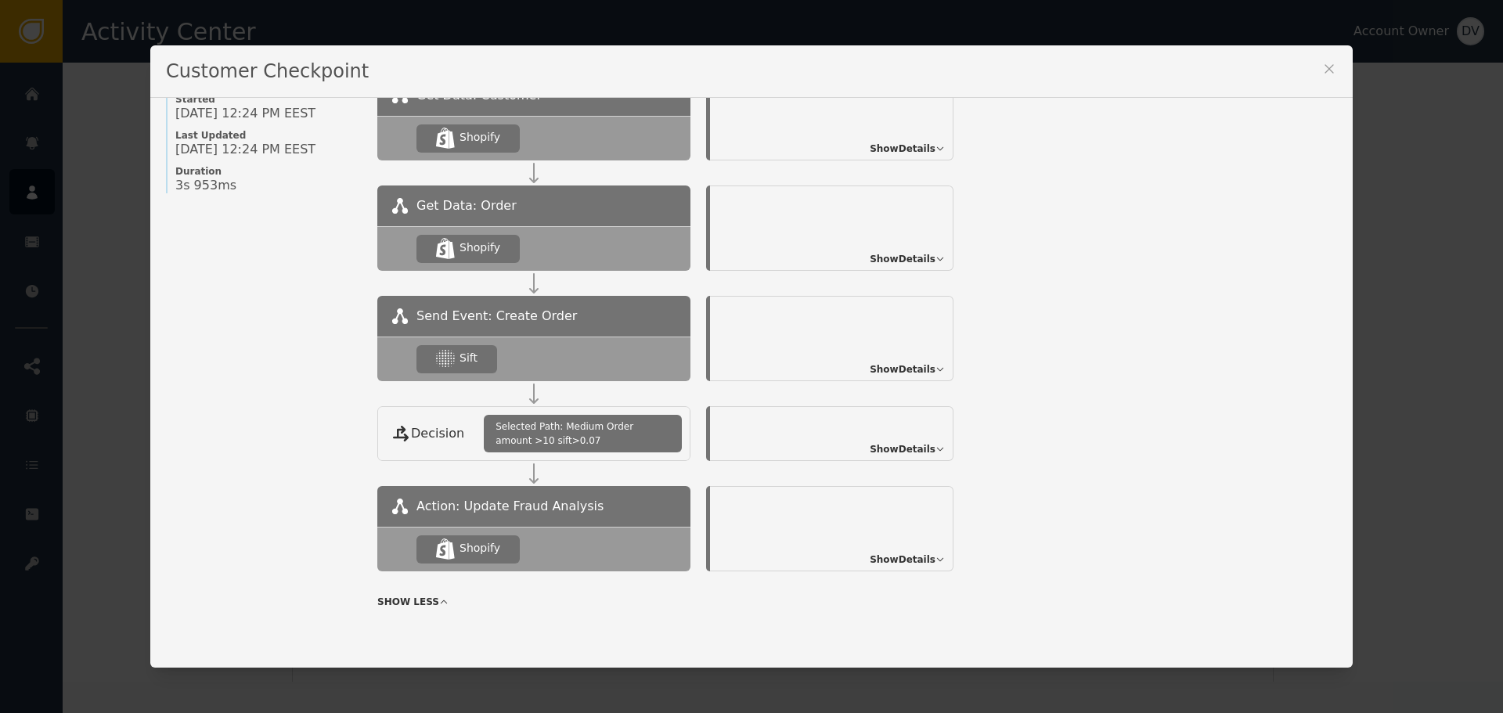
click at [915, 370] on span "Show Details" at bounding box center [903, 370] width 66 height 14
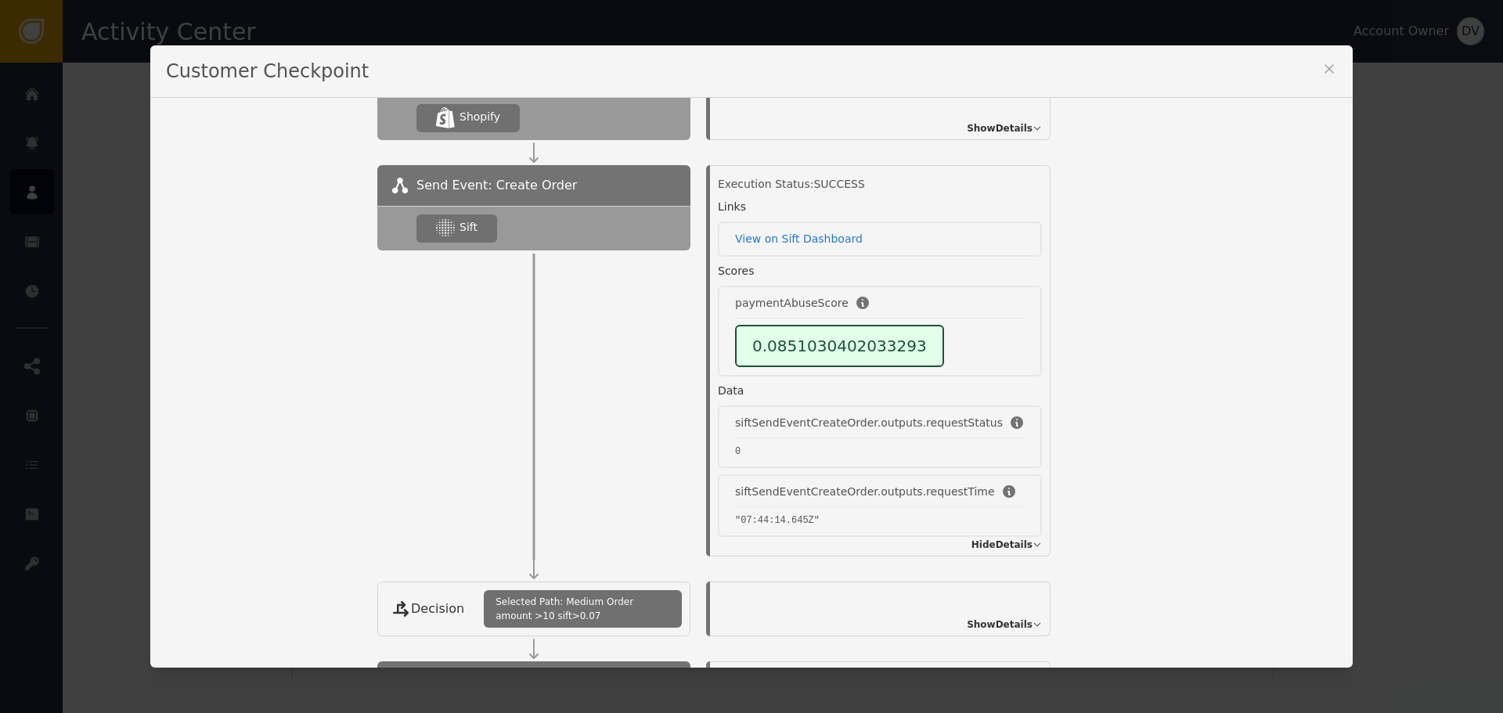
scroll to position [341, 0]
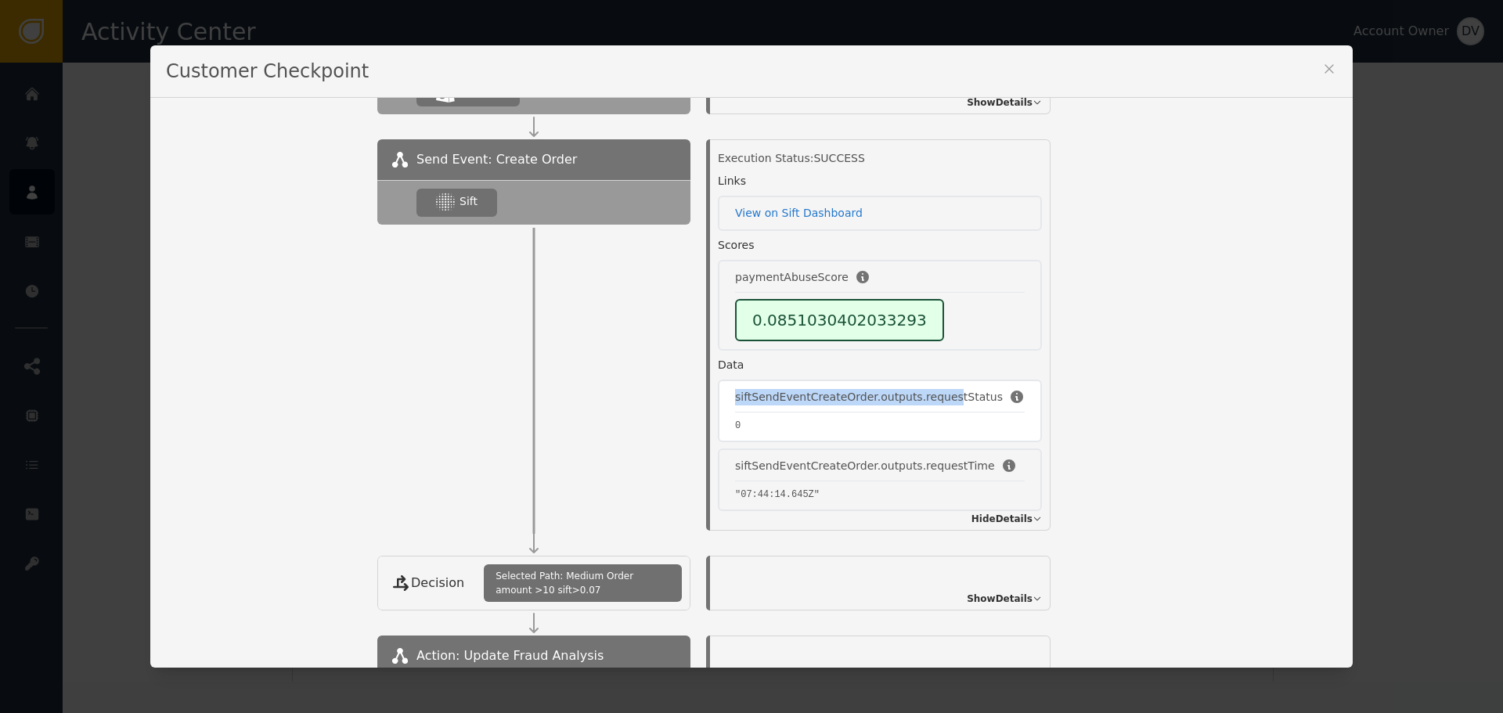
drag, startPoint x: 776, startPoint y: 399, endPoint x: 929, endPoint y: 403, distance: 153.5
click at [929, 403] on div "siftSendEventCreateOrder.outputs.requestStatus" at bounding box center [869, 397] width 268 height 16
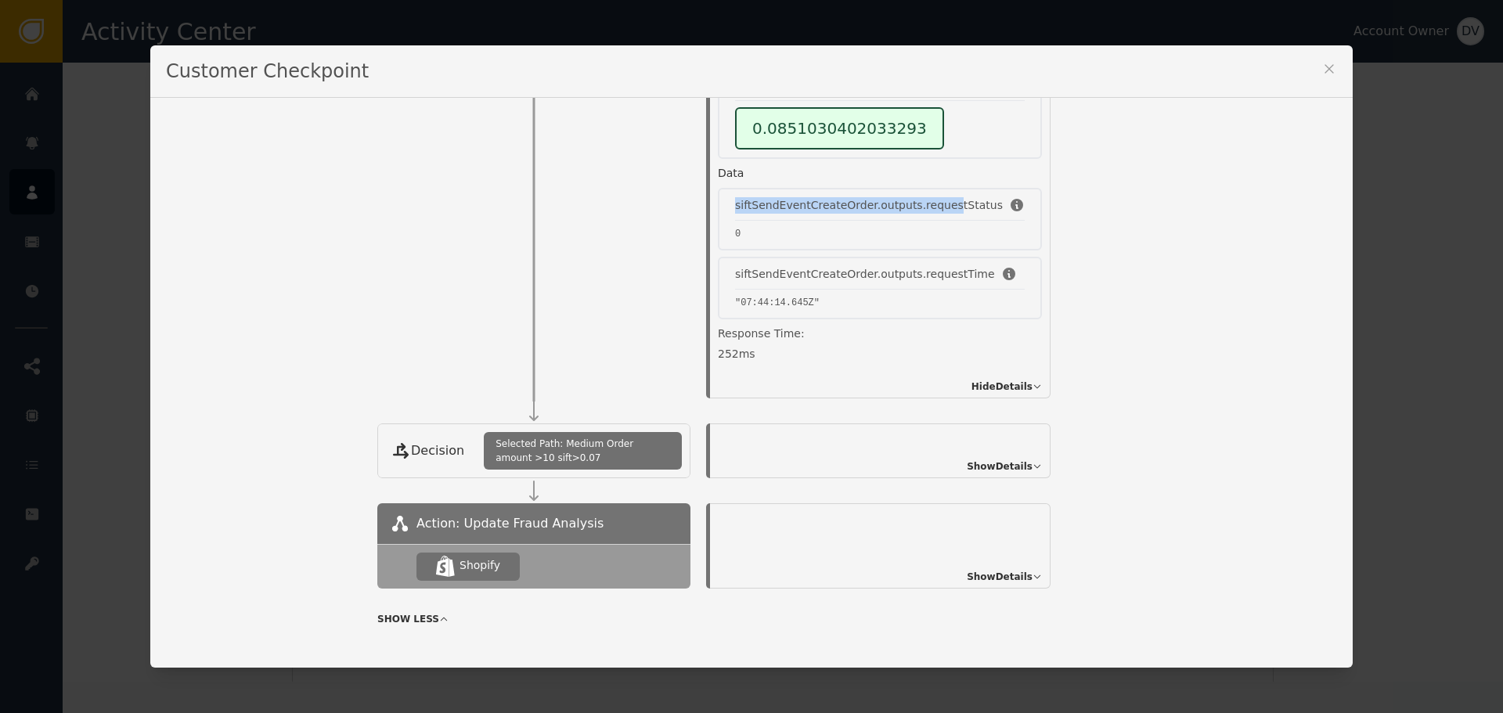
scroll to position [491, 0]
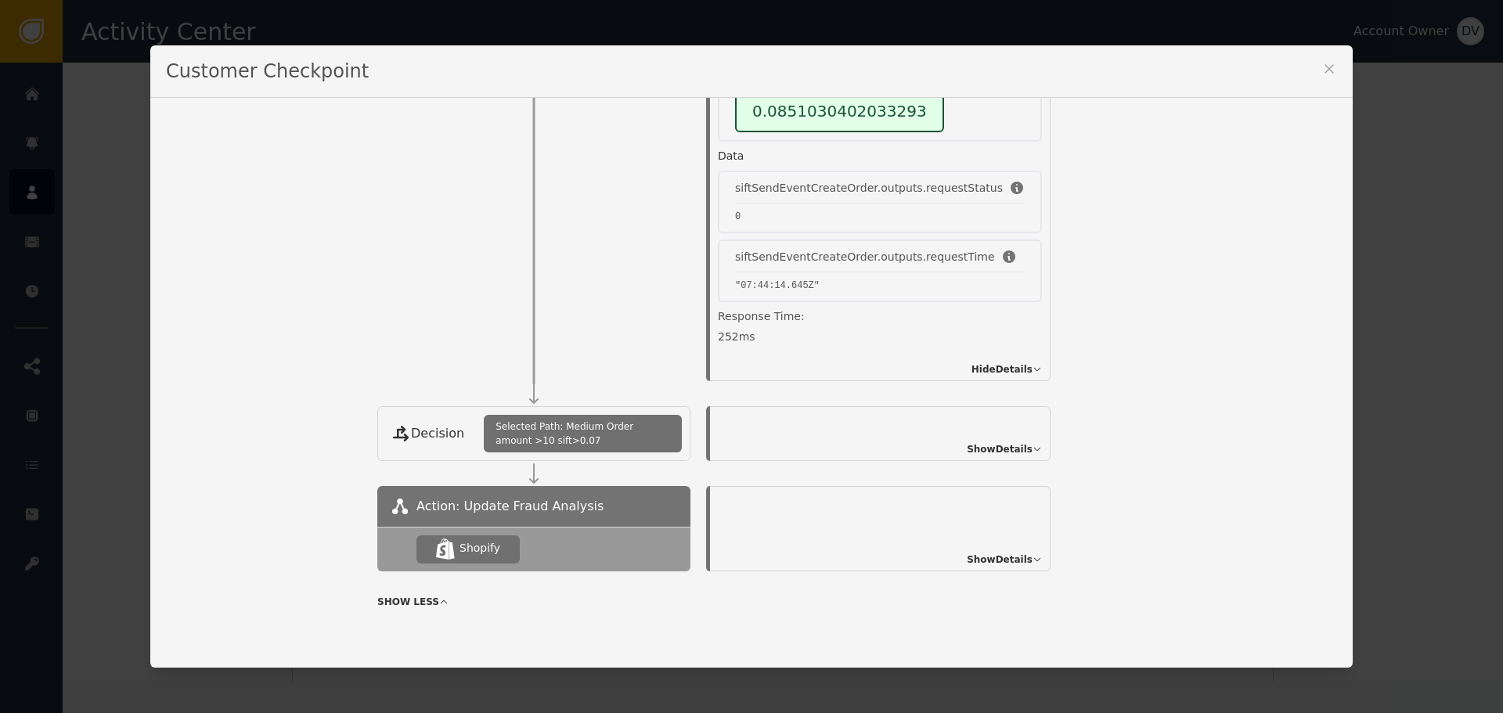
click at [974, 446] on span "Show Details" at bounding box center [1000, 449] width 66 height 14
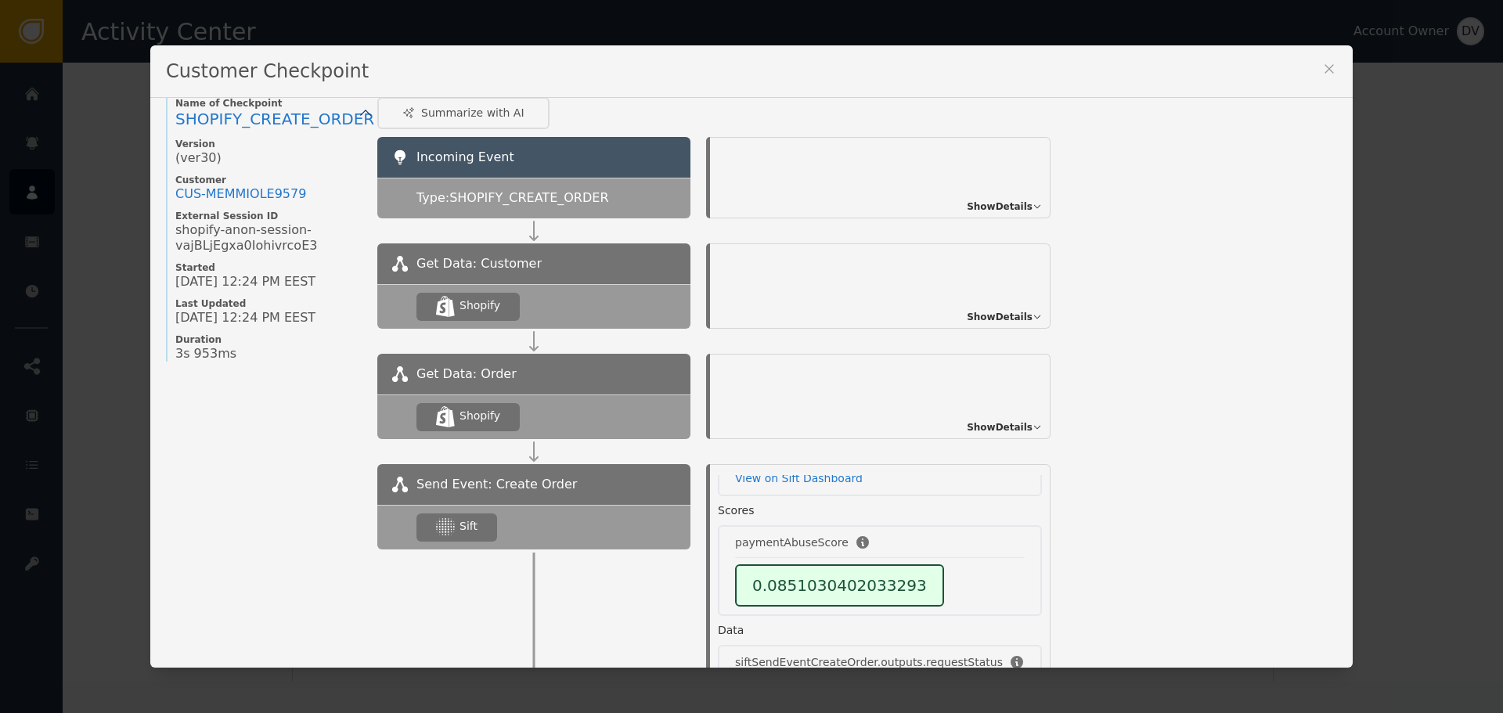
scroll to position [0, 0]
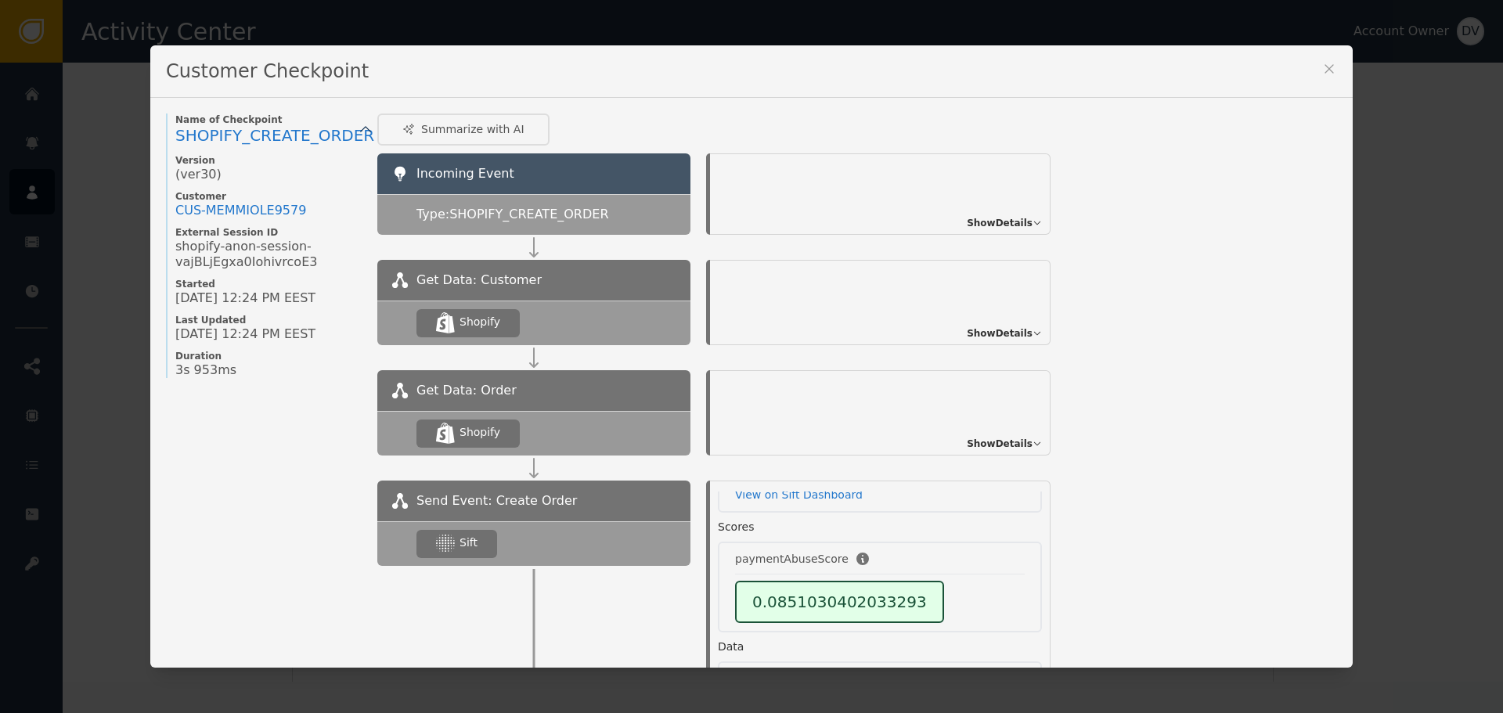
click at [1329, 69] on icon at bounding box center [1330, 69] width 16 height 16
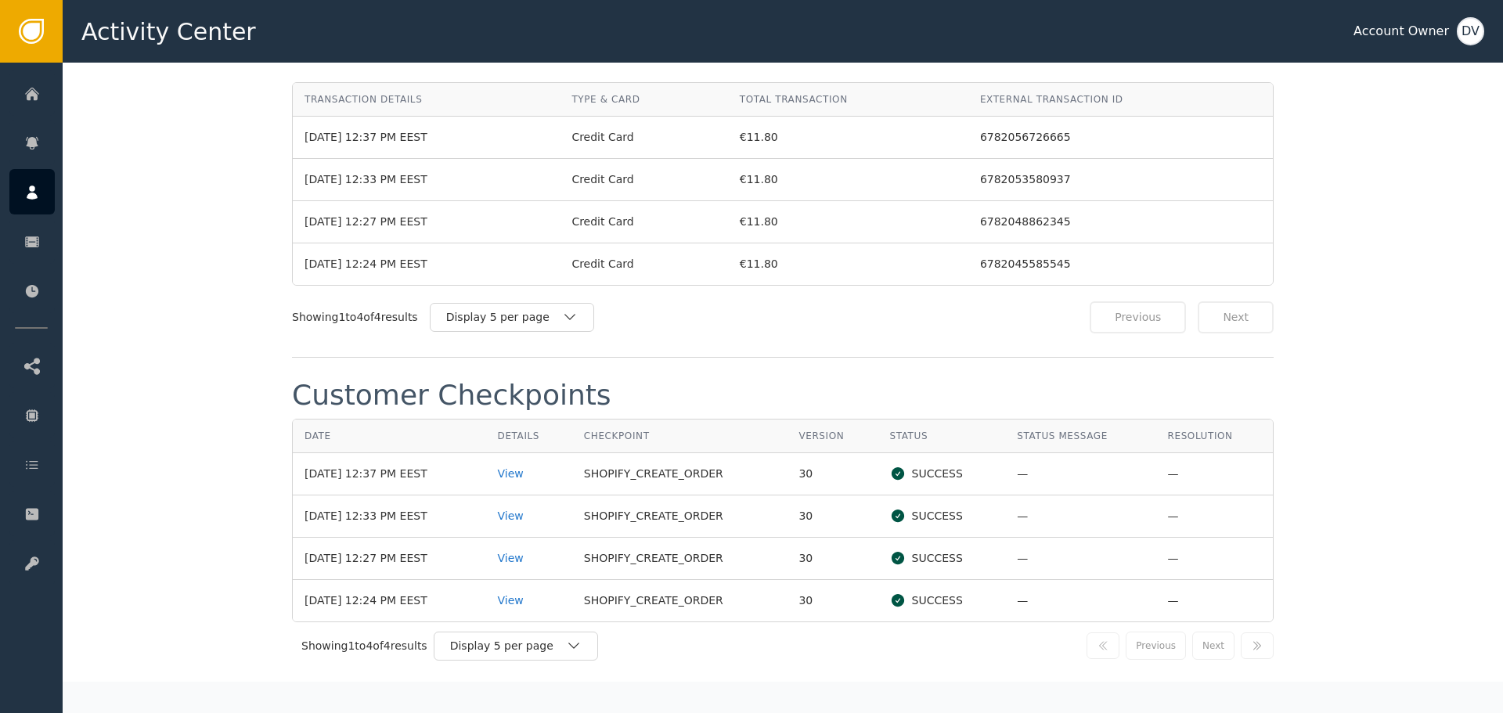
scroll to position [1488, 0]
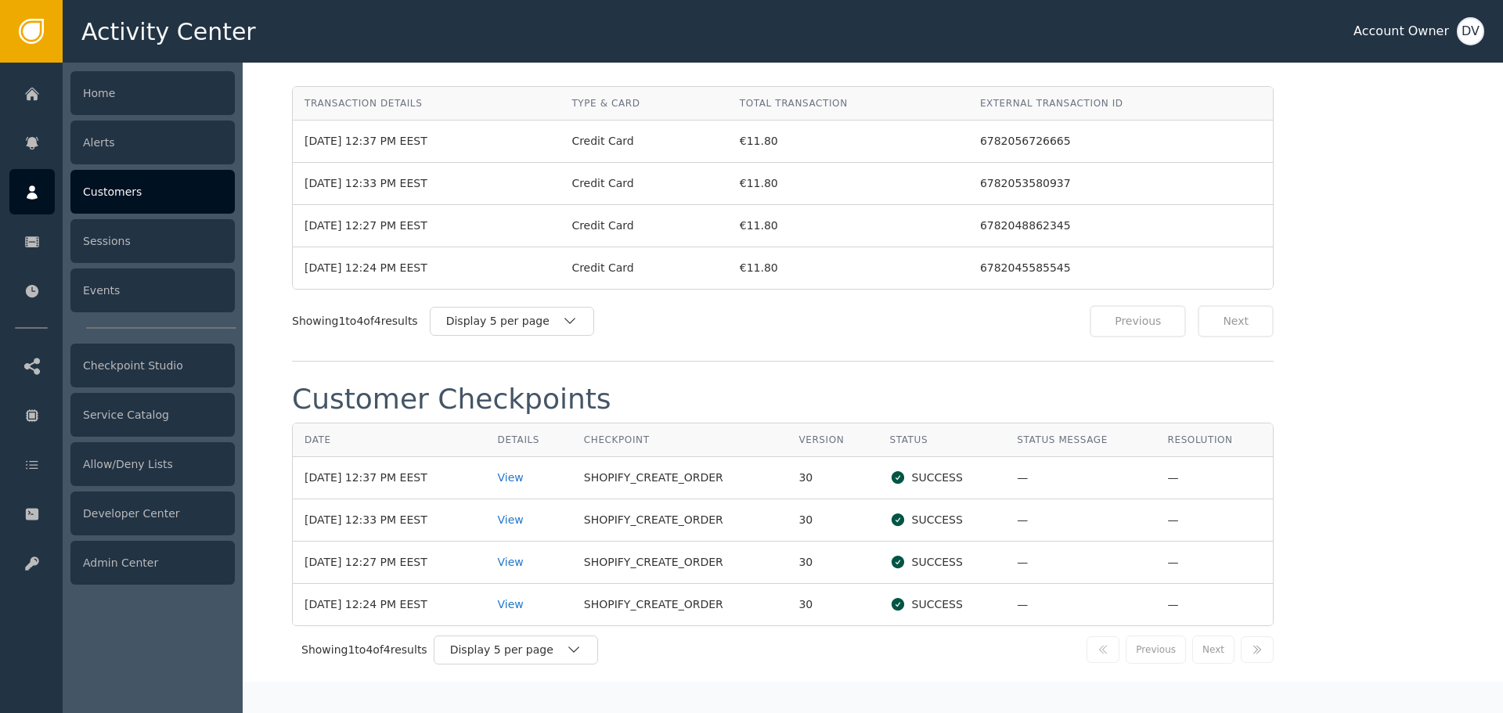
click at [124, 191] on div "Customers" at bounding box center [152, 192] width 164 height 44
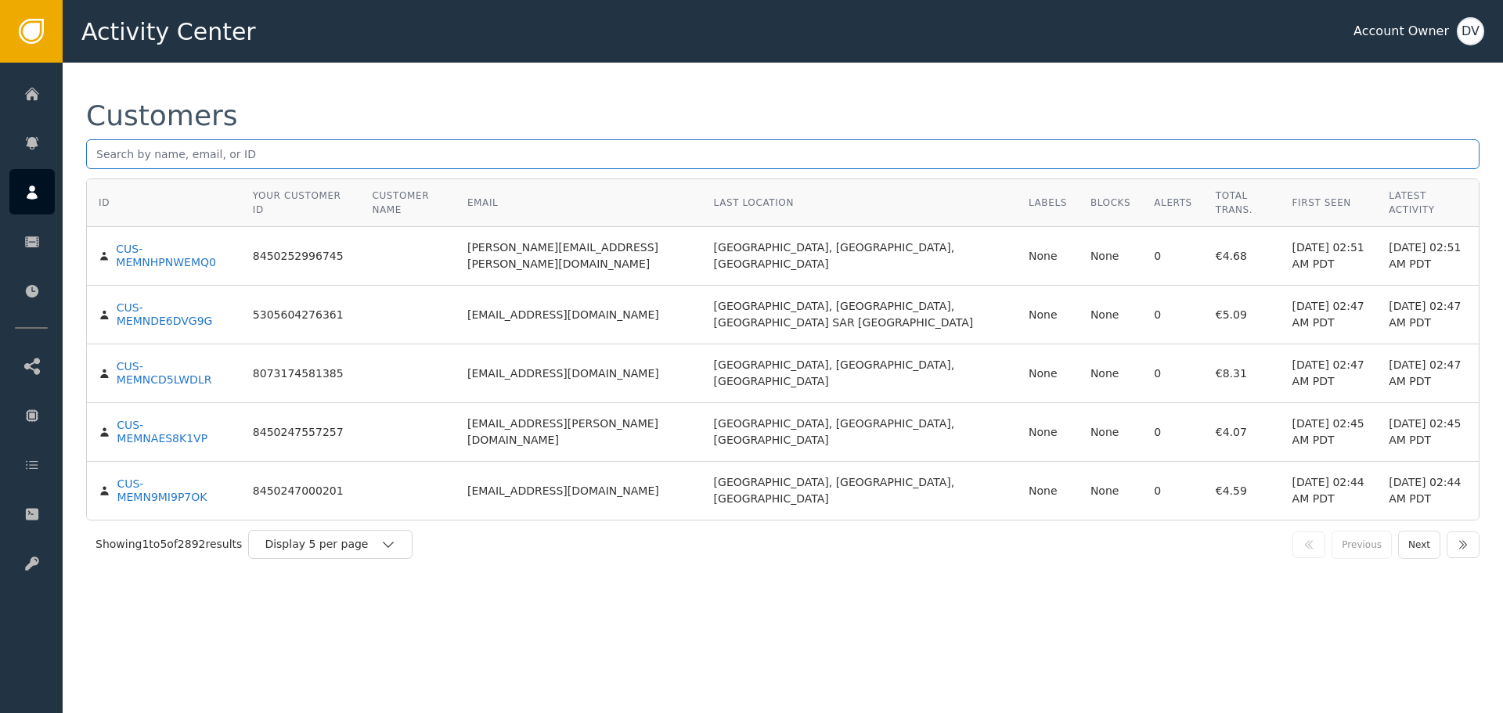
click at [377, 156] on input "text" at bounding box center [783, 154] width 1394 height 30
paste input "[EMAIL_ADDRESS][DOMAIN_NAME]"
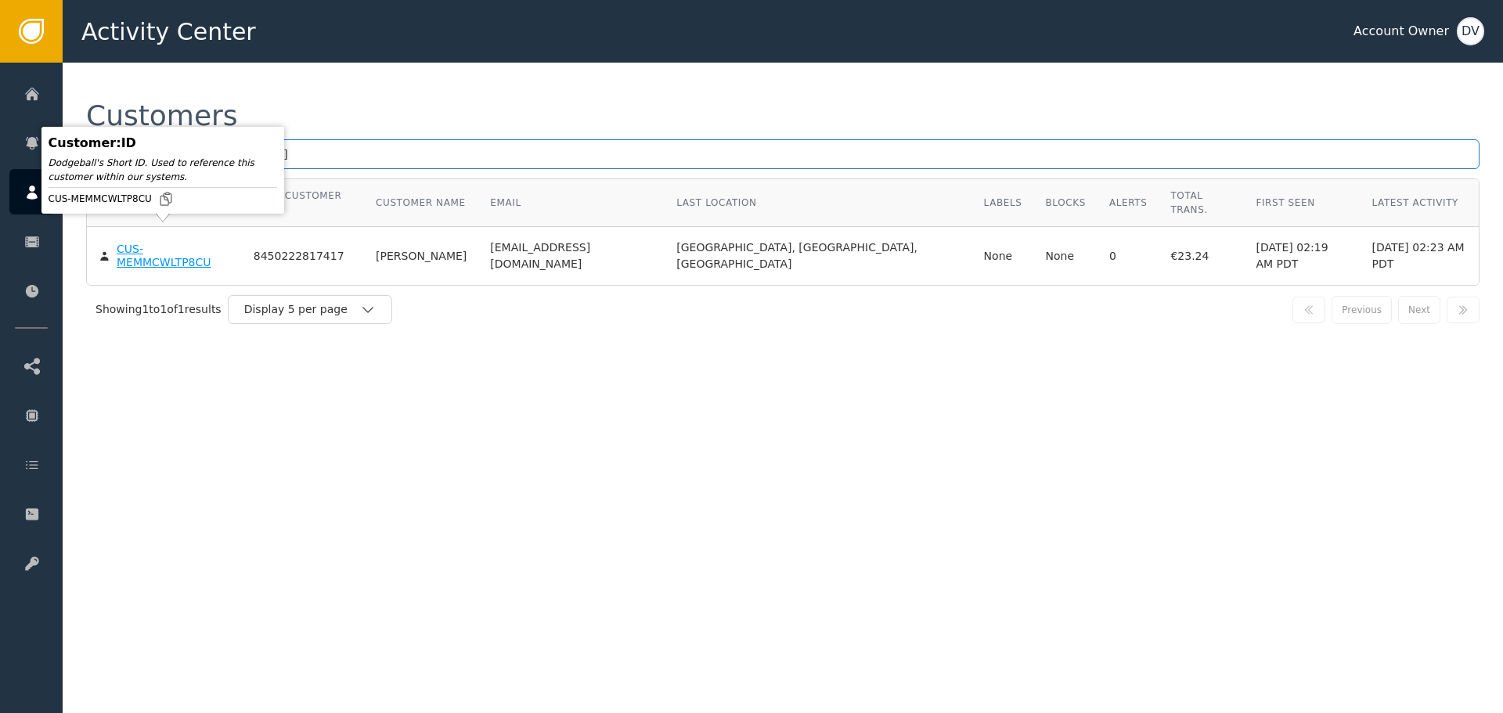
type input "[EMAIL_ADDRESS][DOMAIN_NAME]"
click at [153, 243] on div "CUS-MEMMCWLTP8CU" at bounding box center [174, 256] width 114 height 27
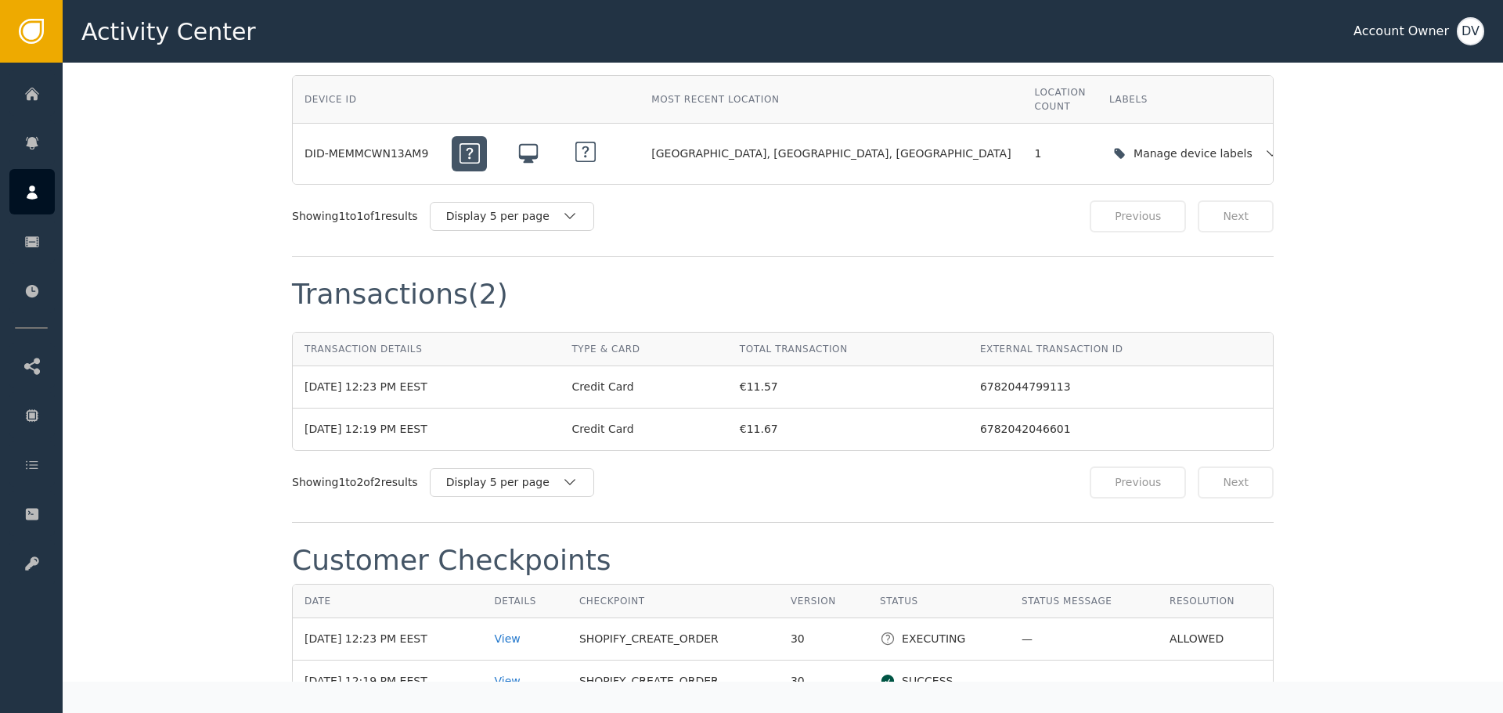
scroll to position [1488, 0]
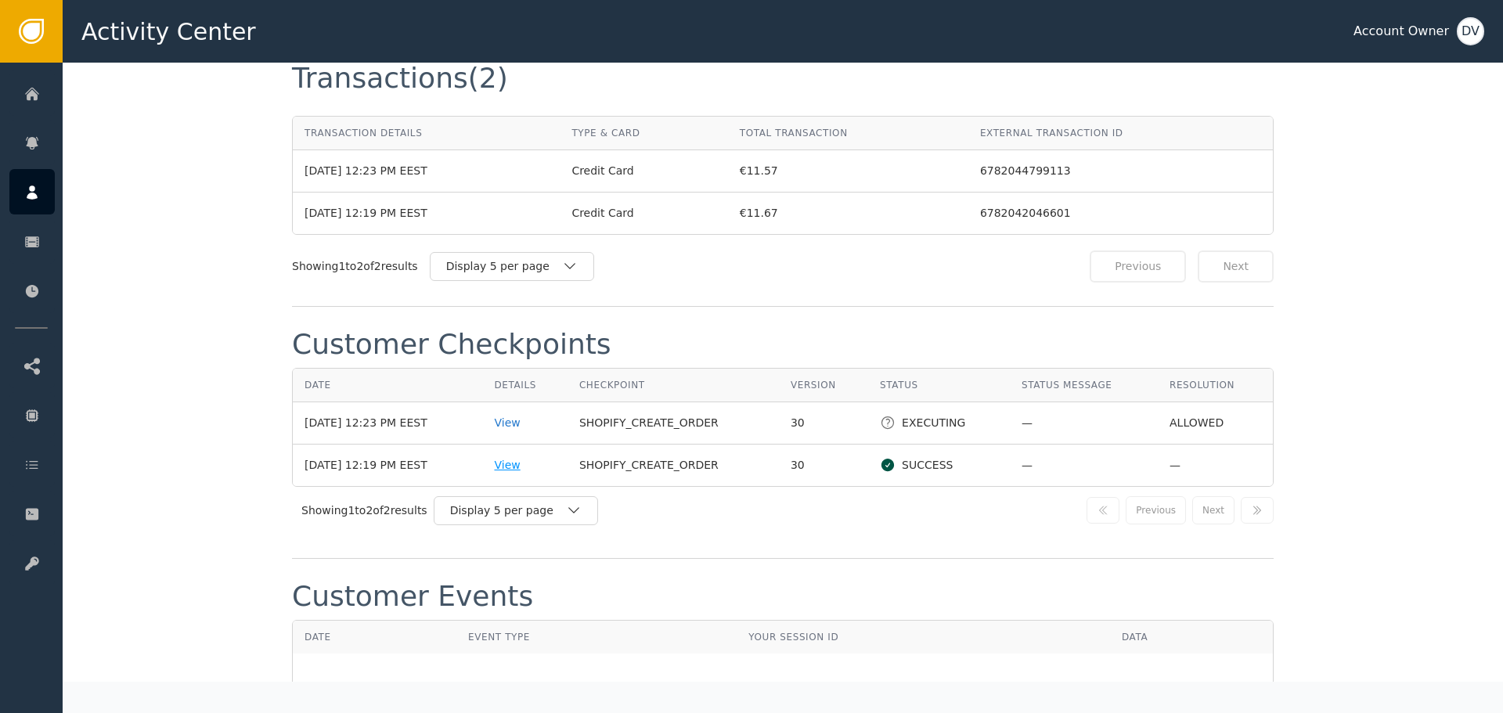
click at [524, 457] on div "View" at bounding box center [524, 465] width 61 height 16
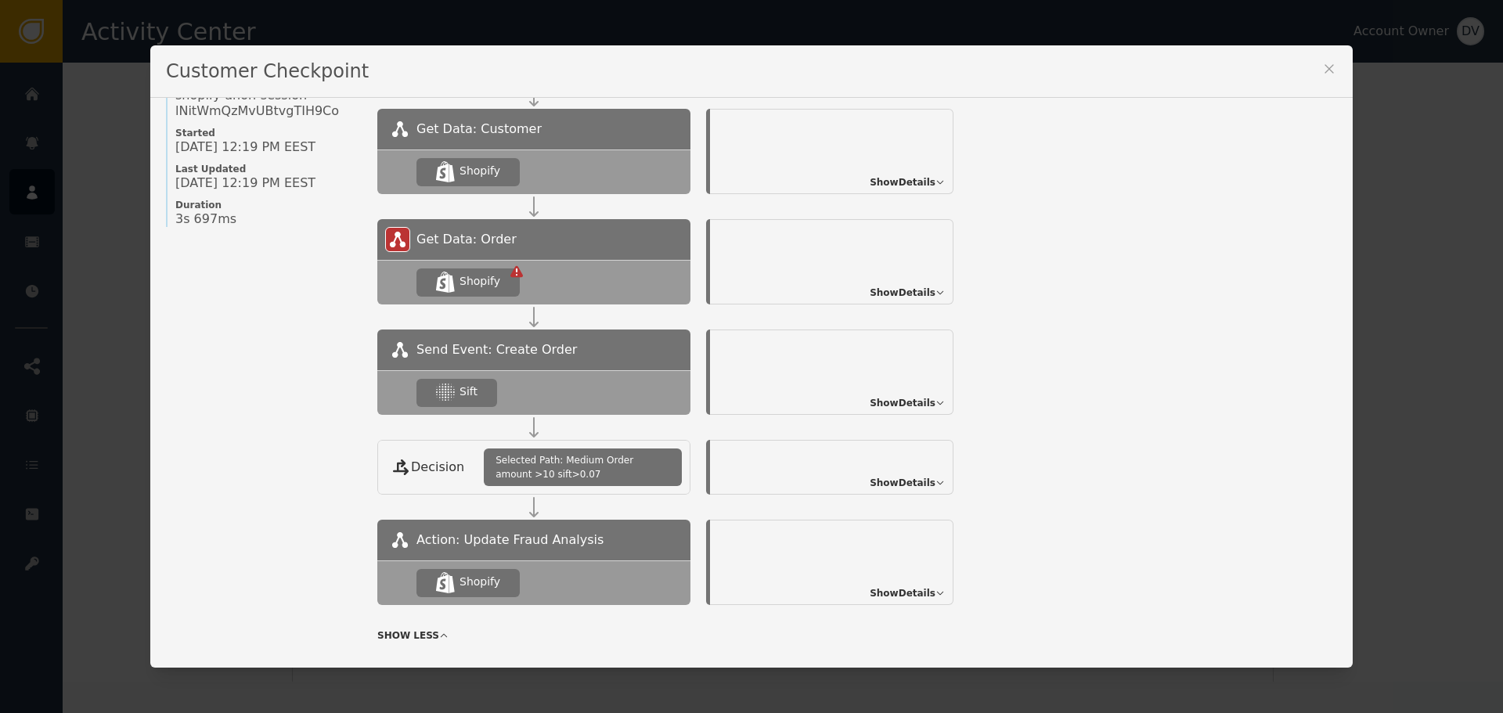
scroll to position [157, 0]
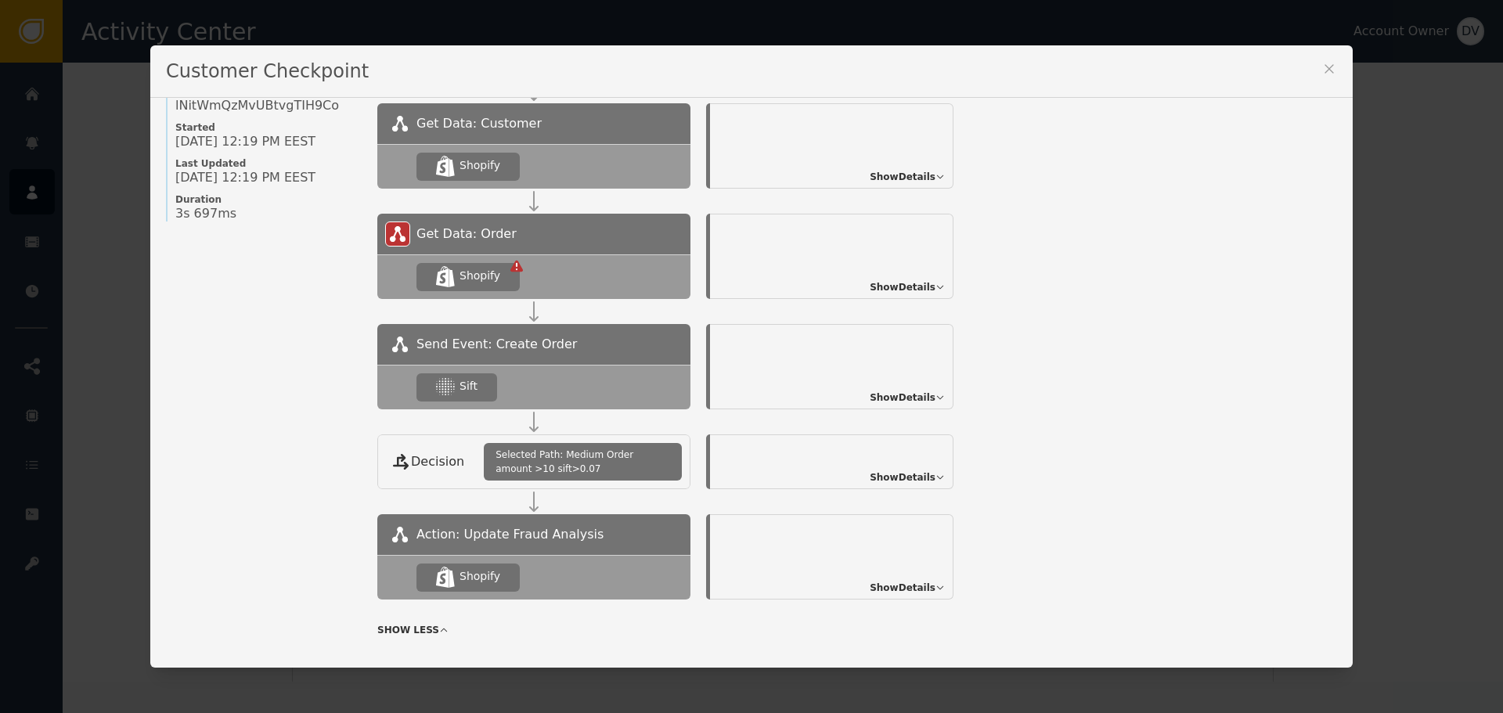
click at [914, 400] on span "Show Details" at bounding box center [903, 398] width 66 height 14
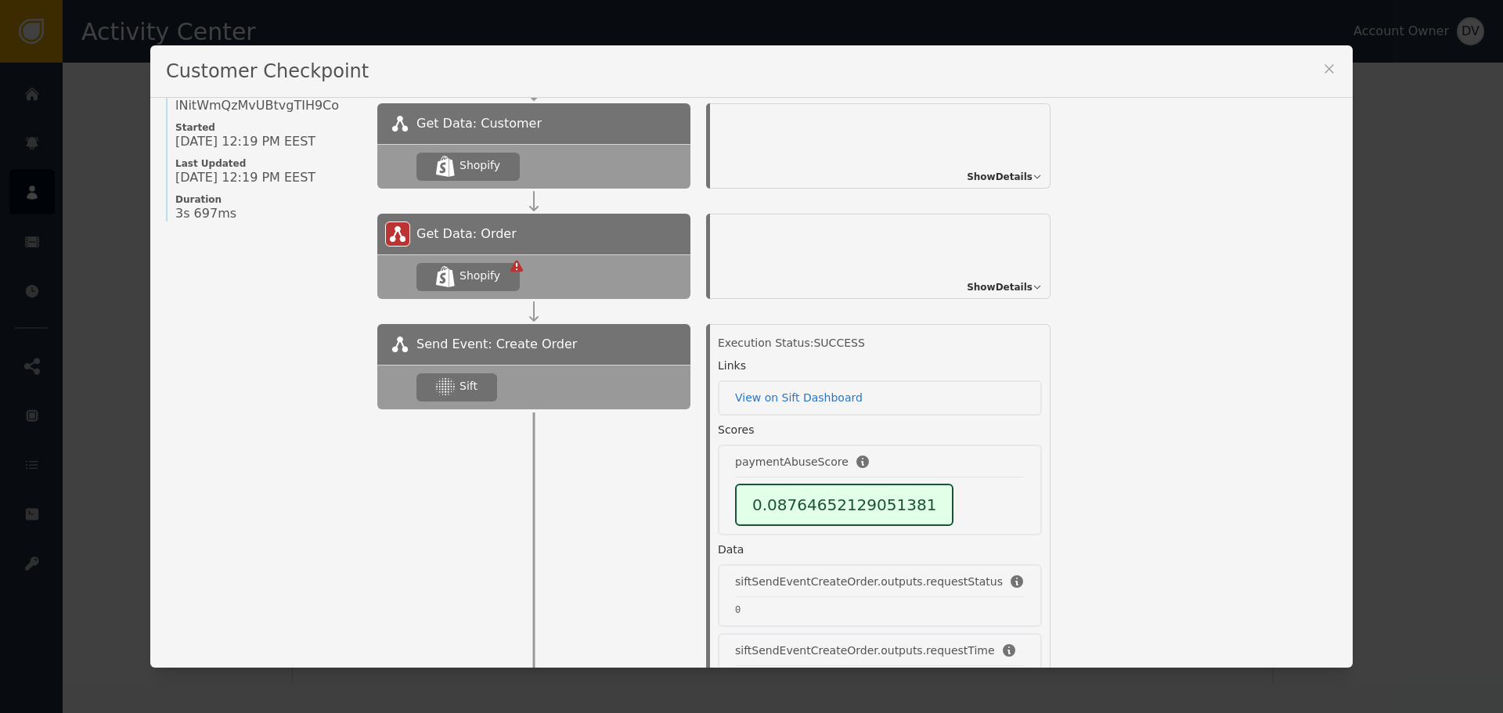
click at [991, 287] on span "Show Details" at bounding box center [1000, 287] width 66 height 14
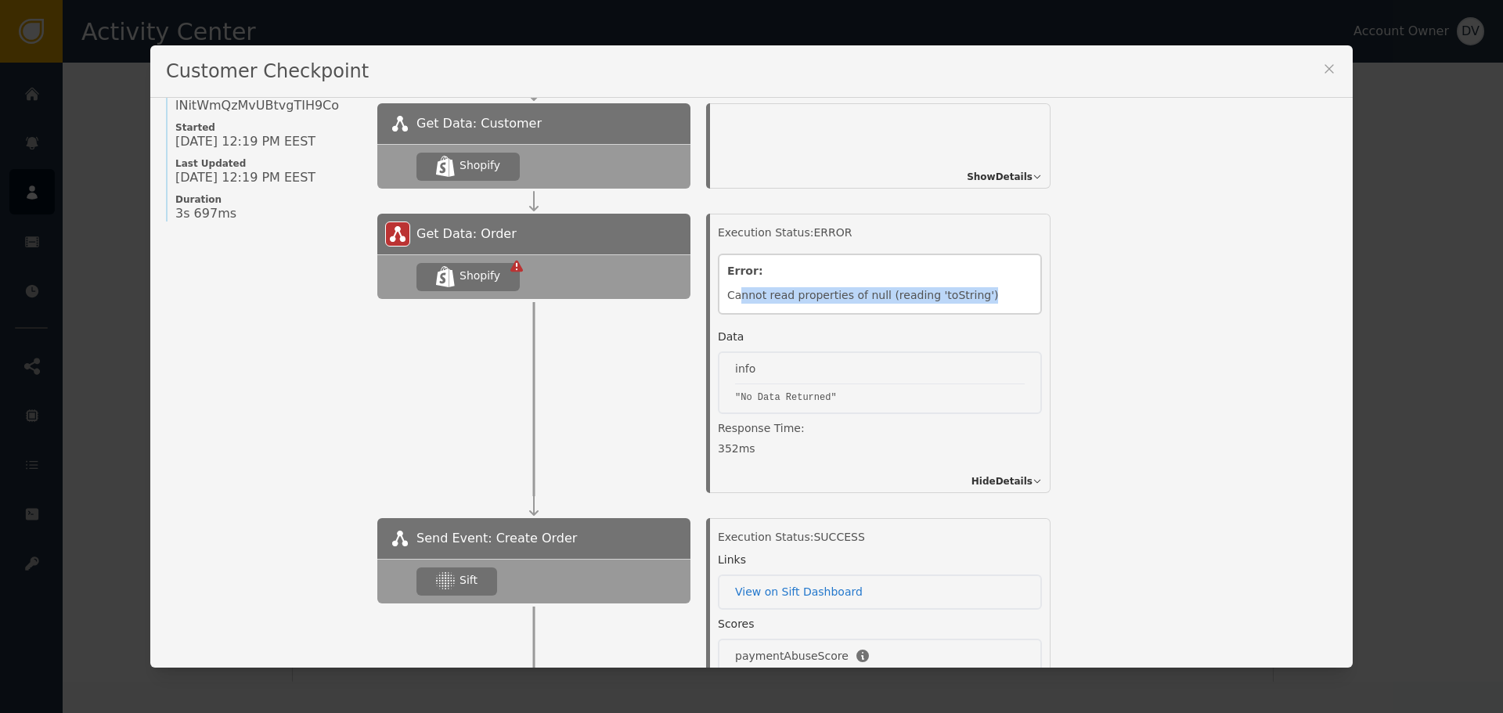
drag, startPoint x: 737, startPoint y: 294, endPoint x: 976, endPoint y: 289, distance: 239.7
click at [976, 289] on div "Cannot read properties of null (reading 'toString')" at bounding box center [879, 296] width 305 height 18
click at [1326, 63] on icon at bounding box center [1330, 69] width 16 height 16
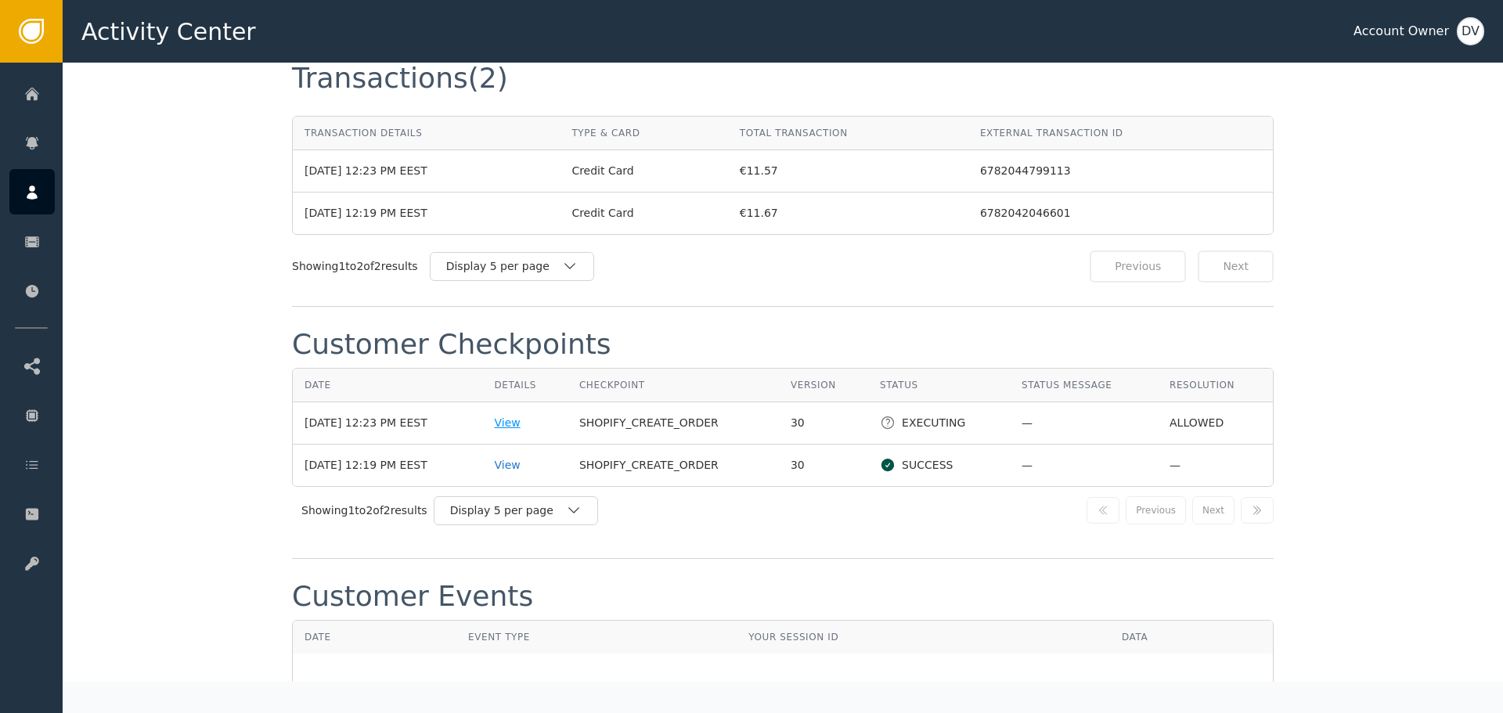
click at [524, 415] on div "View" at bounding box center [524, 423] width 61 height 16
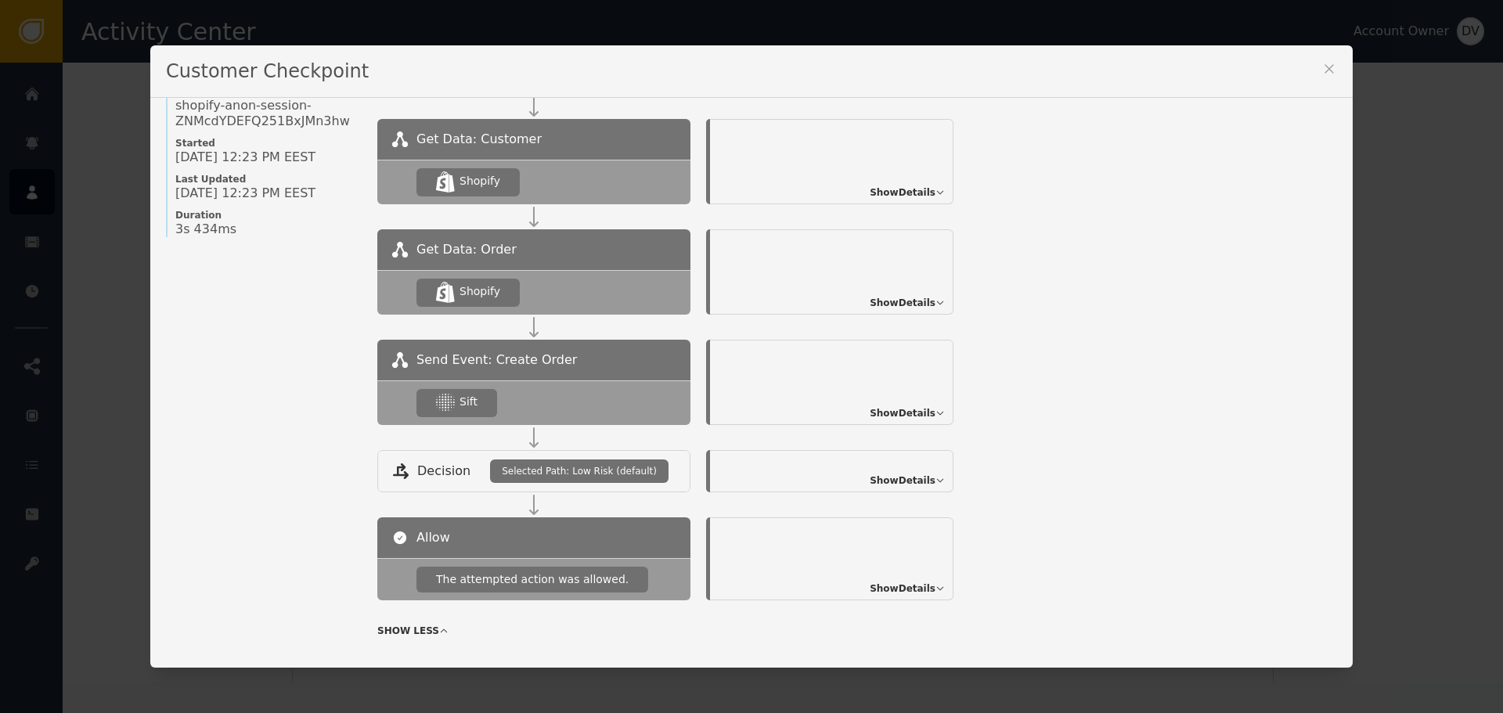
scroll to position [170, 0]
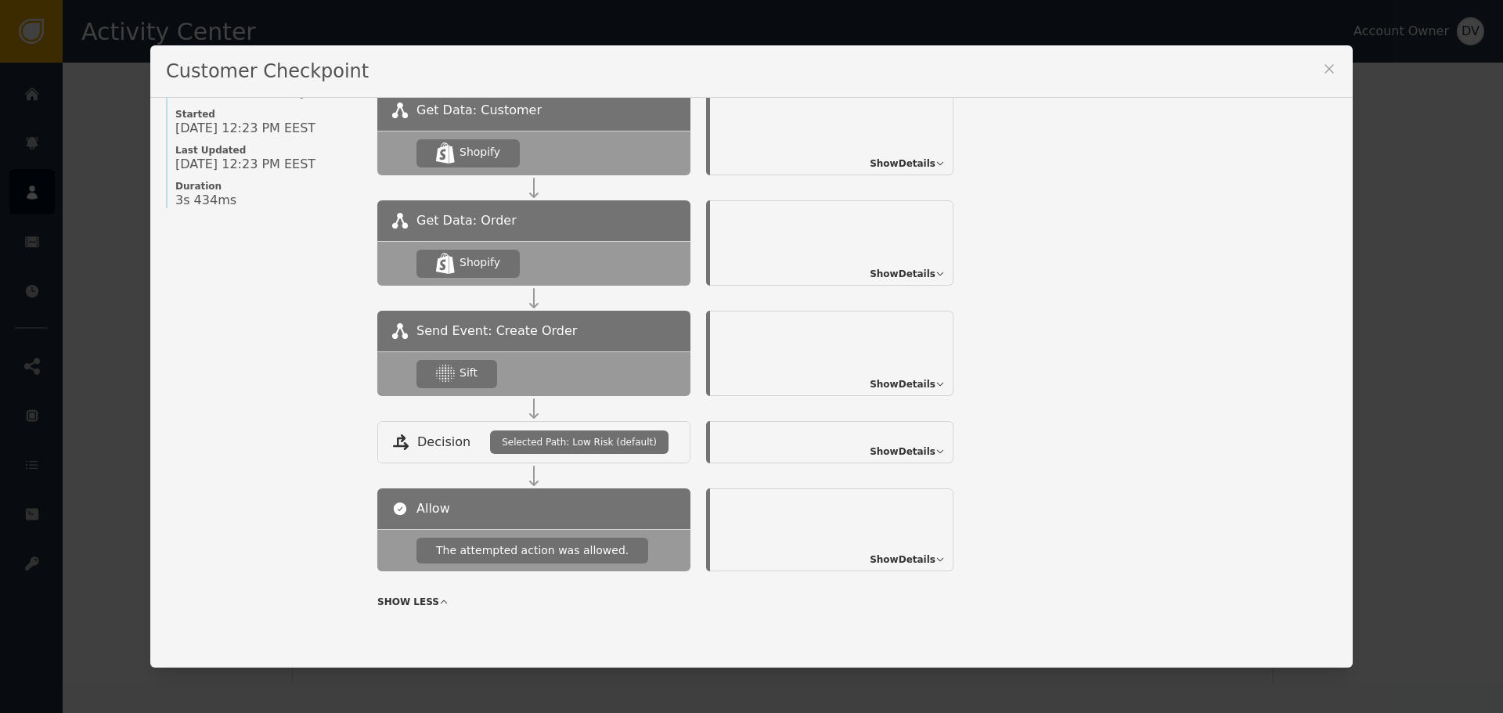
click at [886, 383] on span "Show Details" at bounding box center [903, 384] width 66 height 14
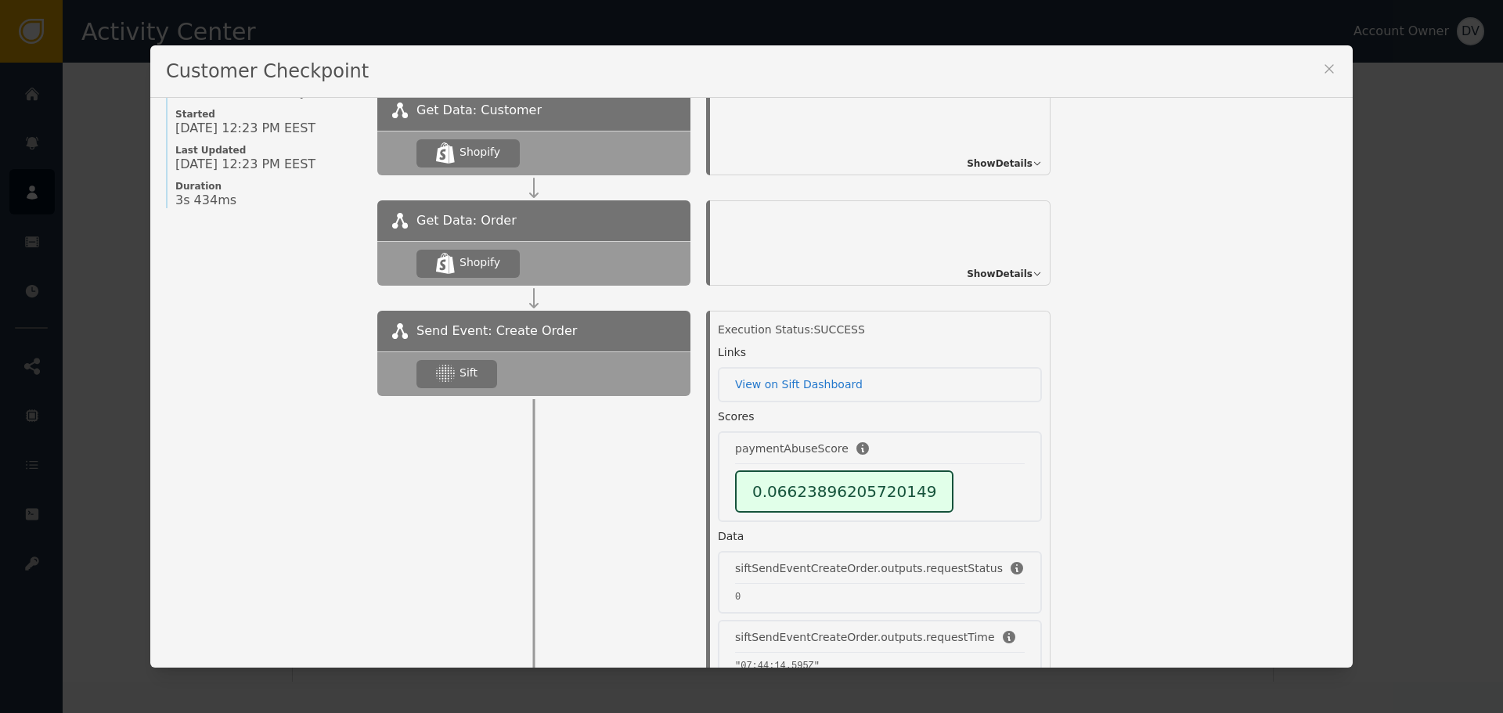
click at [1325, 68] on icon at bounding box center [1329, 68] width 9 height 9
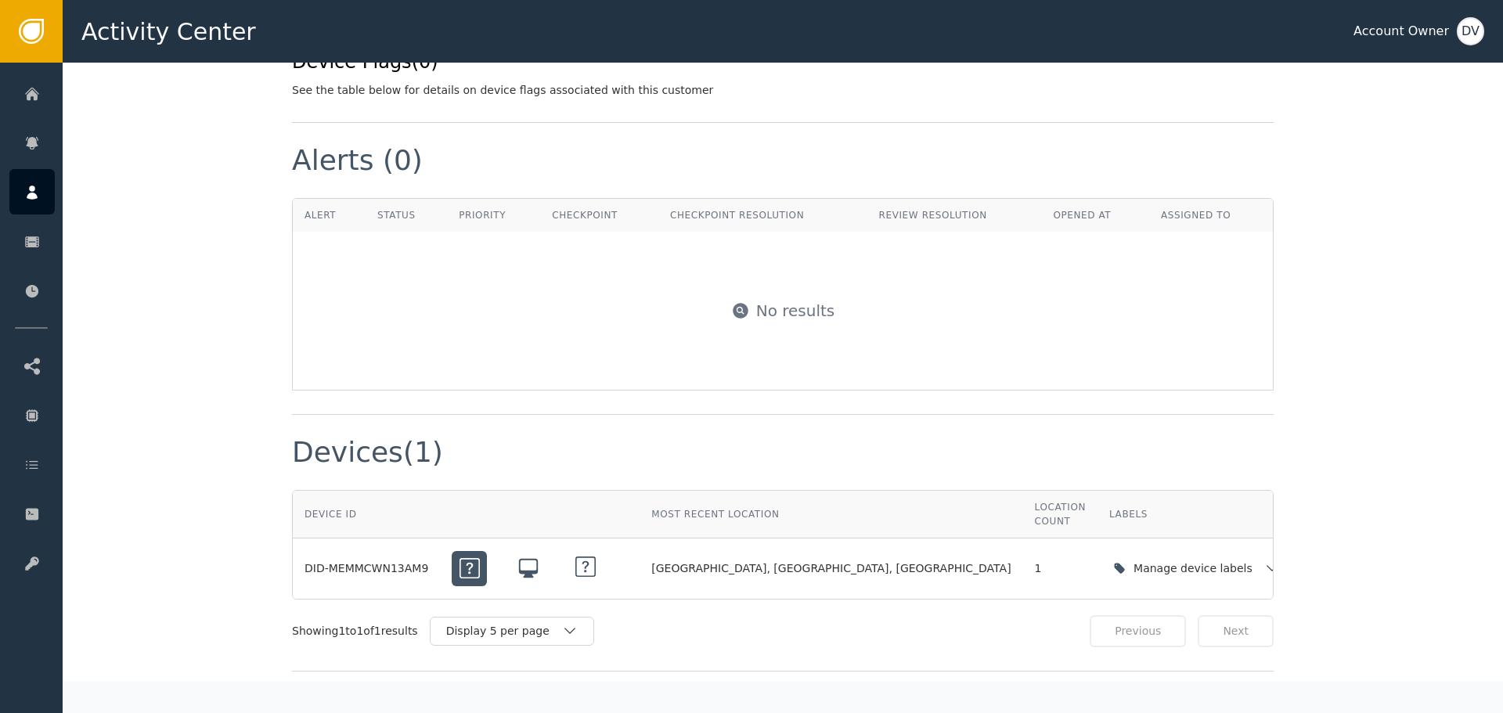
scroll to position [626, 0]
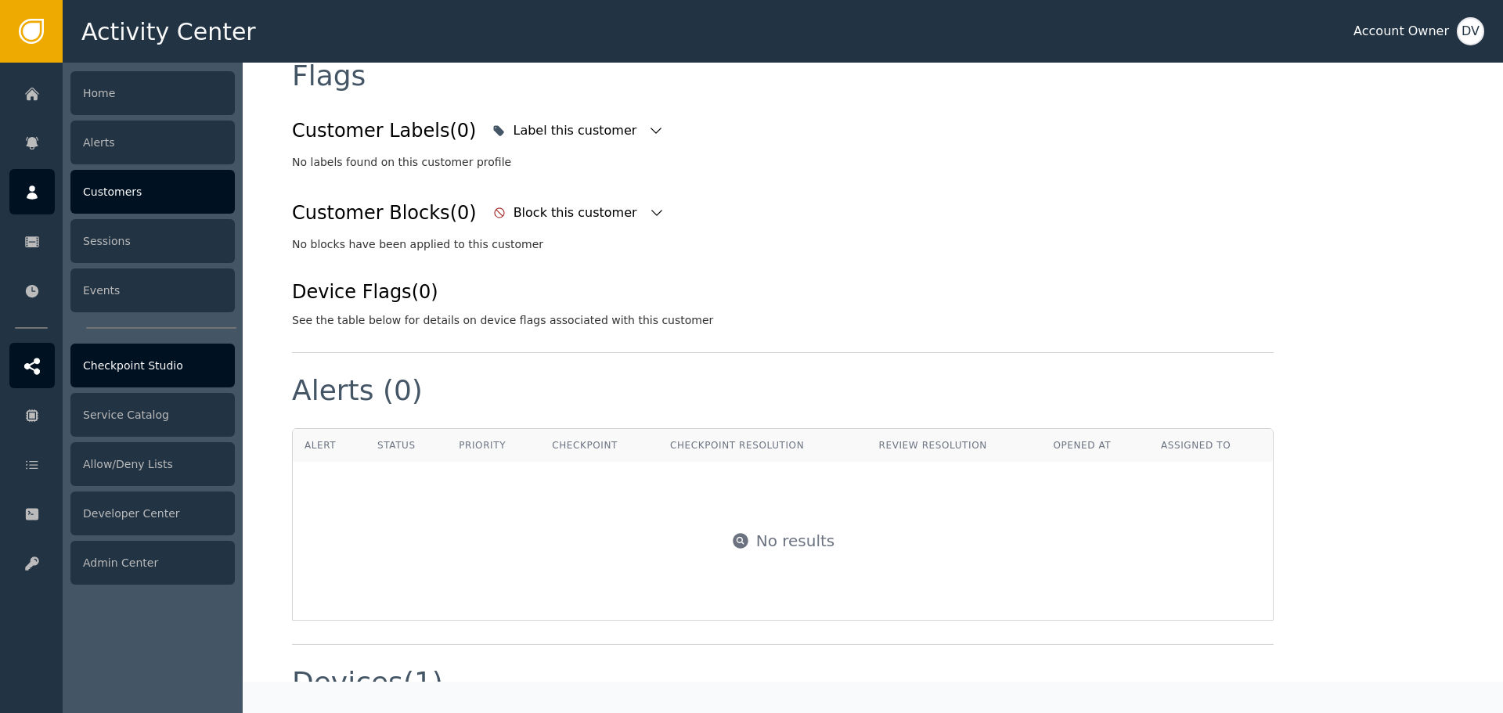
click at [152, 361] on div "Checkpoint Studio" at bounding box center [152, 366] width 164 height 44
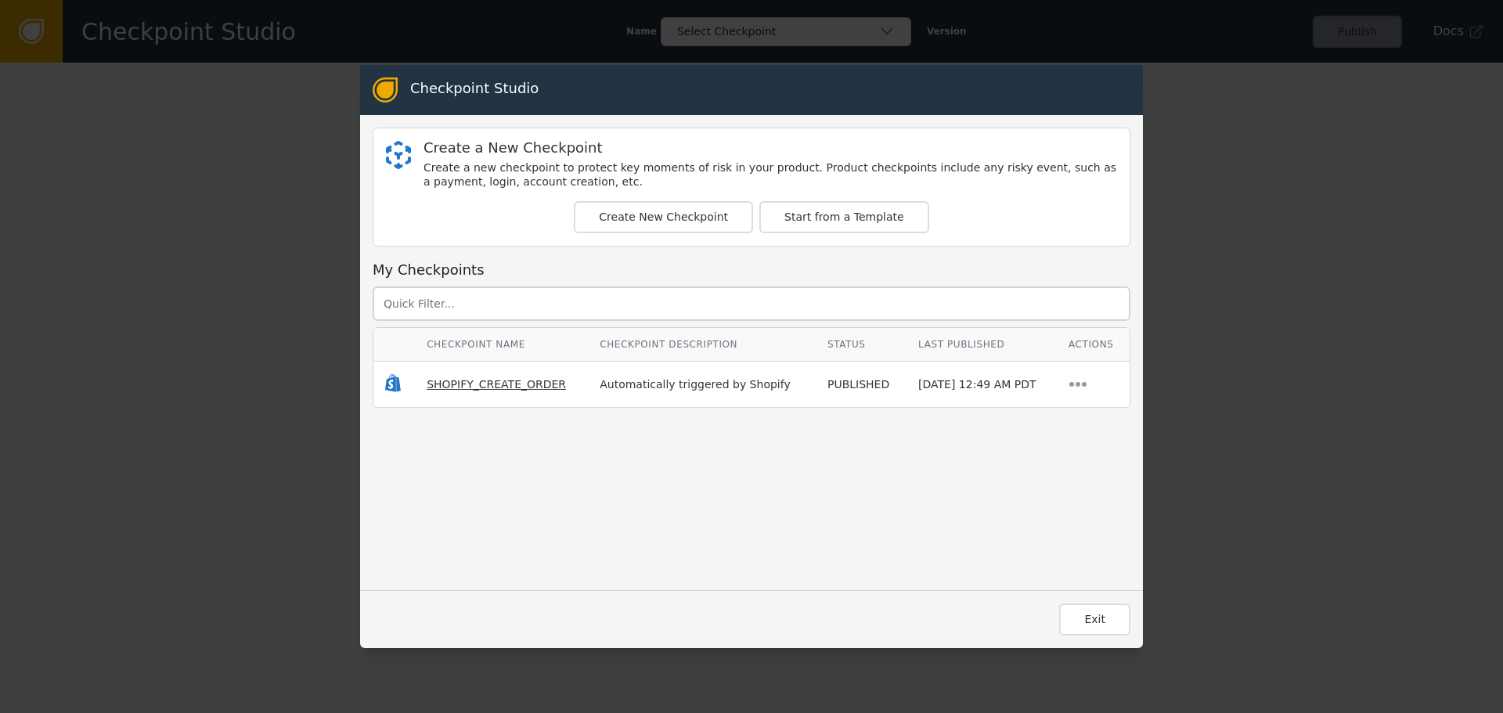
click at [468, 386] on span "SHOPIFY_CREATE_ORDER" at bounding box center [496, 384] width 139 height 13
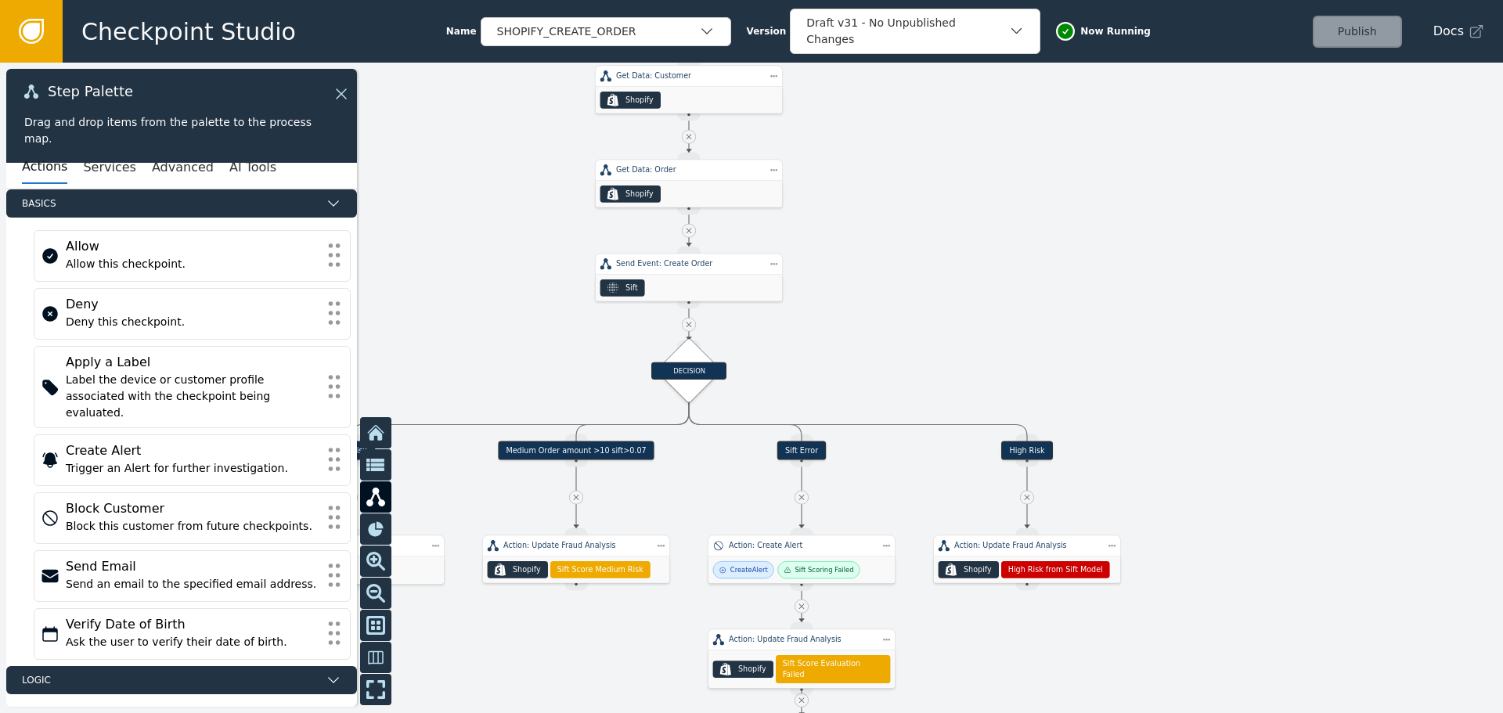
drag, startPoint x: 505, startPoint y: 437, endPoint x: 511, endPoint y: 153, distance: 284.3
click at [511, 157] on div at bounding box center [751, 388] width 1503 height 651
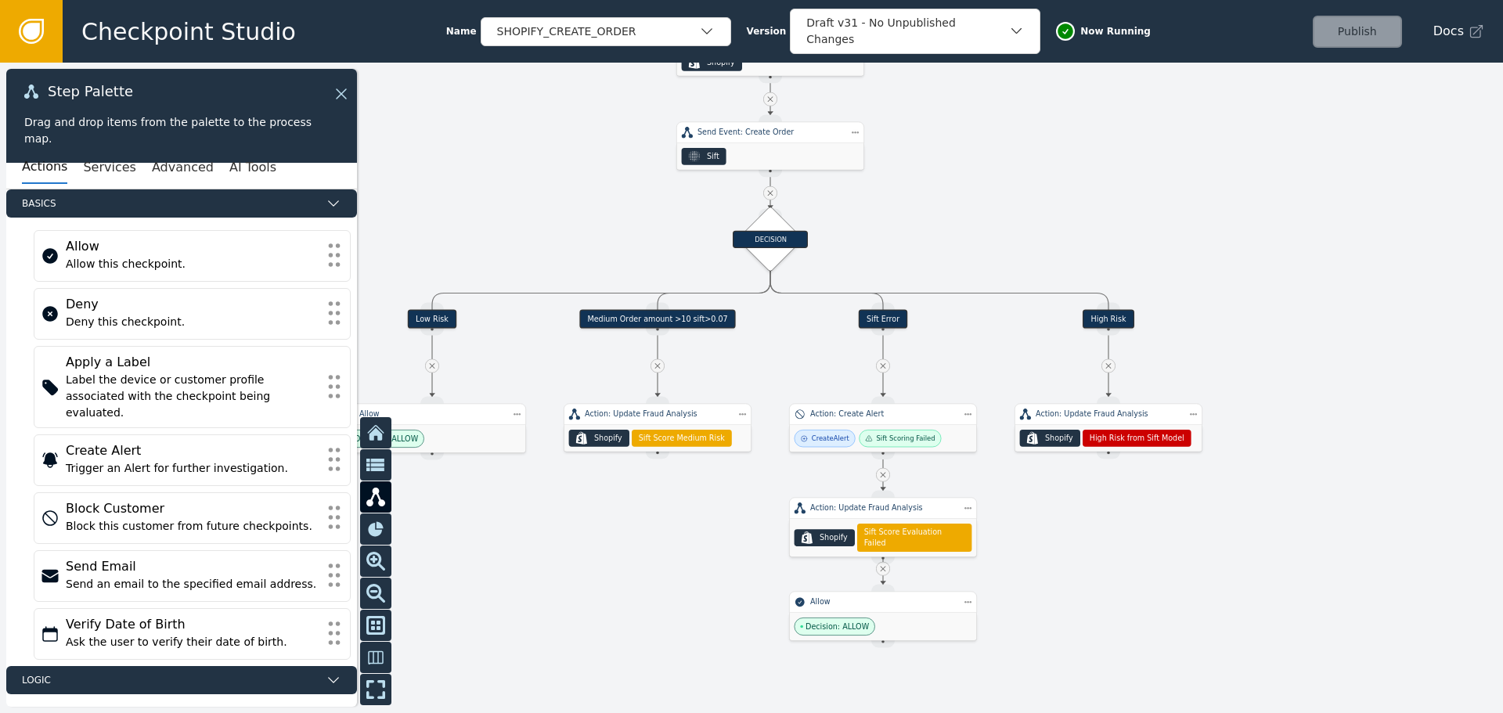
drag, startPoint x: 947, startPoint y: 283, endPoint x: 974, endPoint y: 219, distance: 68.8
click at [1030, 198] on div at bounding box center [751, 388] width 1503 height 651
